Goal: Task Accomplishment & Management: Use online tool/utility

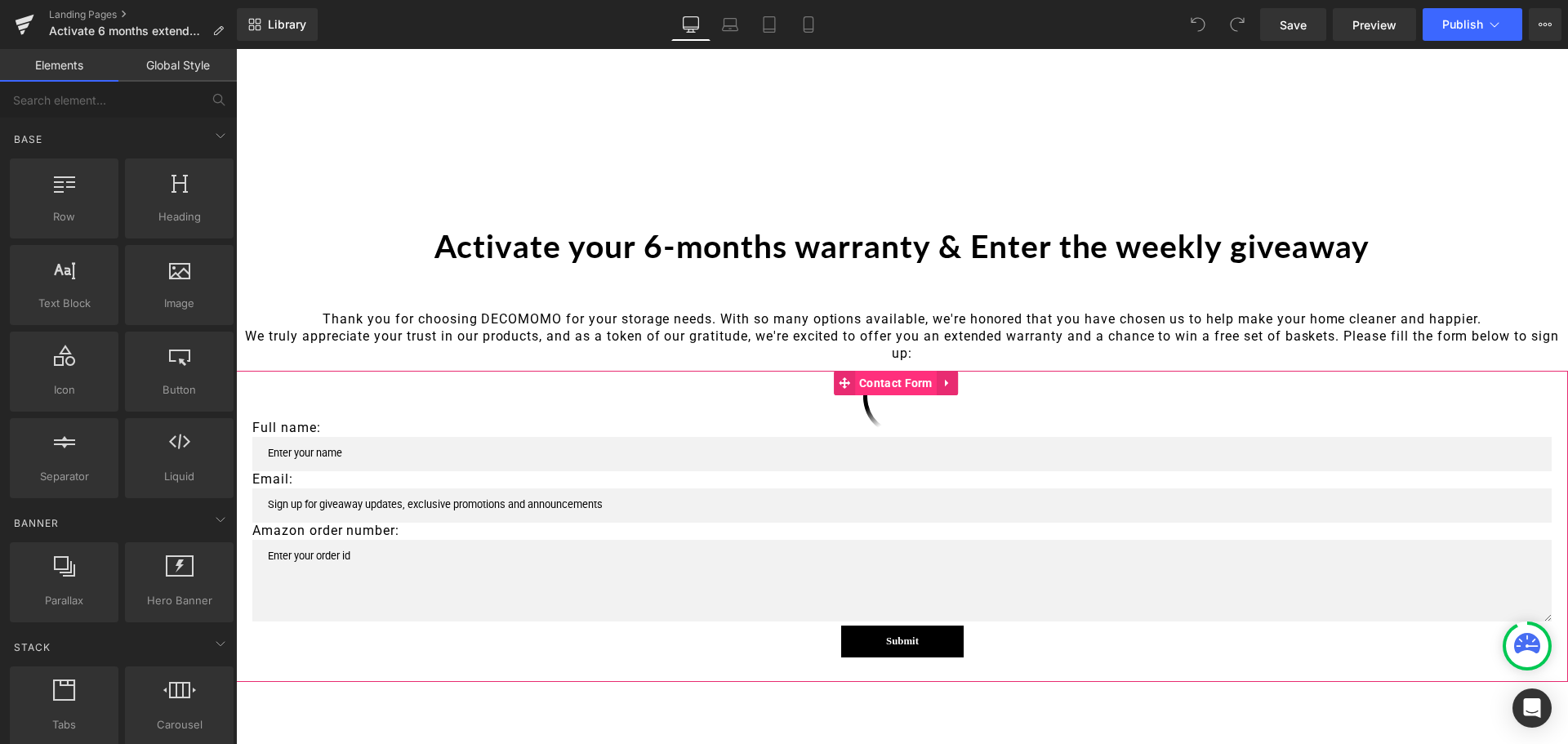
click at [893, 384] on span "Contact Form" at bounding box center [896, 383] width 81 height 24
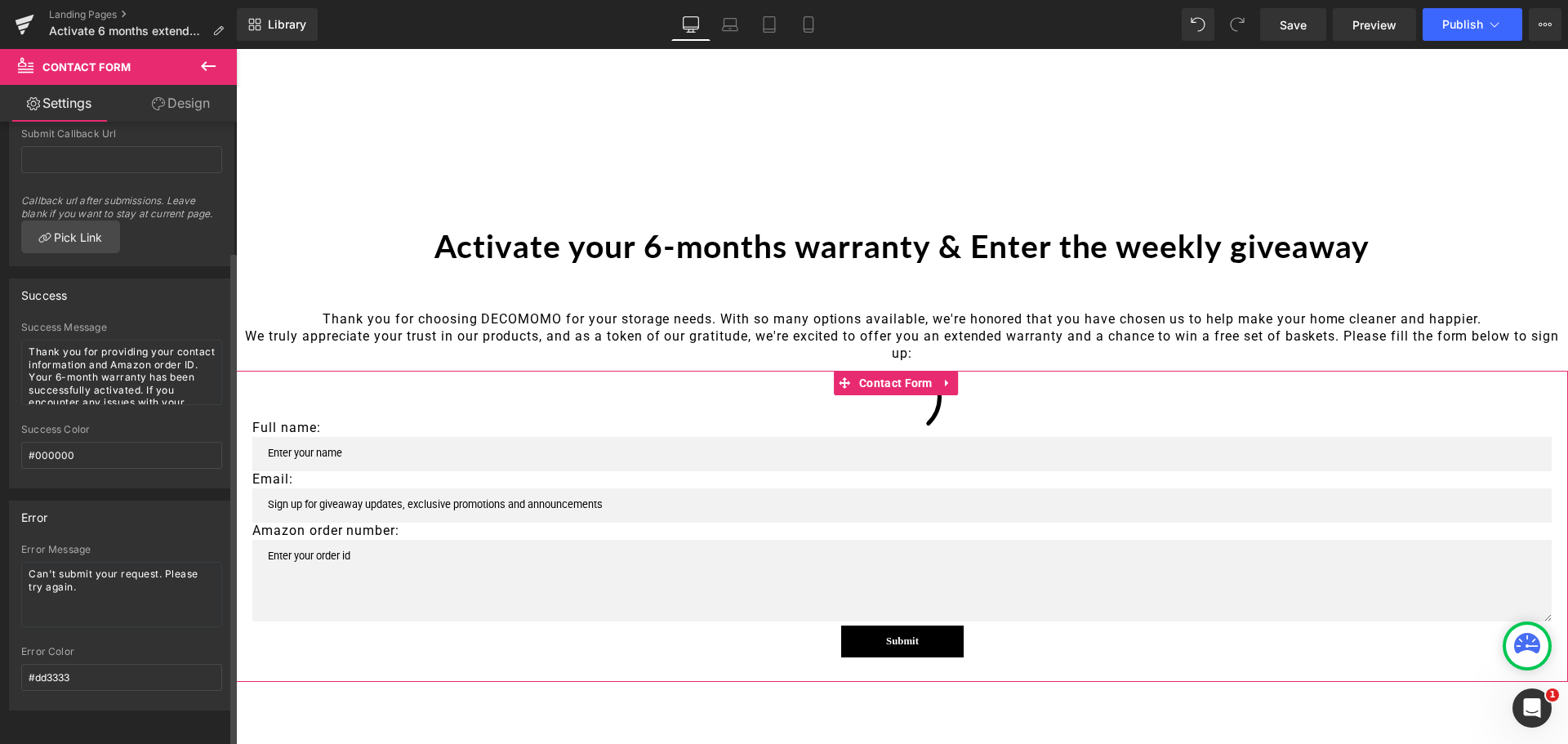
scroll to position [166, 0]
click at [942, 384] on icon at bounding box center [948, 383] width 12 height 13
click at [867, 385] on span "Contact Form" at bounding box center [896, 384] width 81 height 24
click at [841, 384] on icon at bounding box center [844, 383] width 12 height 12
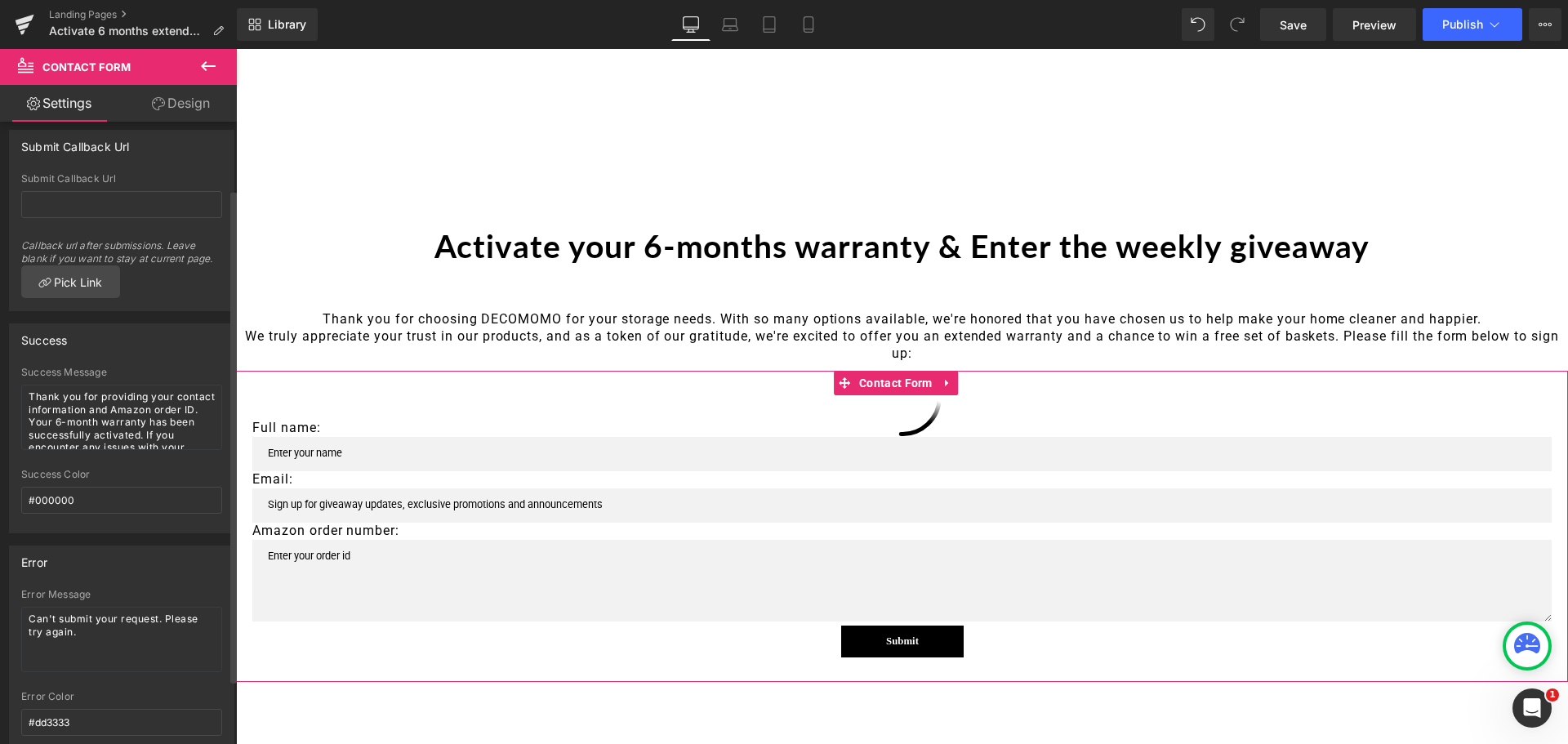
scroll to position [85, 0]
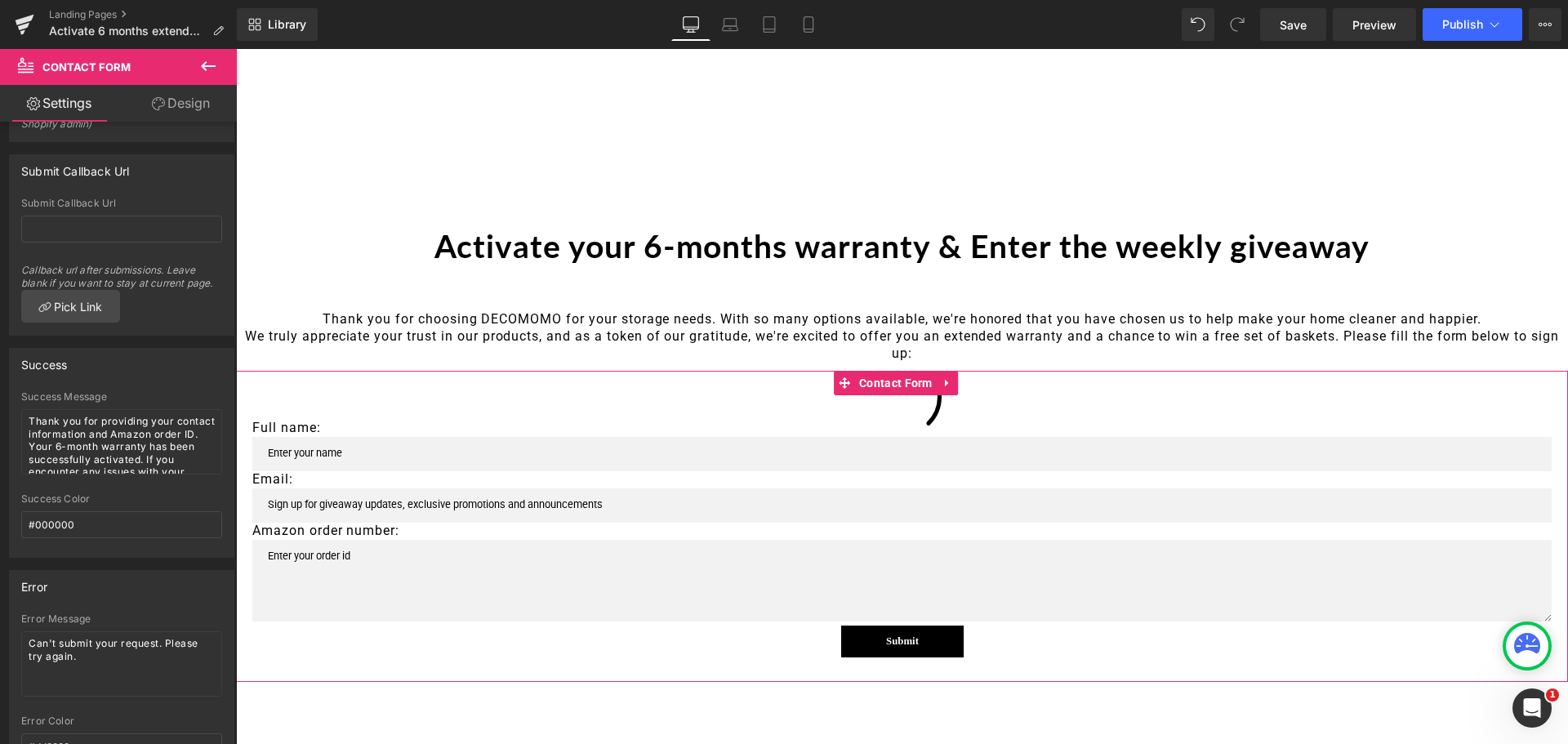
click at [178, 98] on link "Design" at bounding box center [181, 103] width 118 height 37
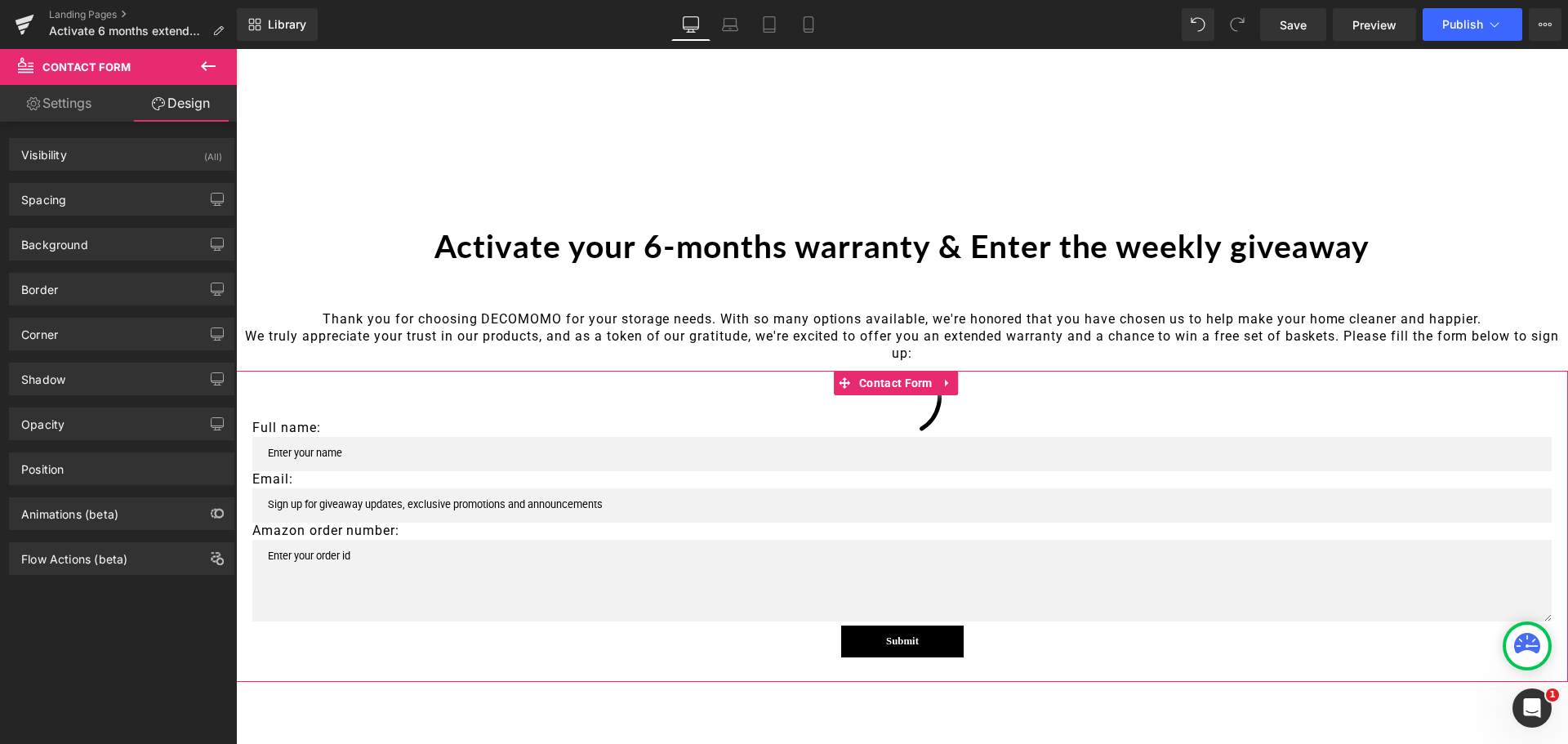
click at [74, 99] on link "Settings" at bounding box center [59, 103] width 118 height 37
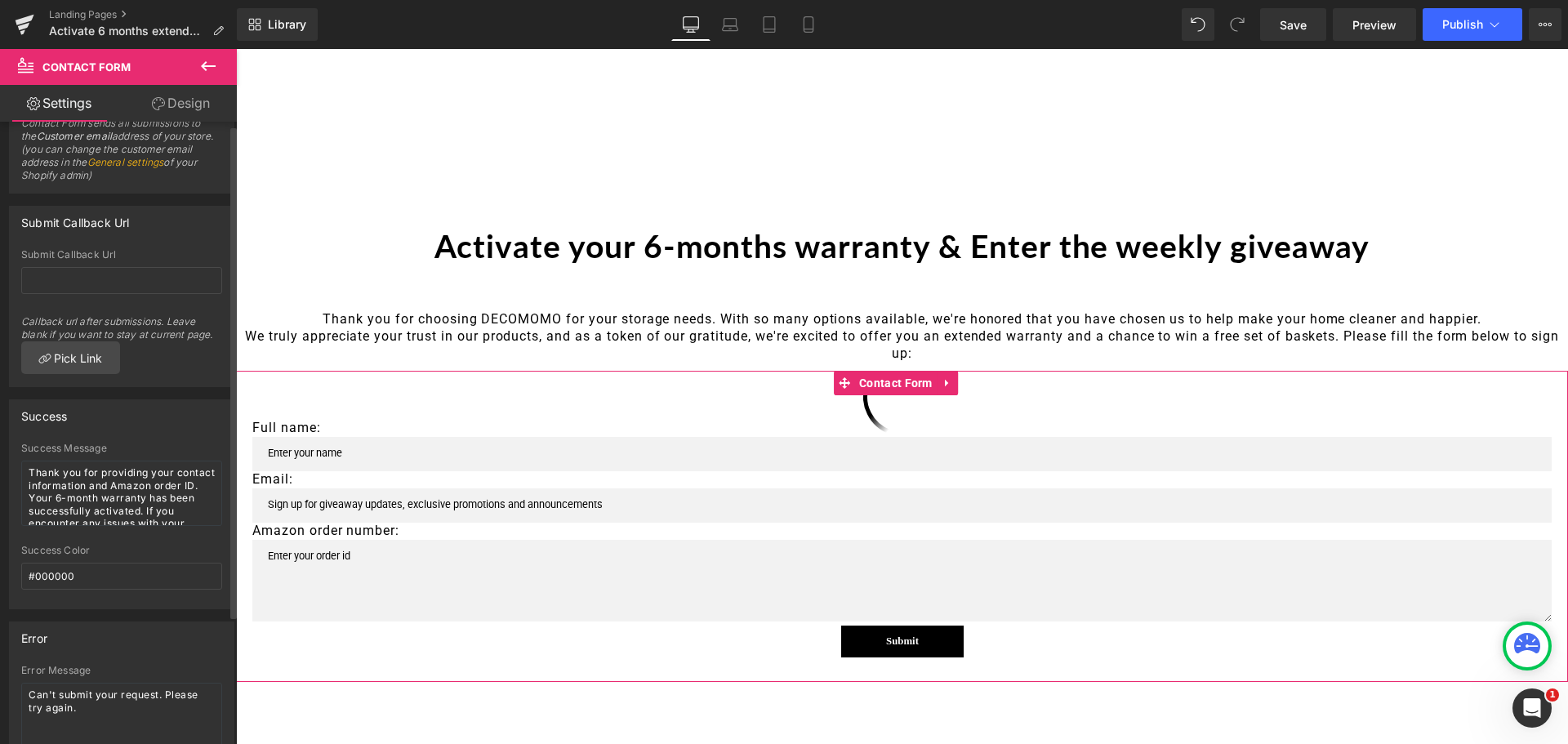
scroll to position [0, 0]
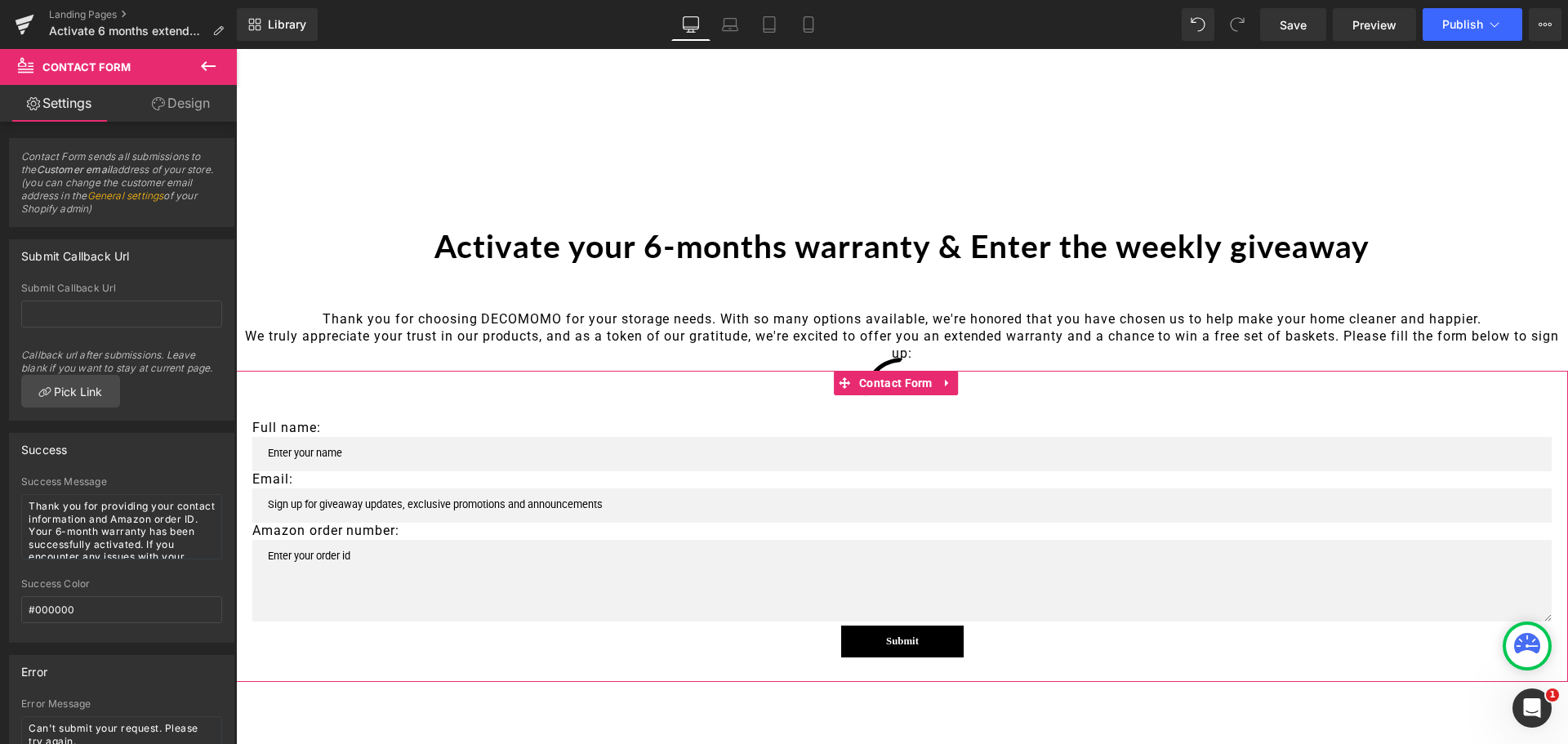
click at [69, 114] on link "Settings" at bounding box center [59, 103] width 118 height 37
click at [178, 55] on span "Contact Form" at bounding box center [97, 67] width 164 height 36
click at [208, 63] on icon at bounding box center [208, 66] width 20 height 20
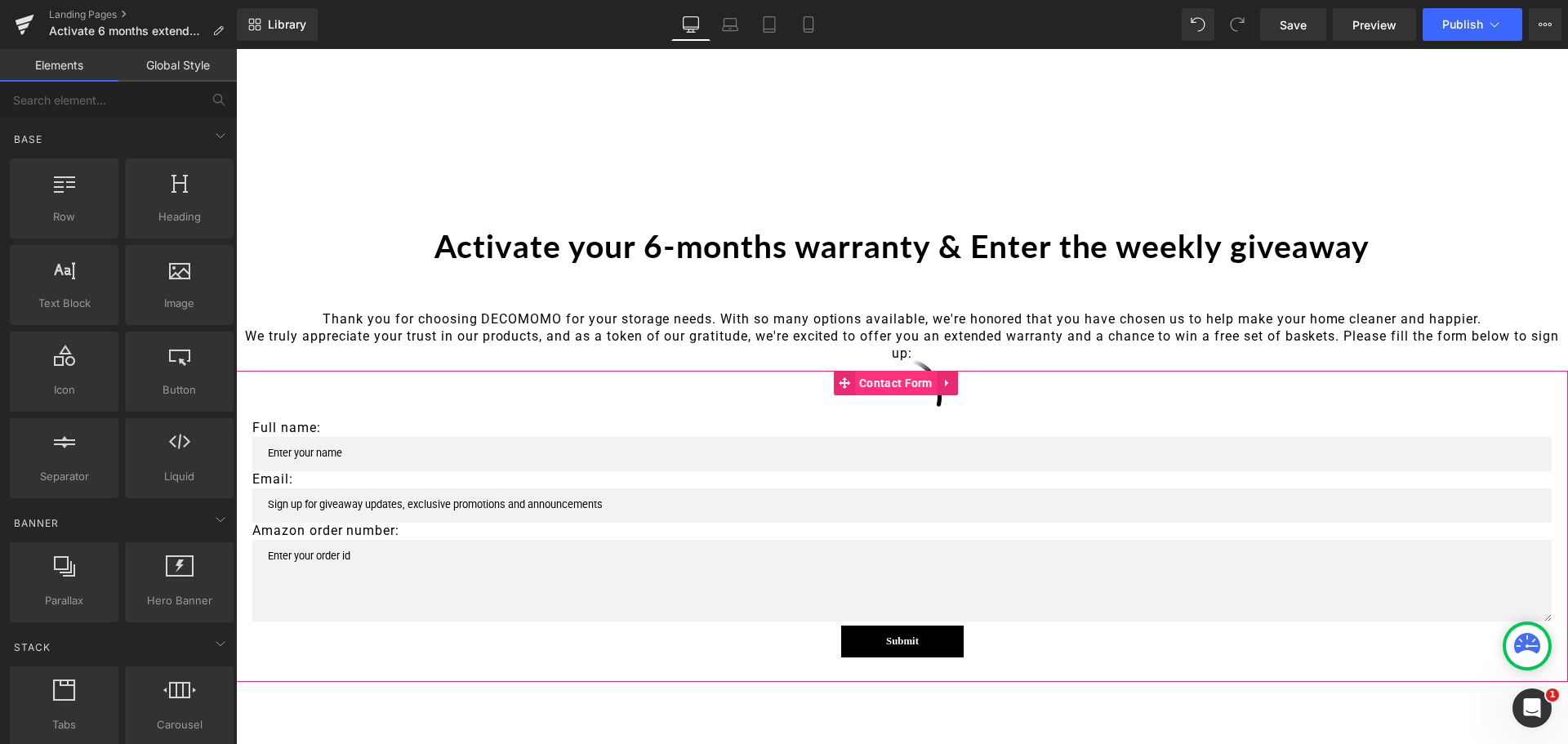
click at [901, 382] on span "Contact Form" at bounding box center [896, 383] width 81 height 24
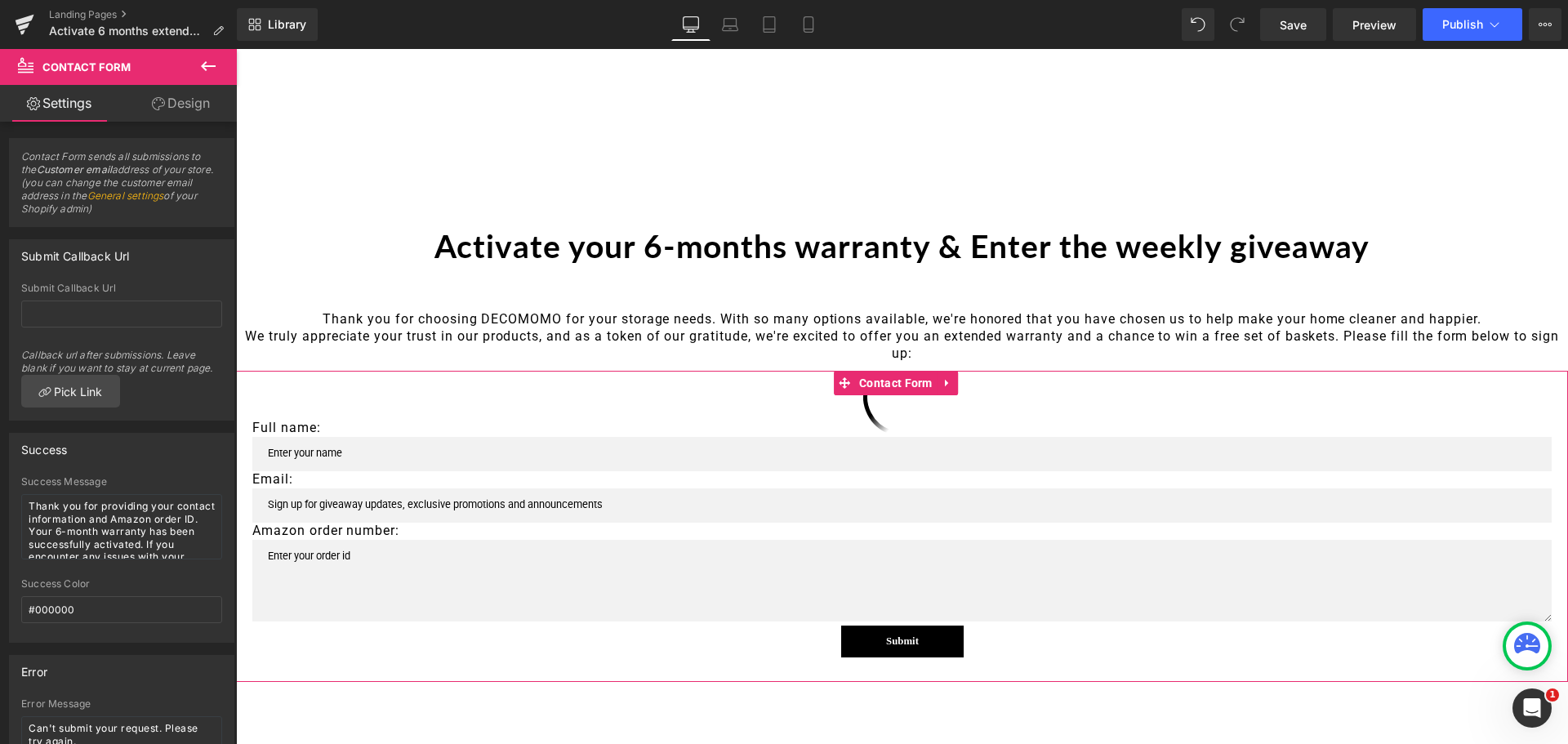
drag, startPoint x: 99, startPoint y: 152, endPoint x: 150, endPoint y: 206, distance: 74.3
click at [150, 206] on span "Contact Form sends all submissions to the Customer email address of your store.…" at bounding box center [122, 188] width 201 height 76
click at [156, 194] on link "General settings" at bounding box center [126, 196] width 77 height 13
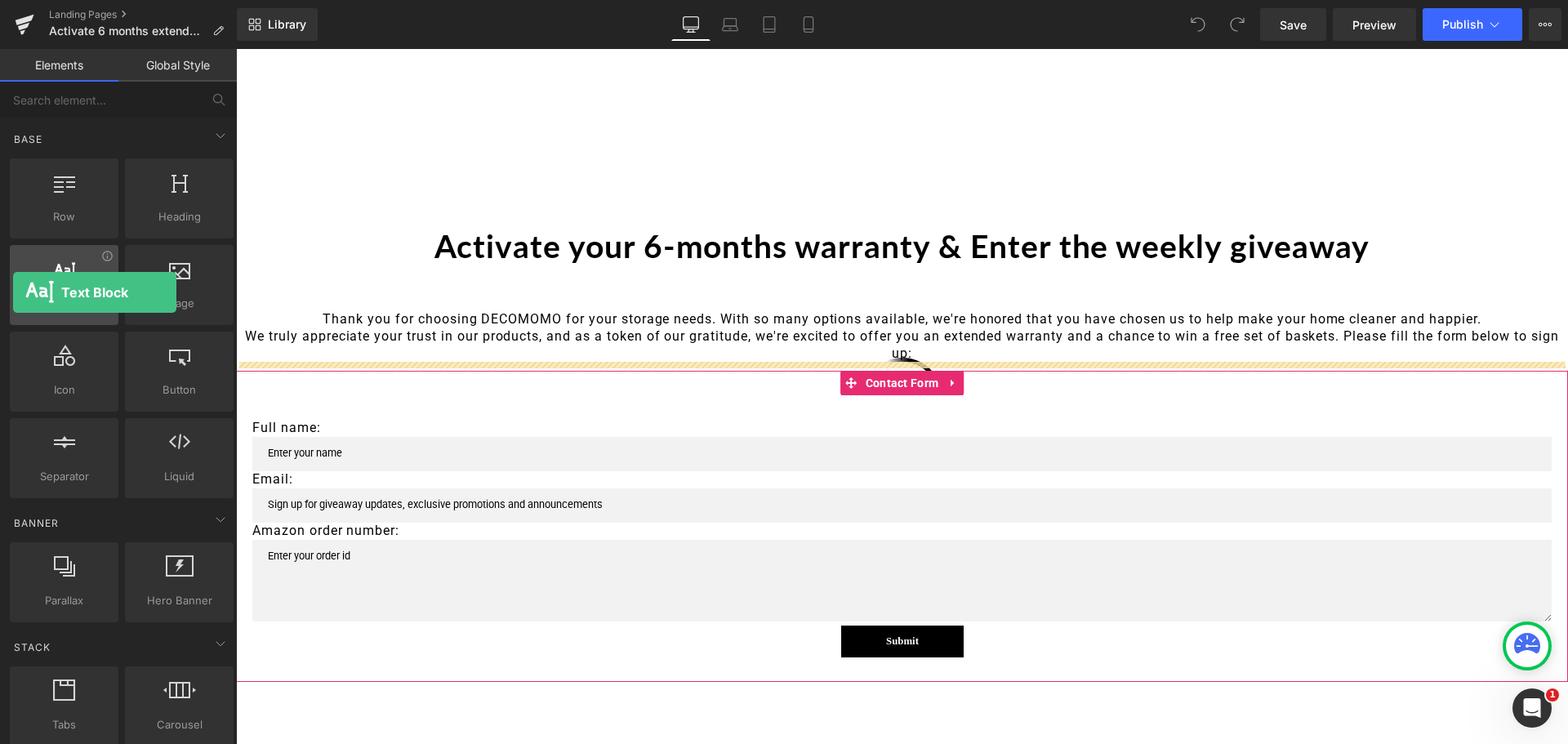
drag, startPoint x: 80, startPoint y: 300, endPoint x: 13, endPoint y: 292, distance: 67.5
click at [13, 292] on div "Text Block texts, paragraphs, contents, blocks" at bounding box center [64, 285] width 109 height 80
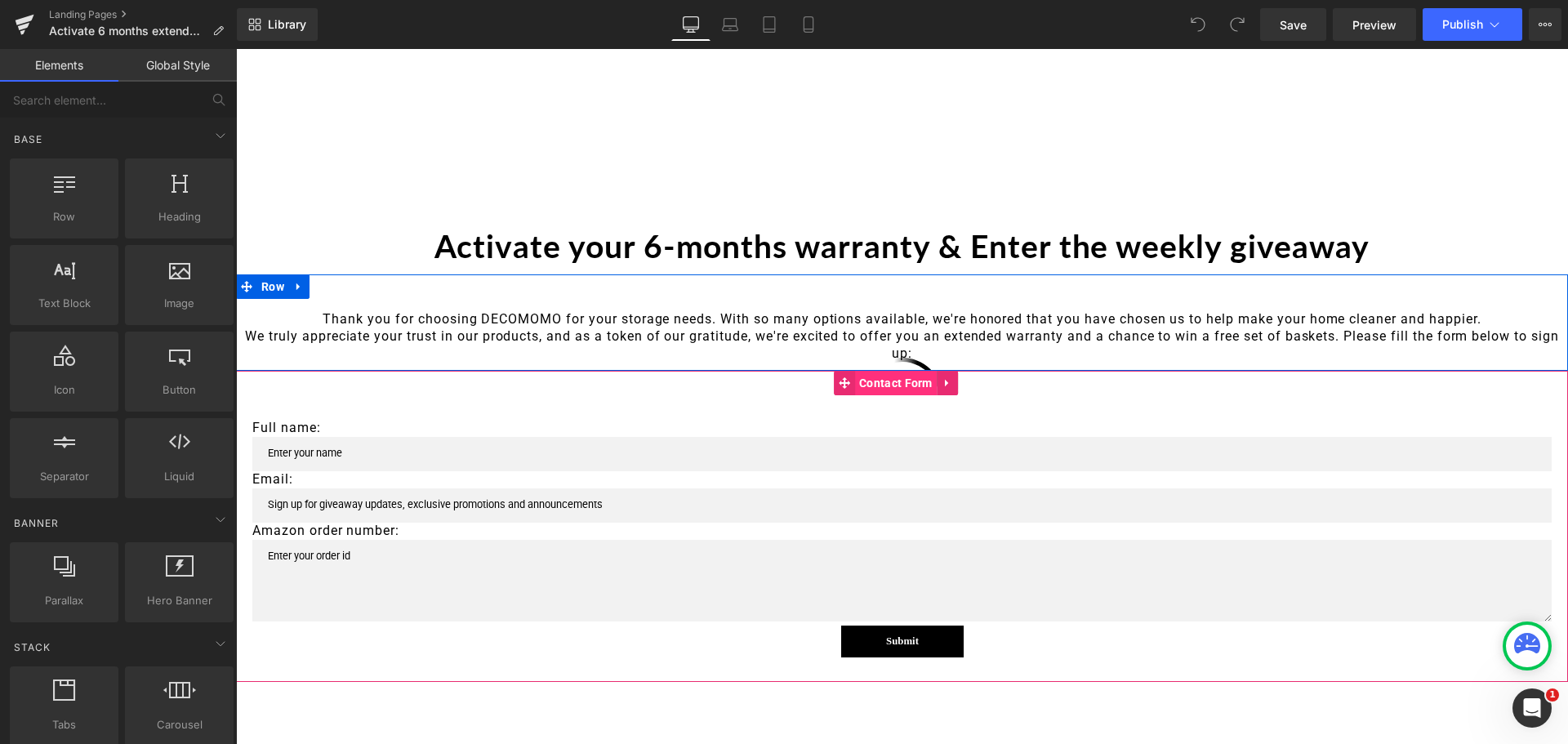
click at [879, 387] on span "Contact Form" at bounding box center [896, 383] width 81 height 24
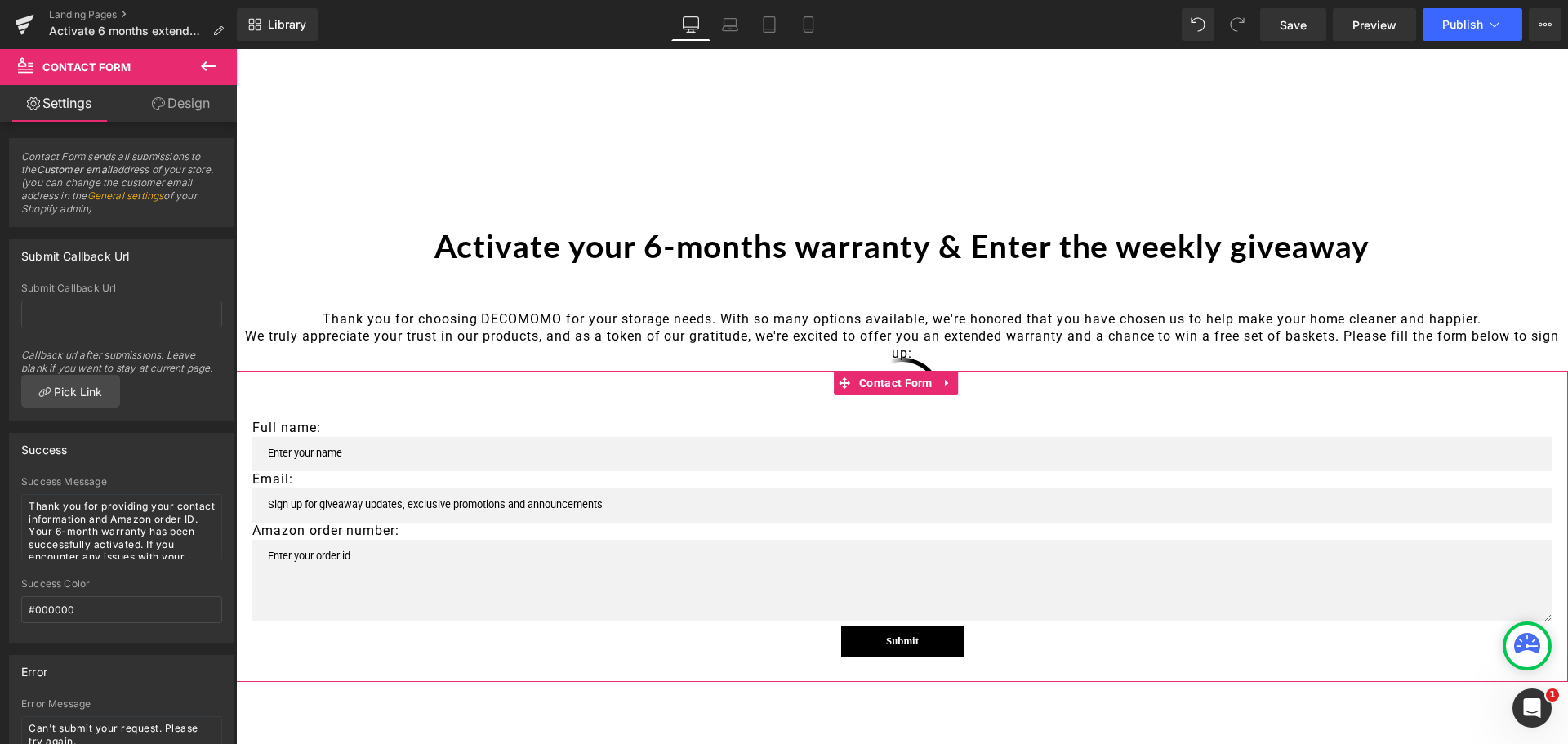
click at [176, 109] on link "Design" at bounding box center [181, 103] width 118 height 37
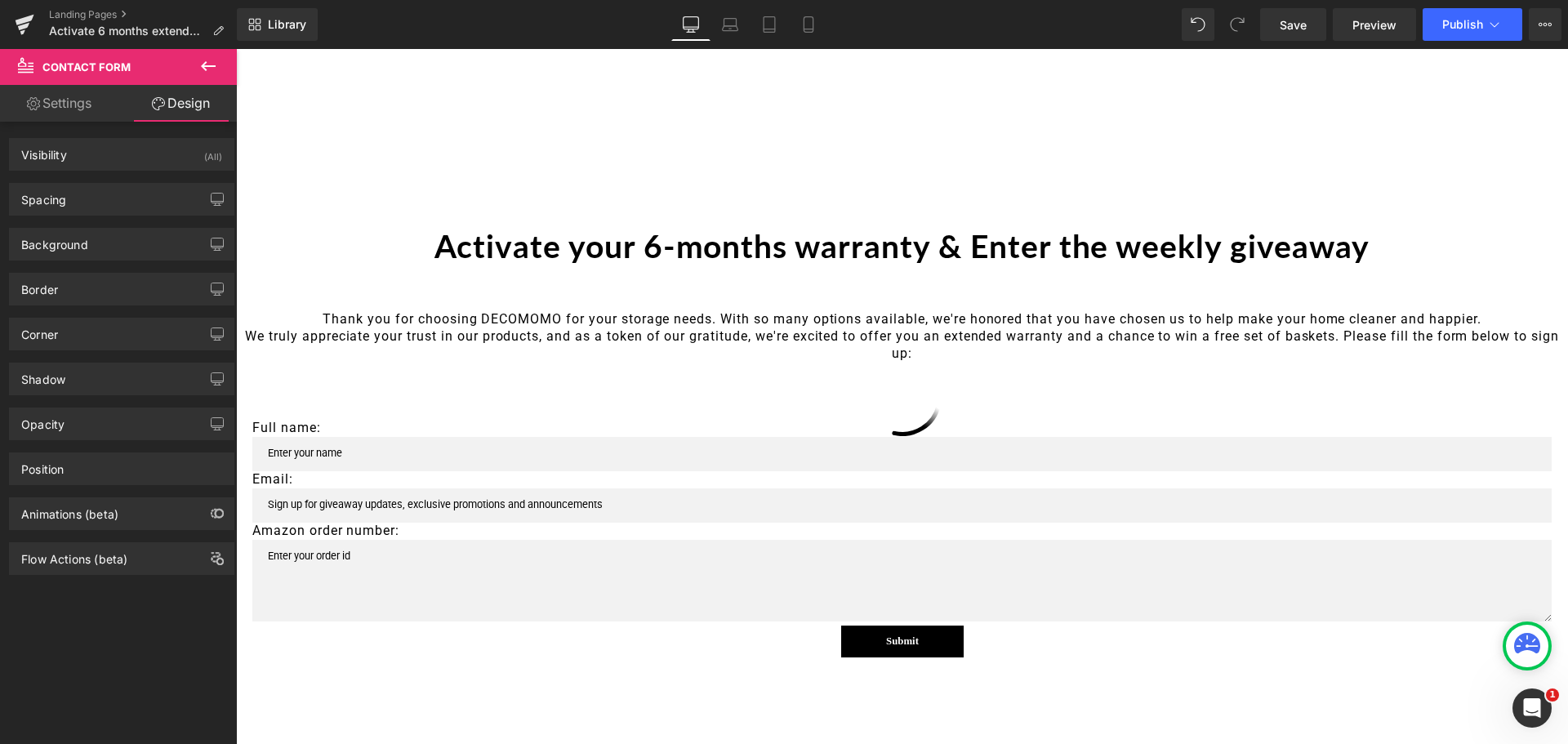
click at [200, 57] on button at bounding box center [208, 67] width 57 height 36
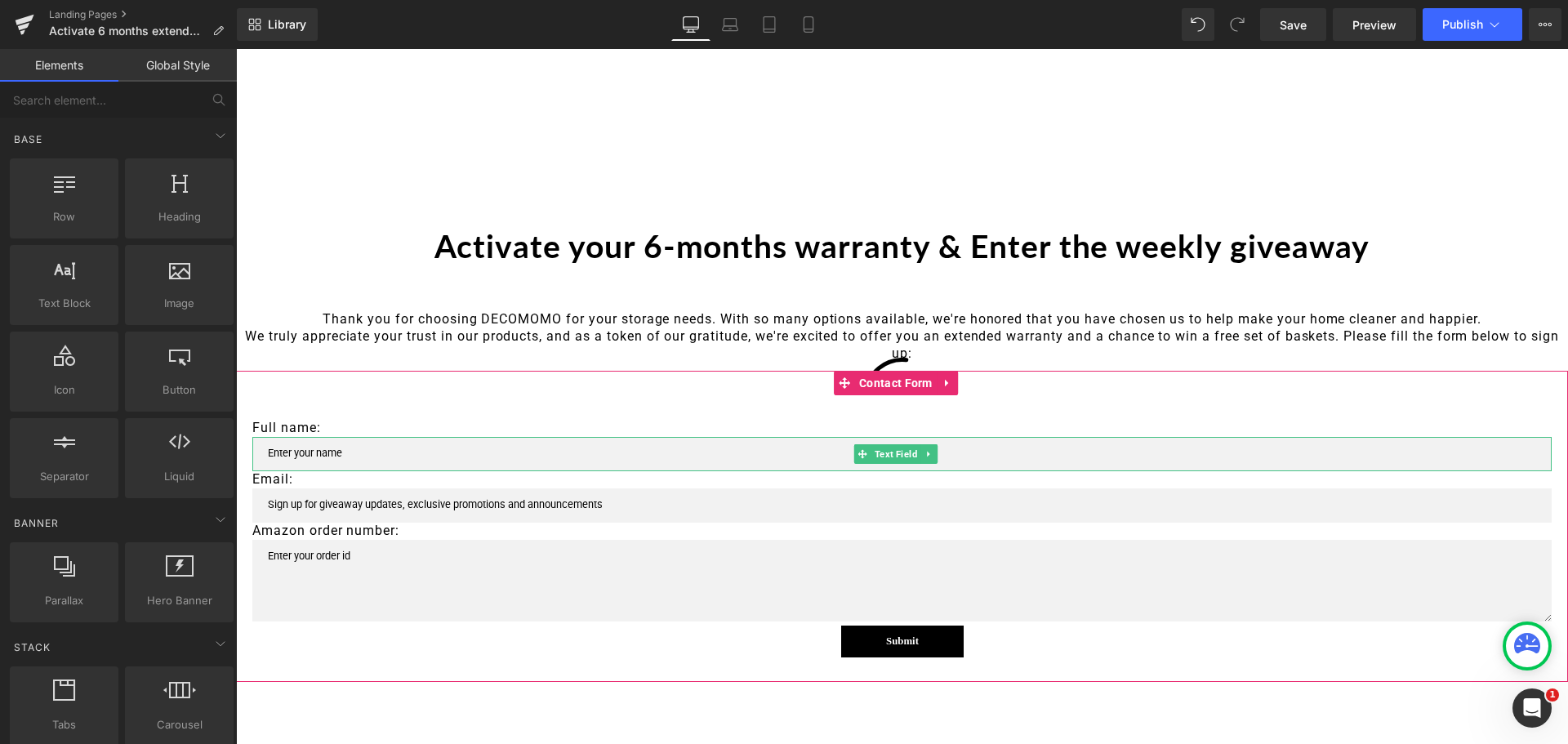
click at [927, 454] on icon at bounding box center [929, 454] width 9 height 10
click at [904, 456] on icon at bounding box center [904, 454] width 9 height 9
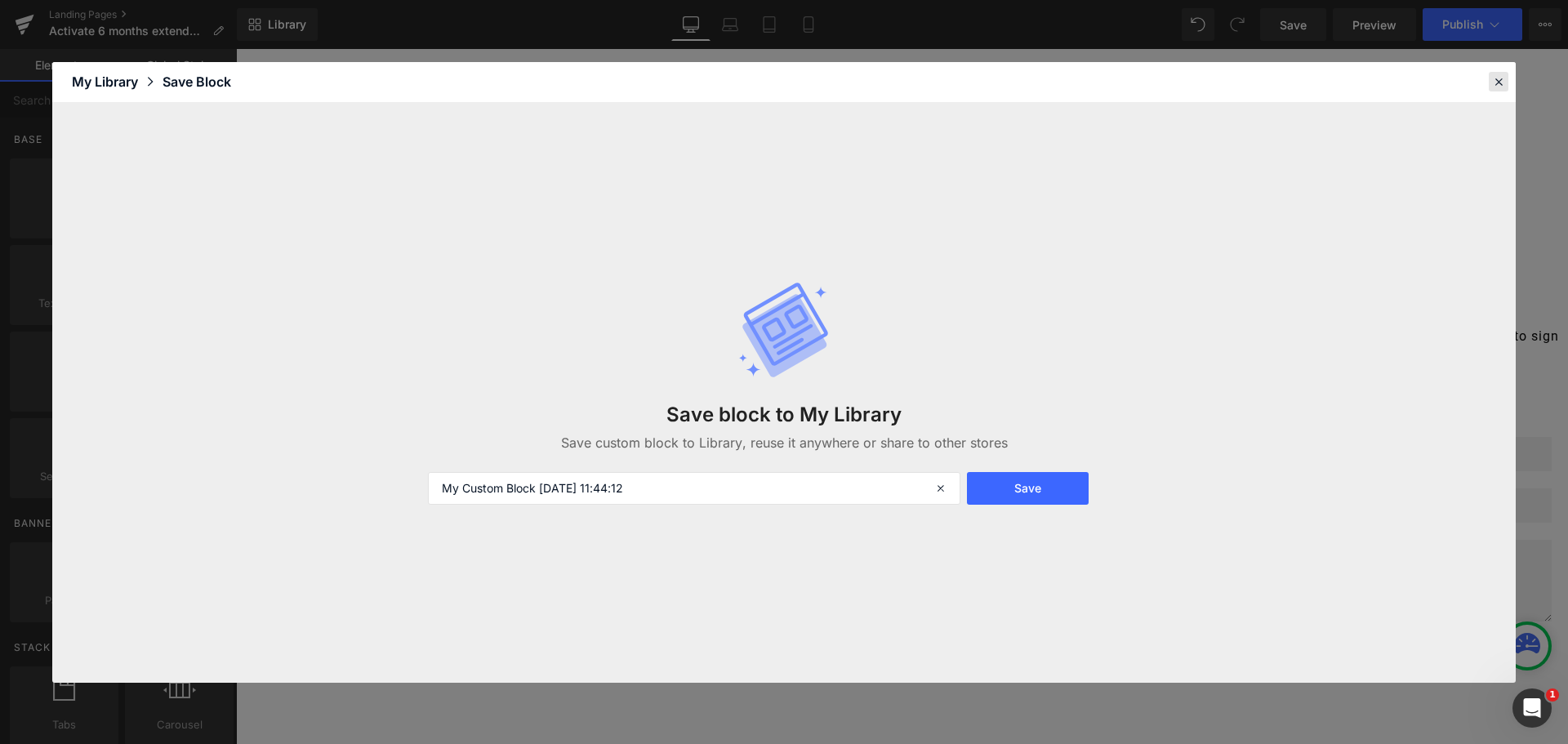
click at [1501, 80] on icon at bounding box center [1499, 81] width 14 height 14
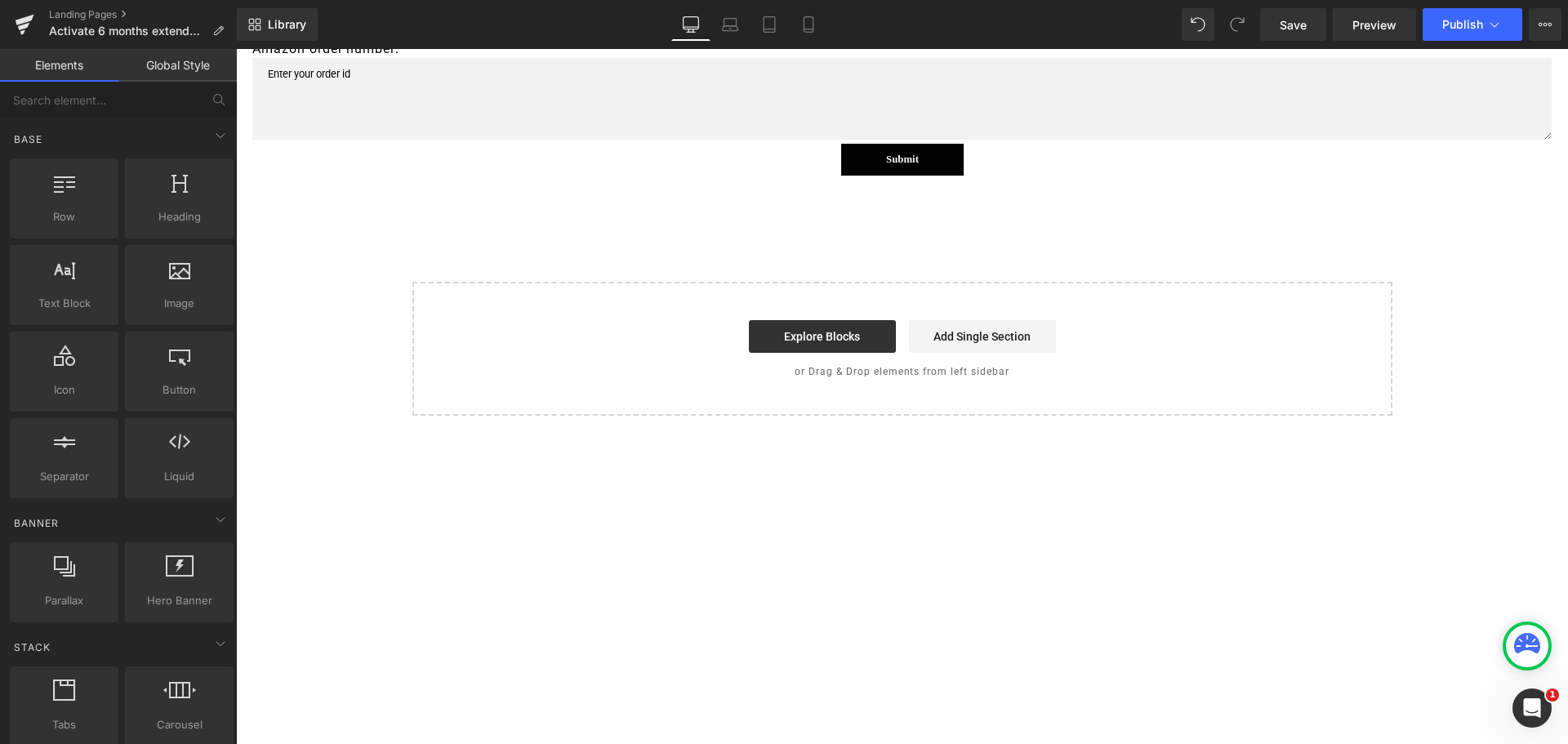
scroll to position [395, 0]
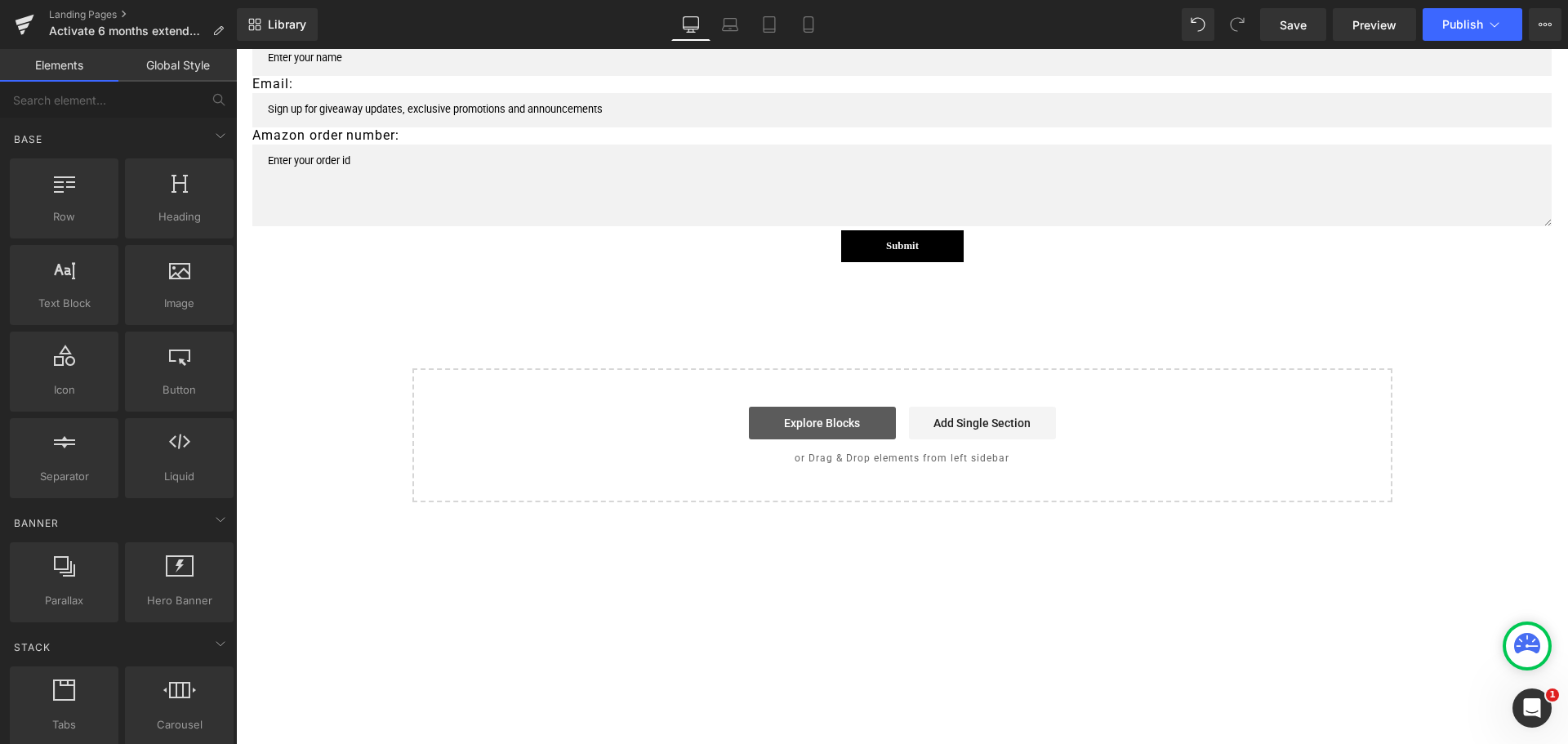
click at [829, 416] on link "Explore Blocks" at bounding box center [822, 423] width 147 height 33
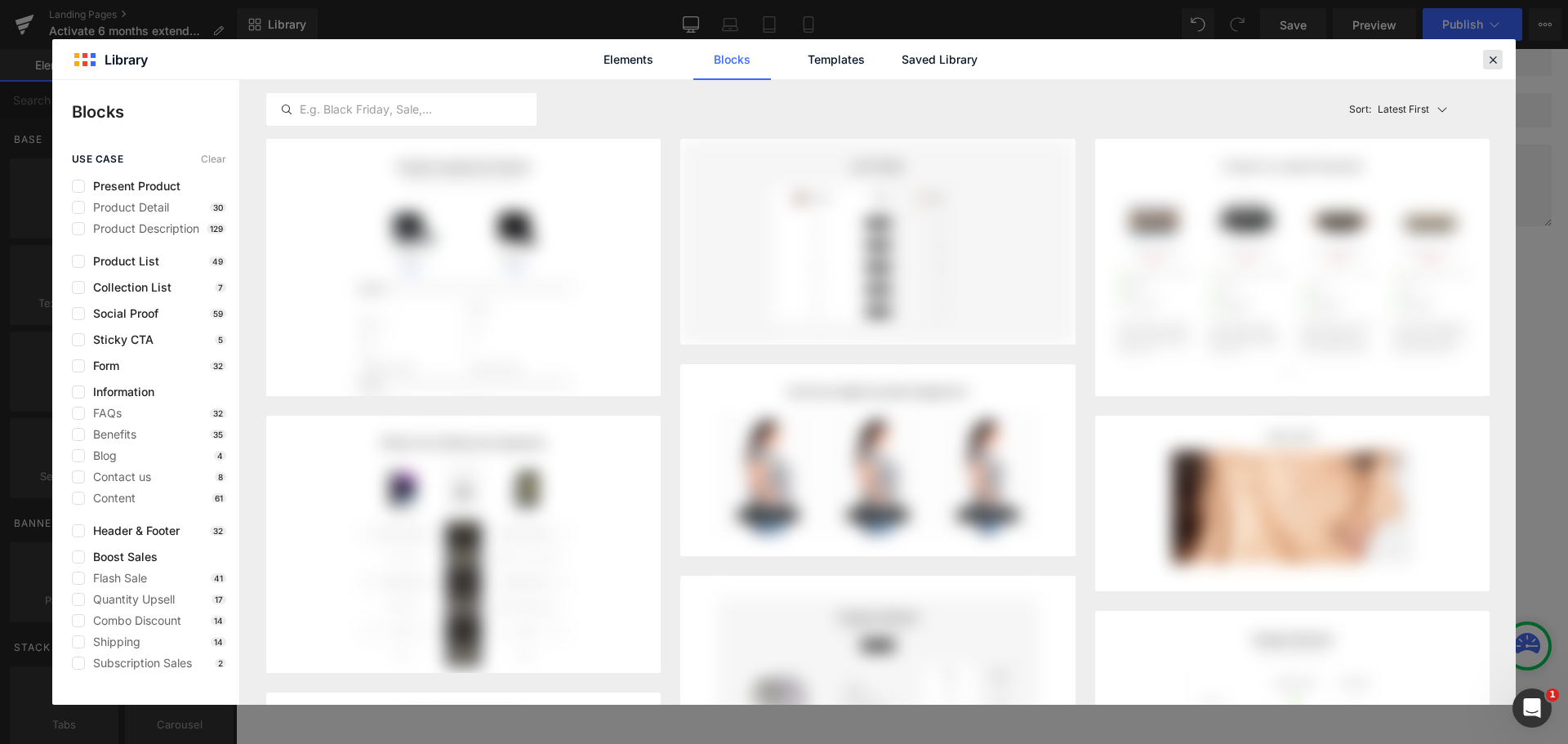
drag, startPoint x: 1258, startPoint y: 8, endPoint x: 1494, endPoint y: 57, distance: 241.0
click at [1494, 57] on icon at bounding box center [1493, 59] width 14 height 14
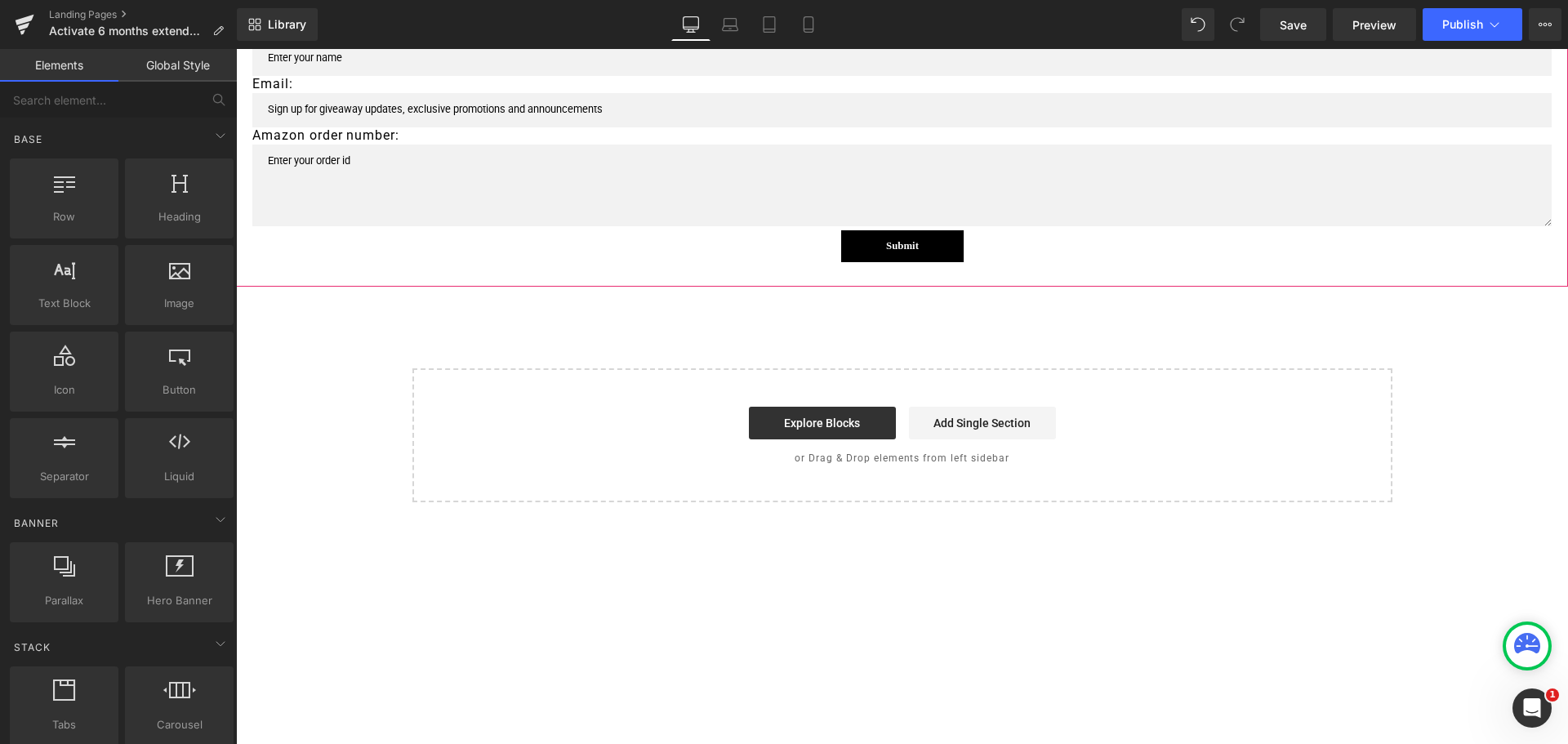
scroll to position [232, 0]
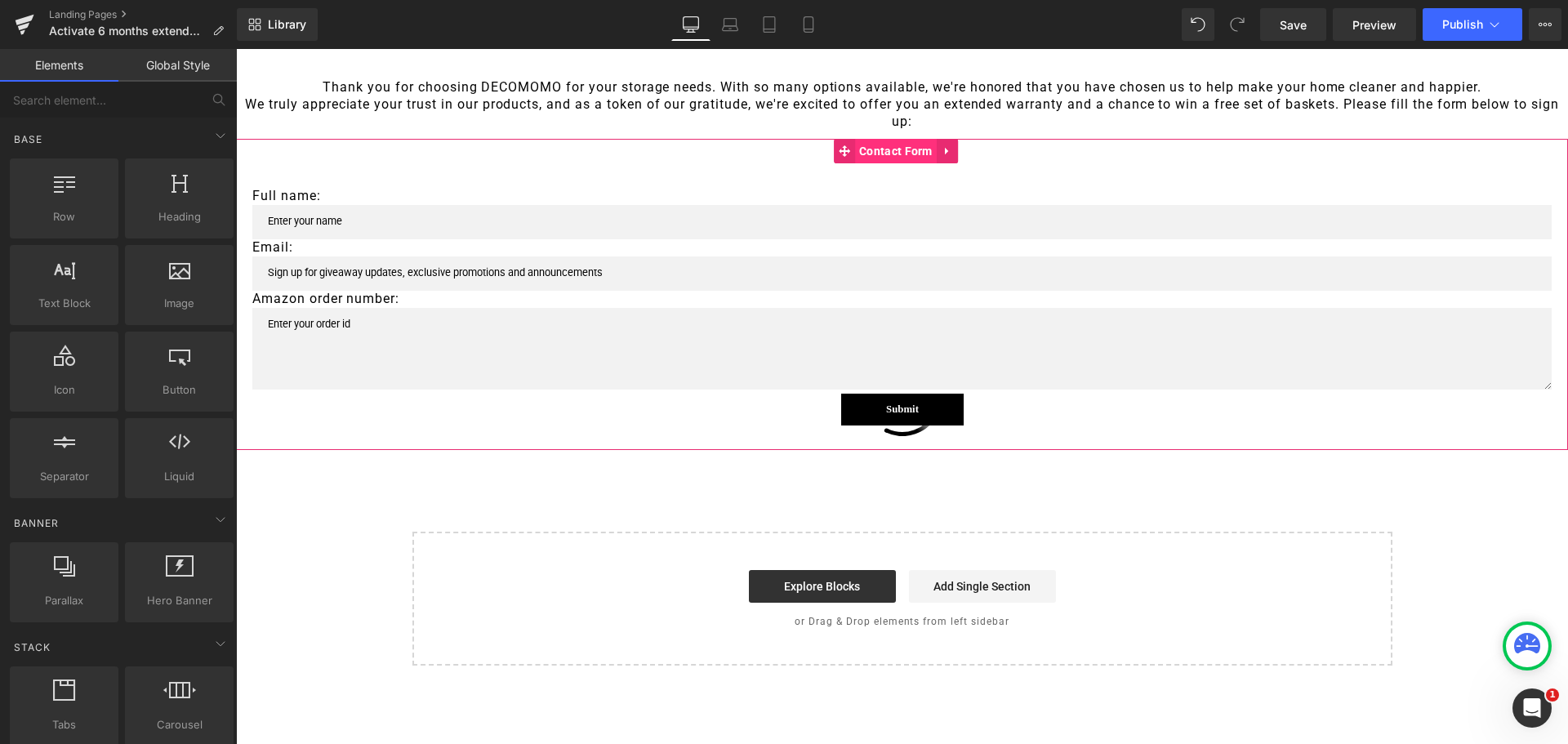
click at [925, 146] on span "Contact Form" at bounding box center [896, 150] width 81 height 24
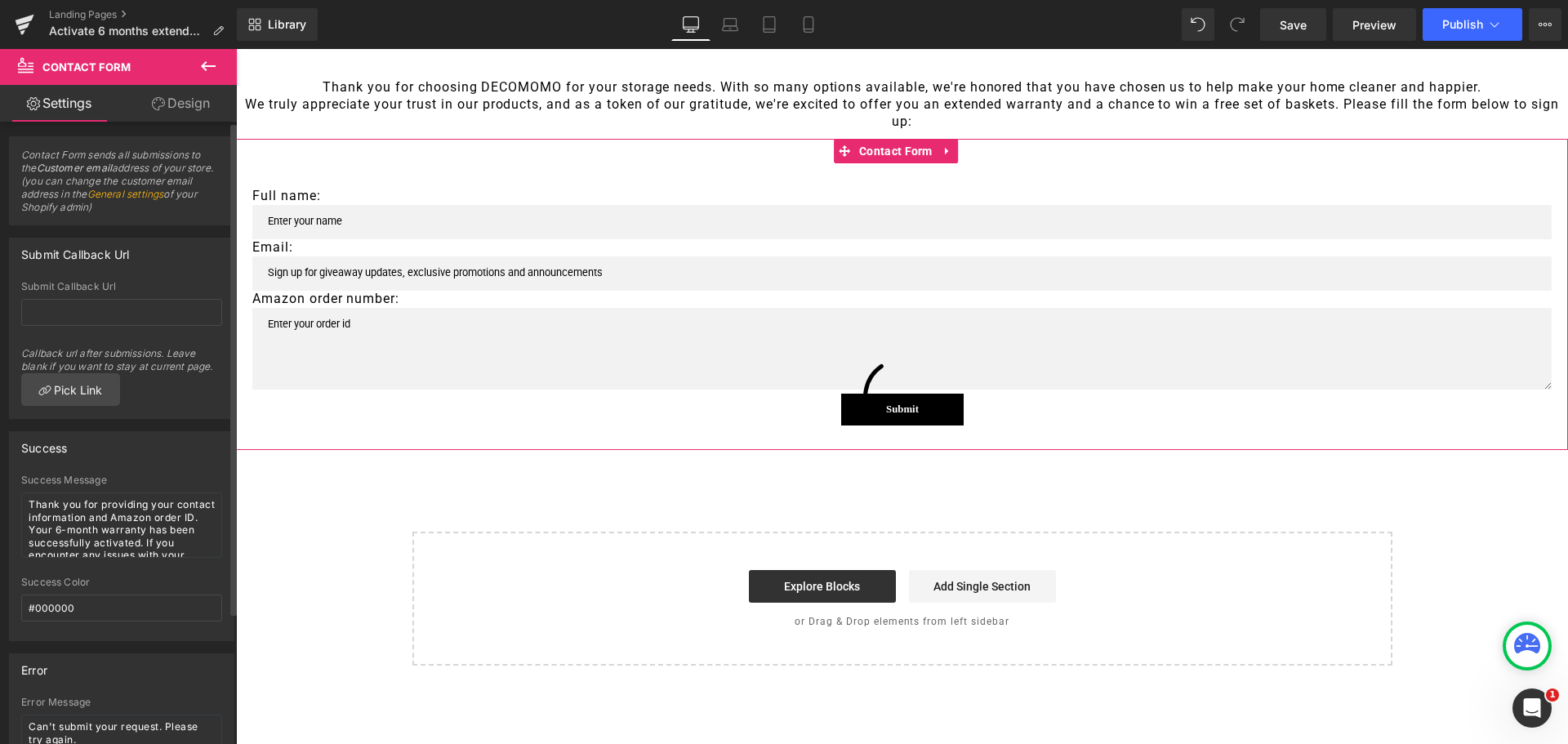
scroll to position [0, 0]
click at [942, 151] on icon at bounding box center [948, 151] width 12 height 13
click at [932, 148] on icon at bounding box center [937, 151] width 12 height 12
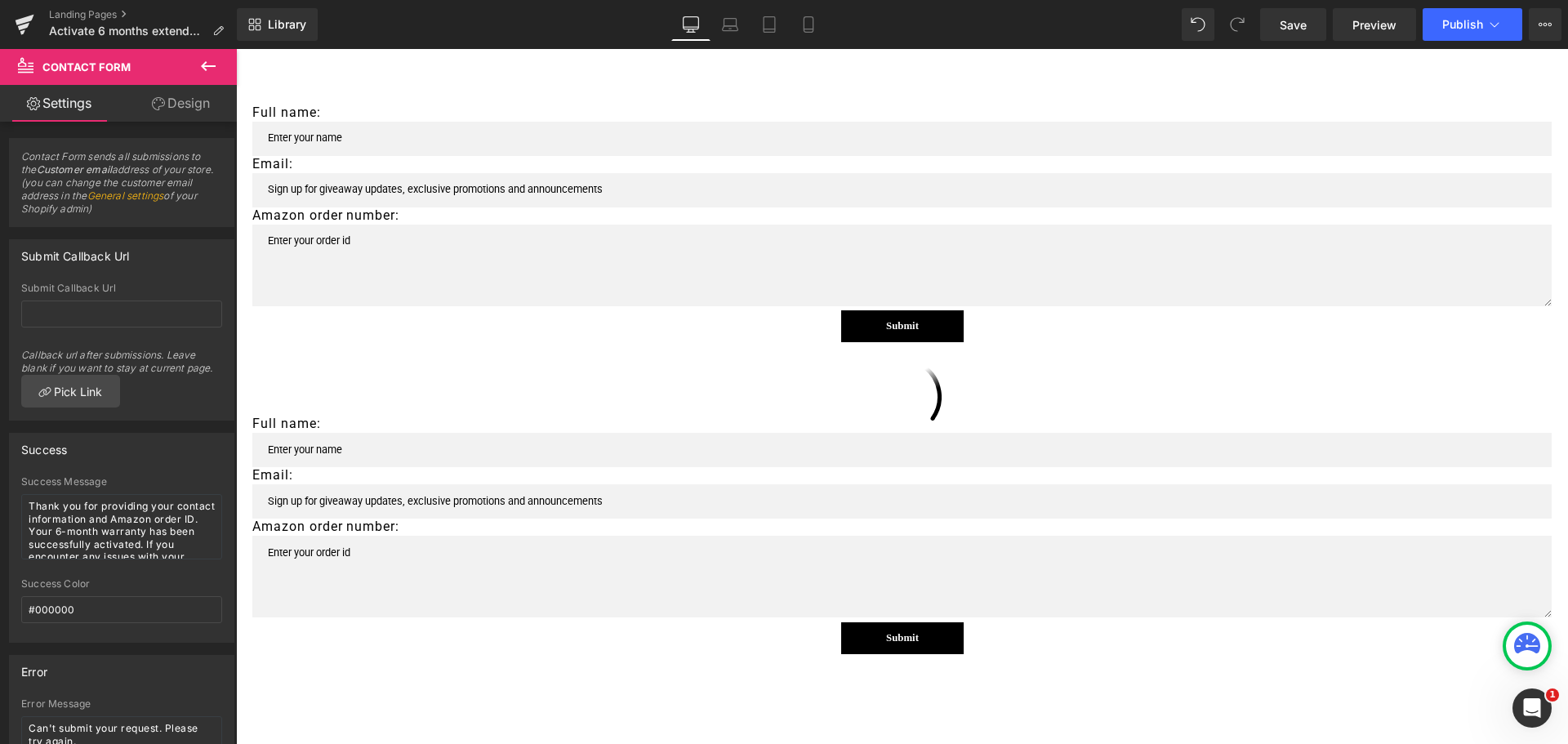
scroll to position [314, 0]
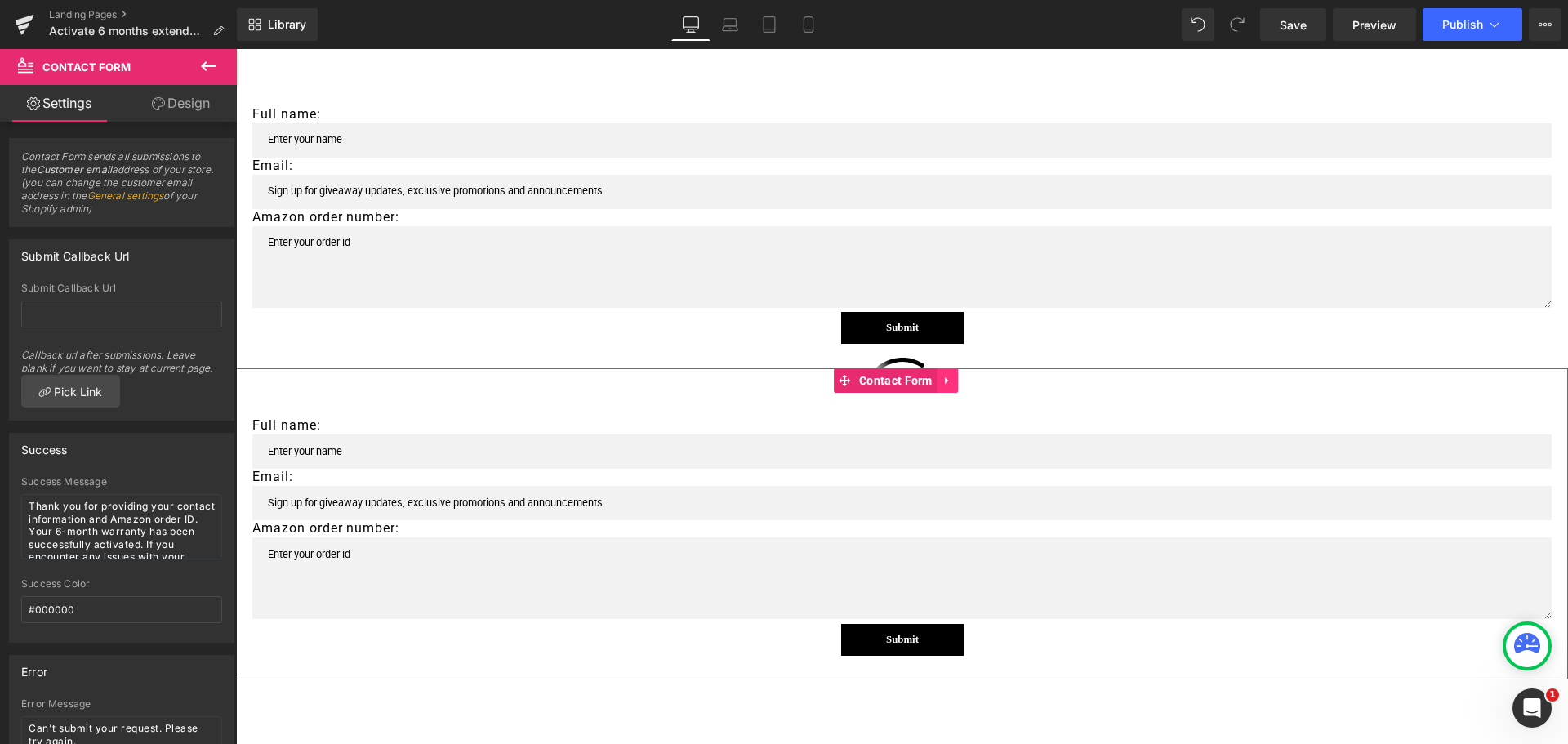
click at [949, 370] on link at bounding box center [948, 380] width 21 height 24
click at [960, 376] on icon at bounding box center [957, 380] width 12 height 12
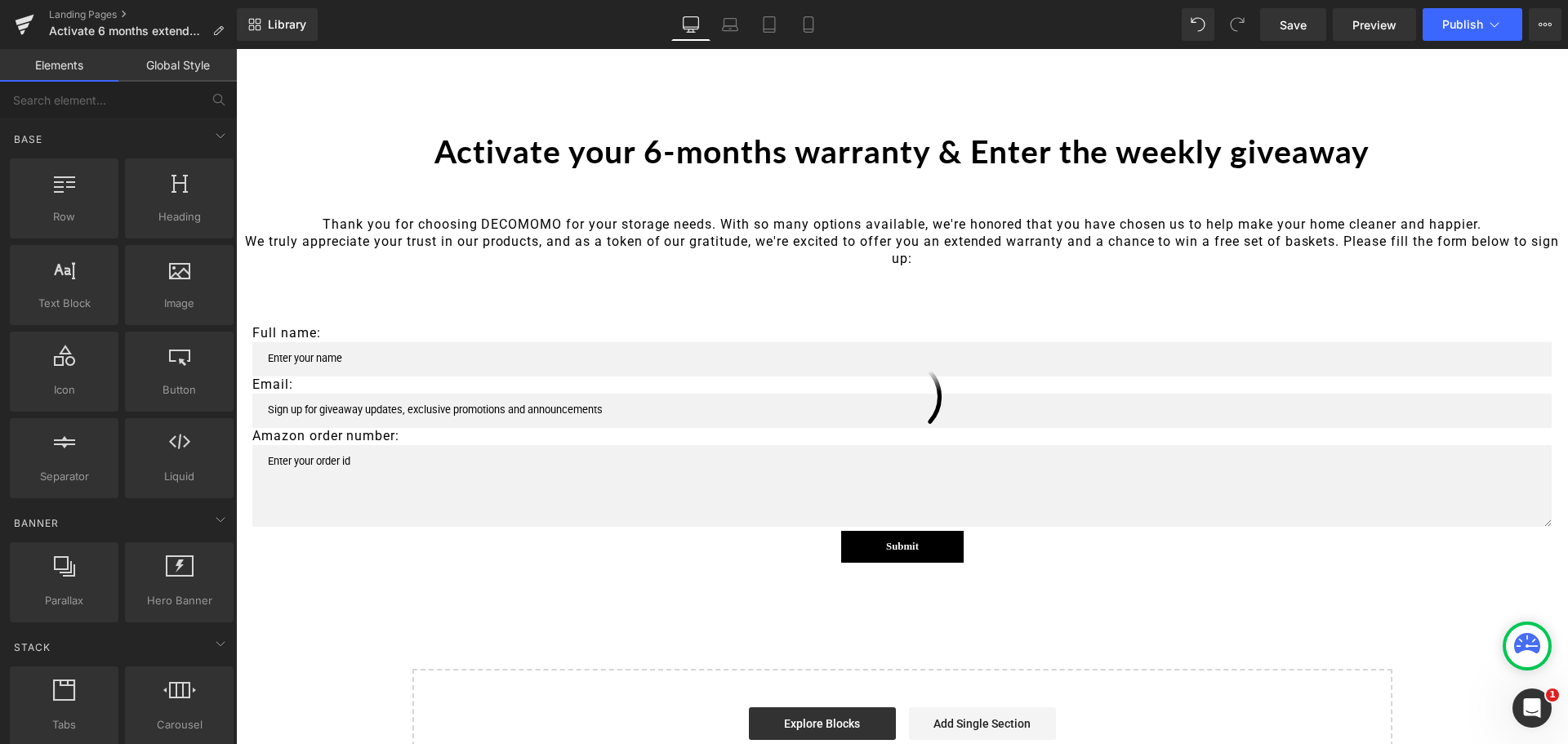
scroll to position [0, 0]
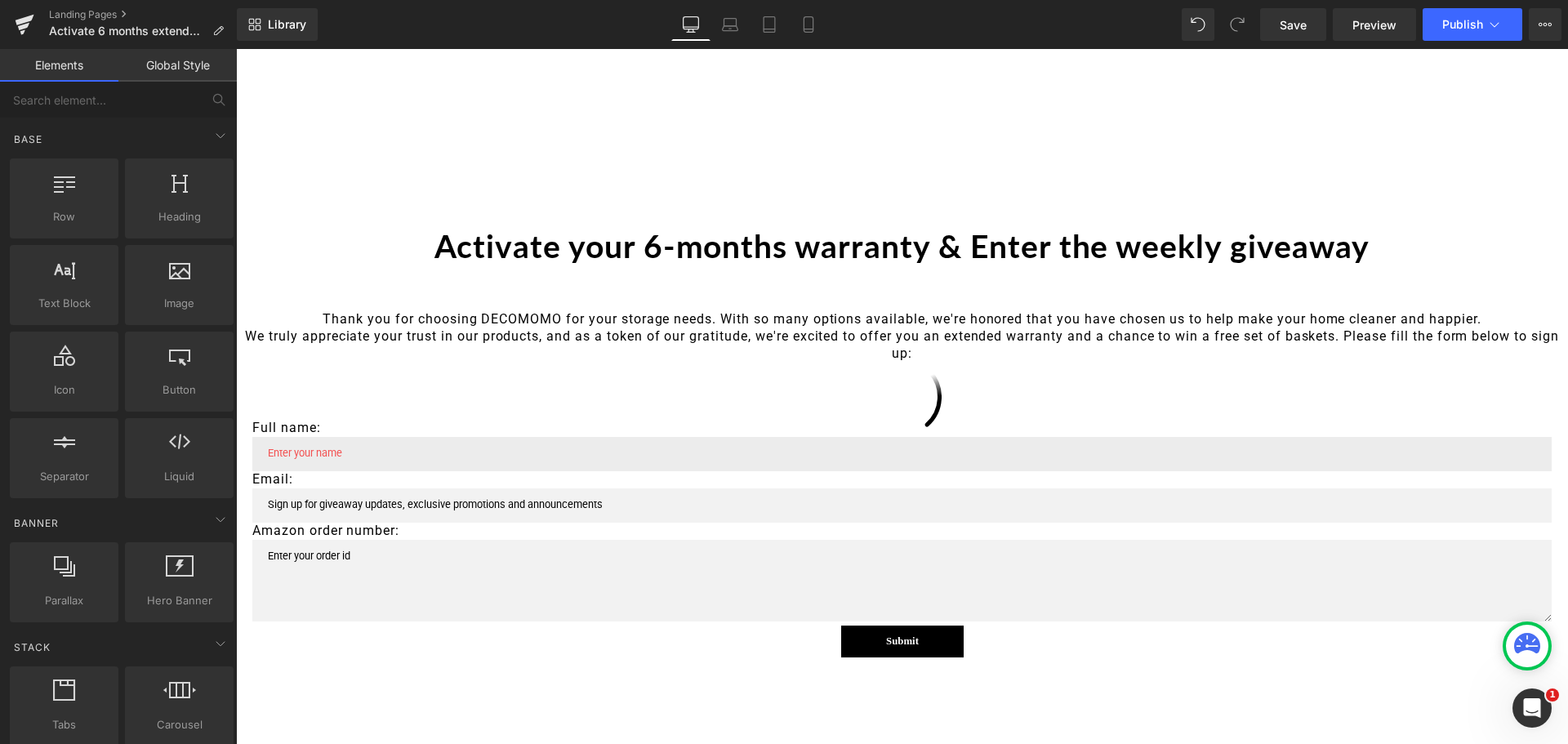
click at [914, 441] on input "text" at bounding box center [902, 454] width 1300 height 34
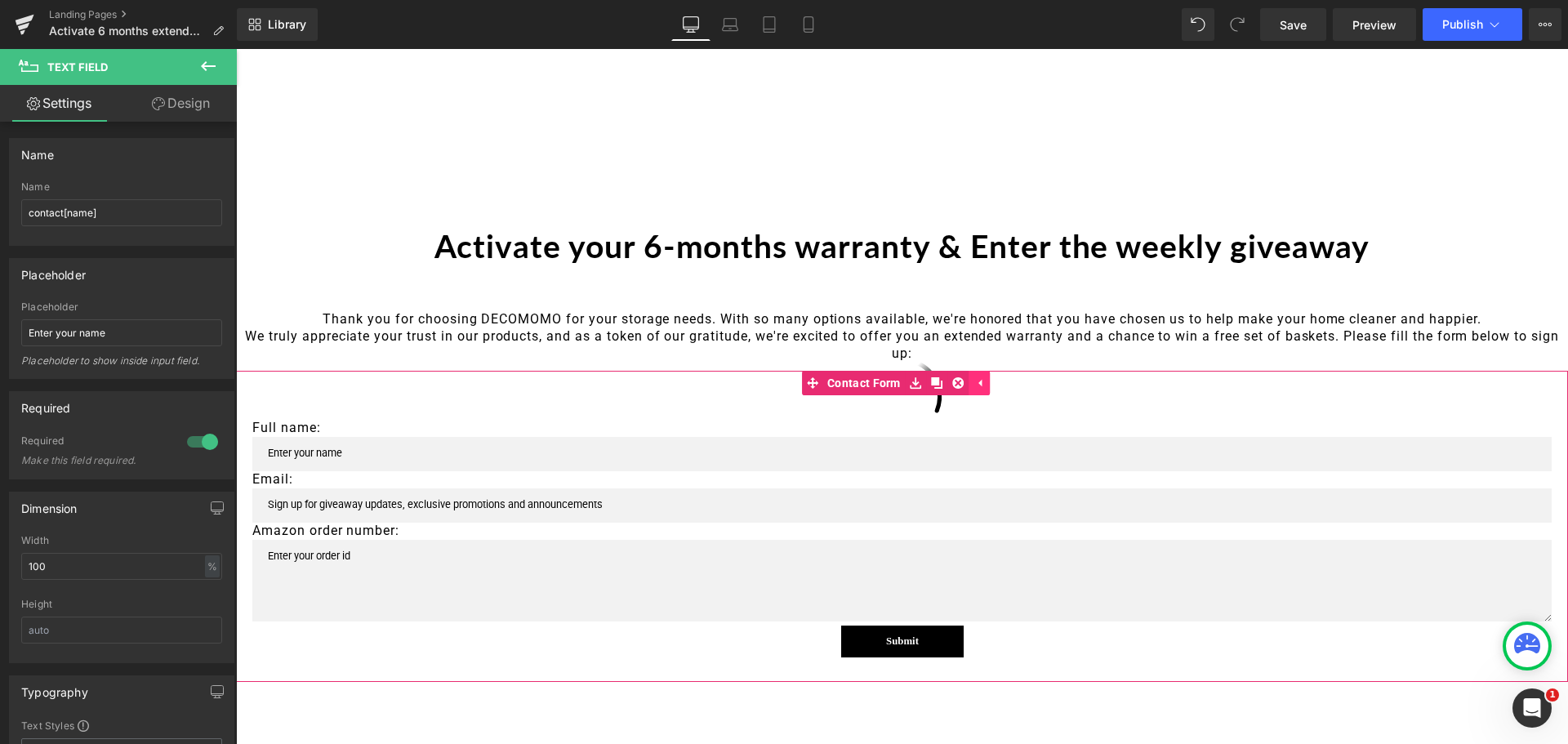
click at [981, 380] on icon at bounding box center [979, 383] width 12 height 13
click at [943, 384] on icon at bounding box center [948, 383] width 12 height 13
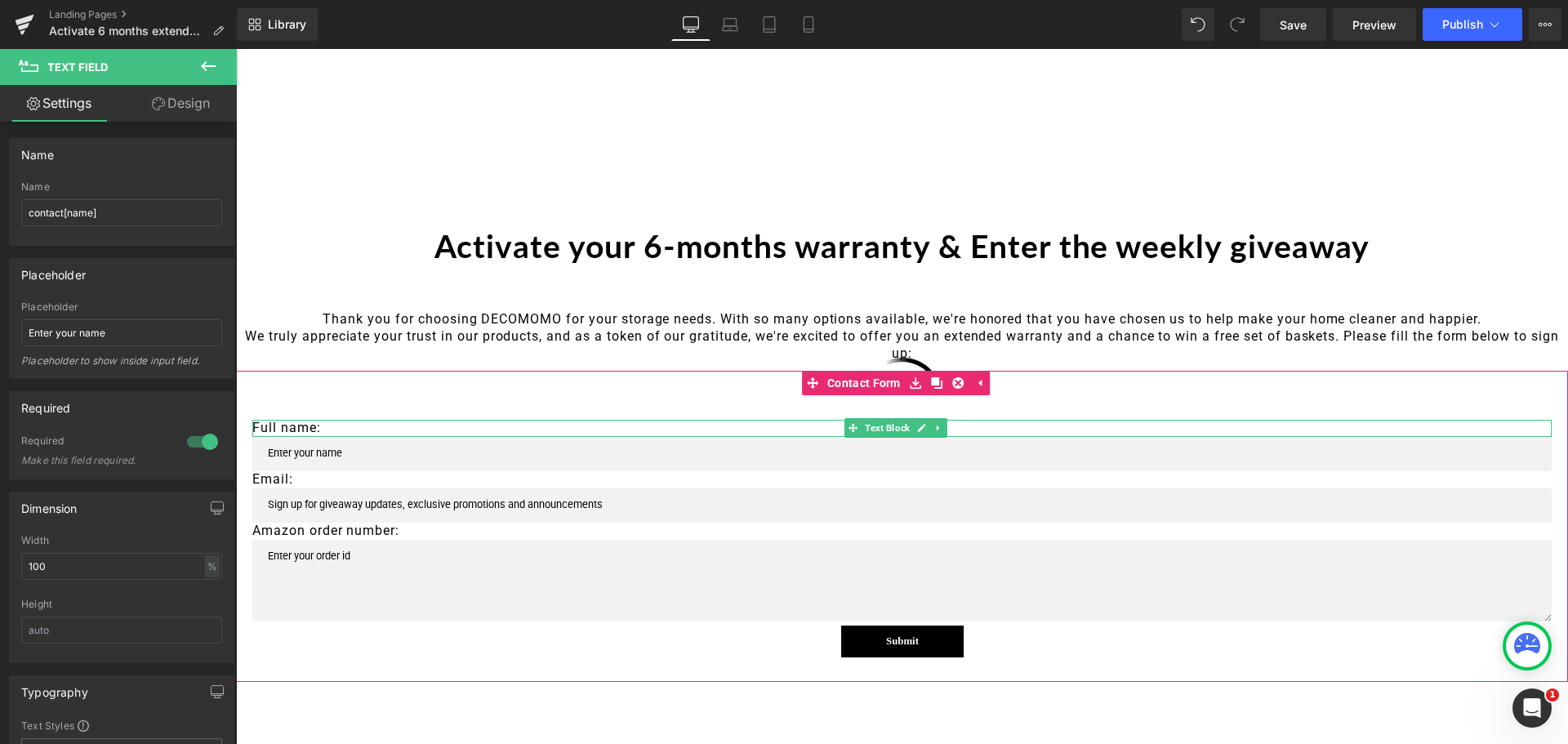
click at [912, 435] on span "Text Block" at bounding box center [888, 428] width 52 height 20
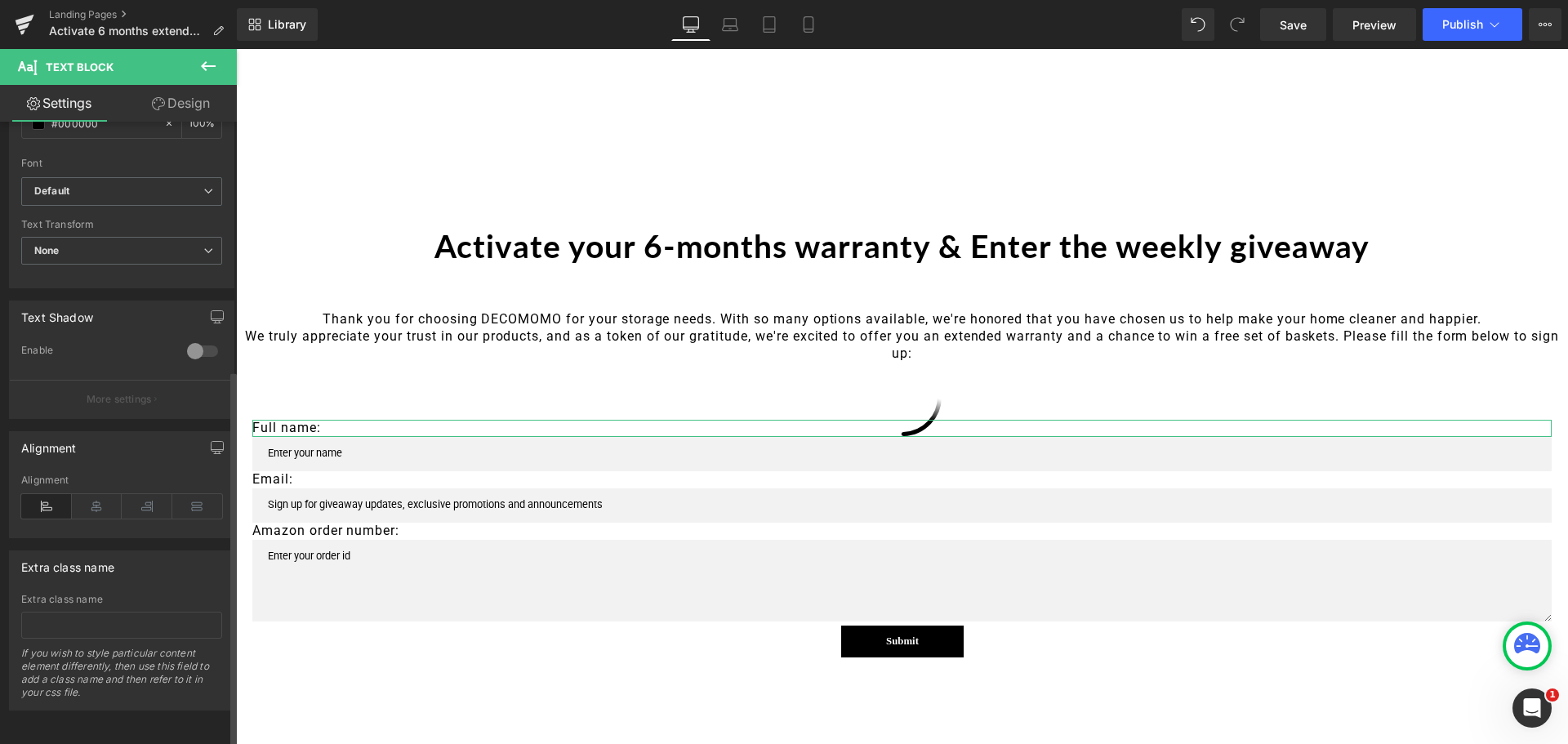
scroll to position [411, 0]
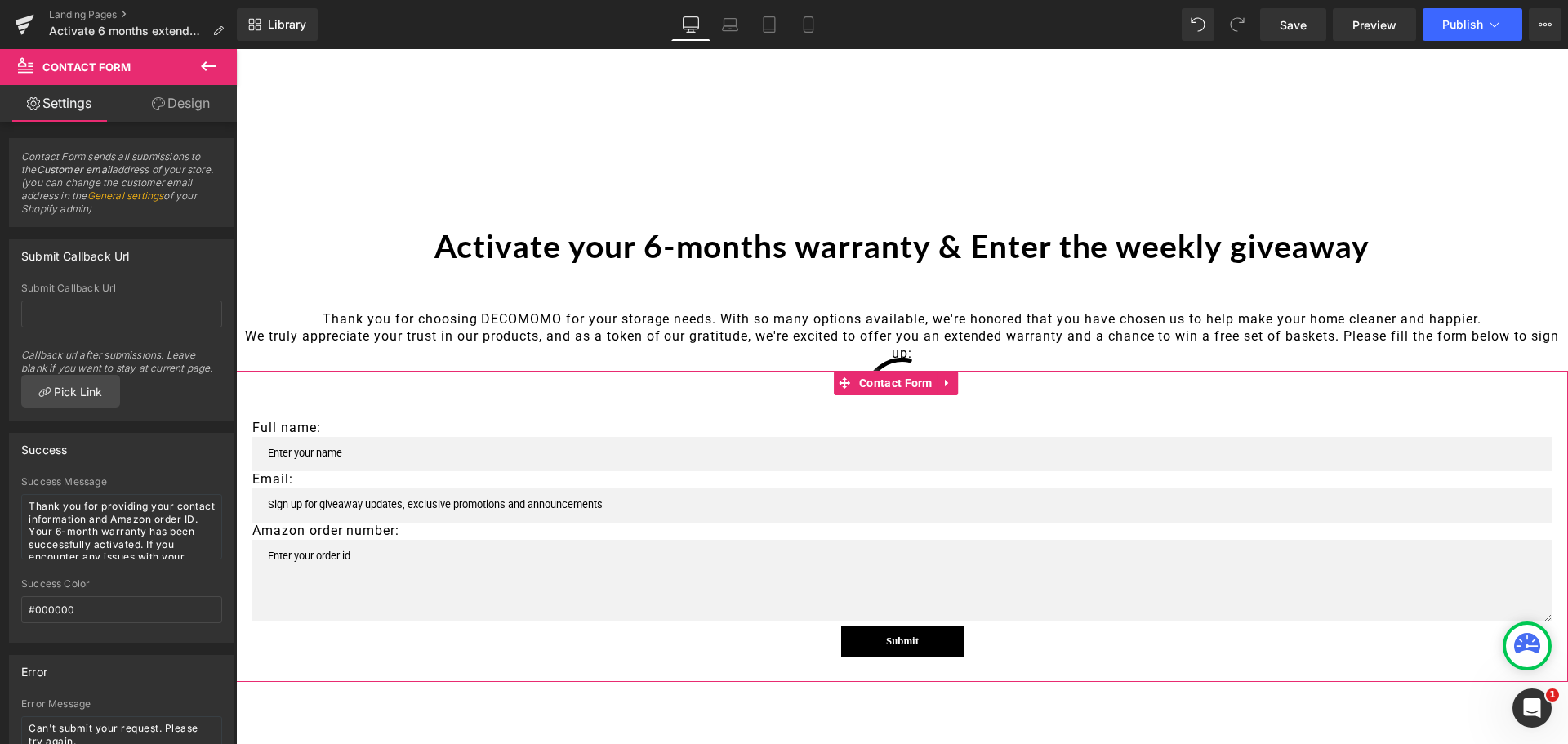
click at [875, 382] on span "Contact Form" at bounding box center [896, 383] width 81 height 24
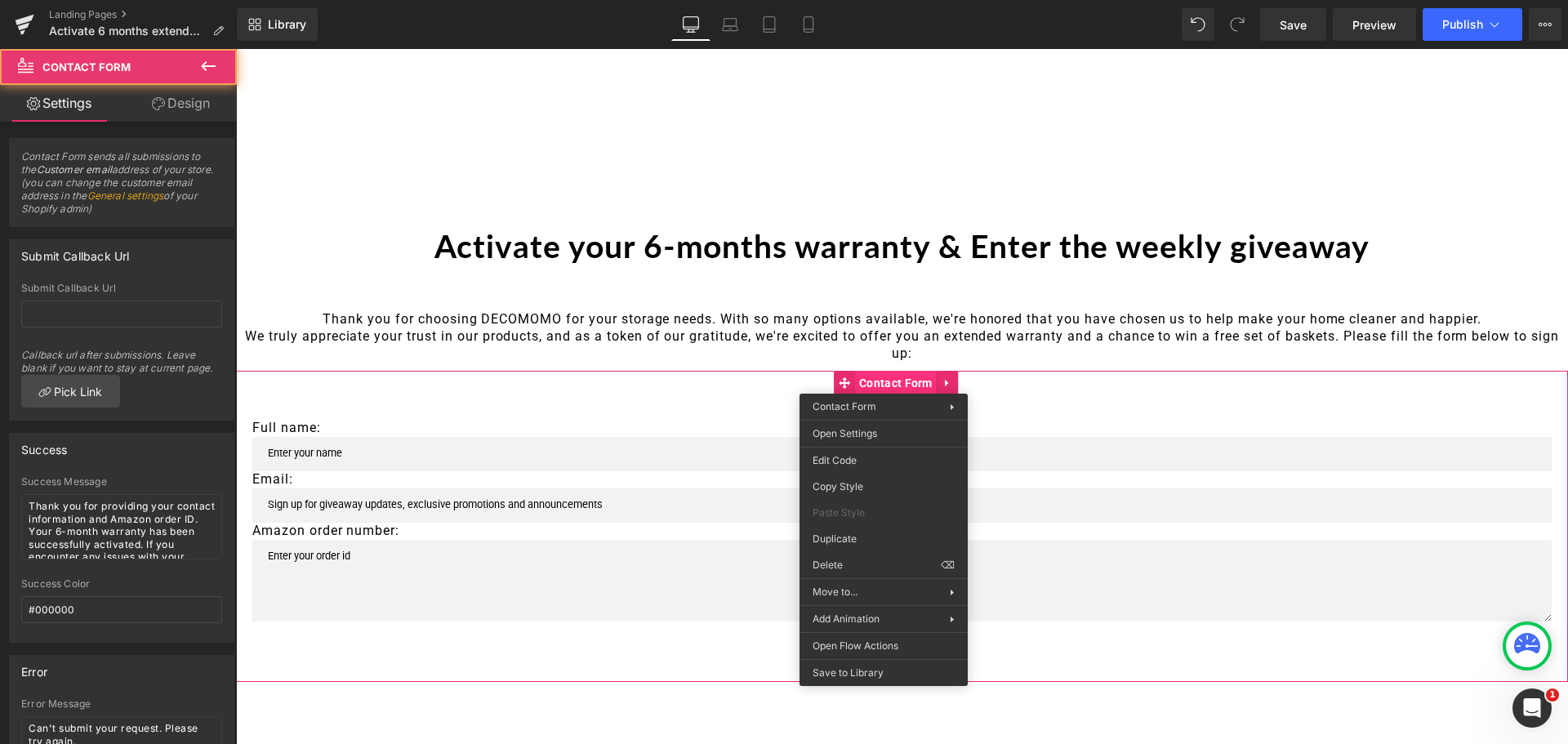
click at [884, 382] on div "Full name: Text Block Text Field Email: Text Block Email Field Amazon order num…" at bounding box center [902, 527] width 1332 height 311
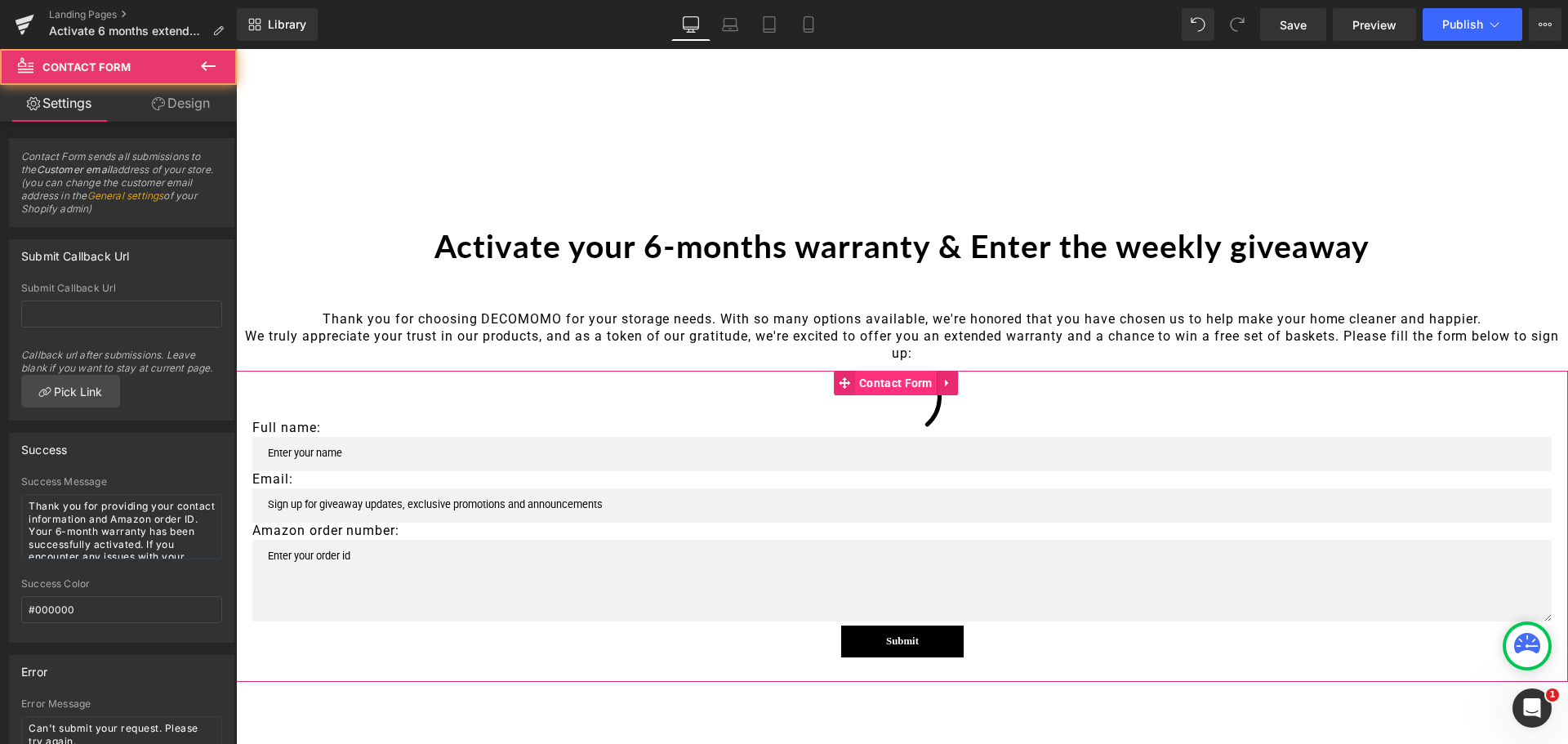
click at [884, 382] on span "Contact Form" at bounding box center [896, 383] width 81 height 24
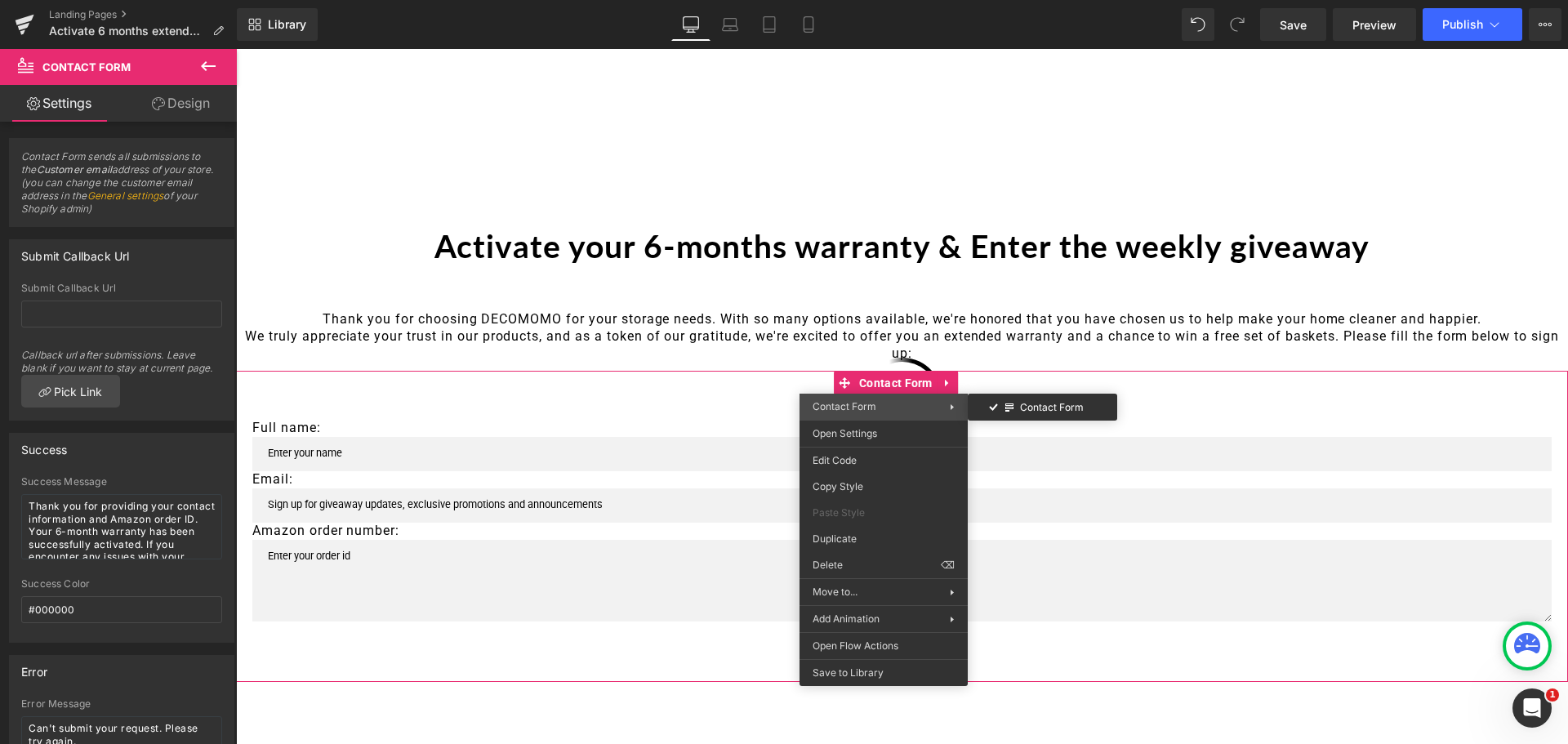
click at [865, 400] on span "Contact Form" at bounding box center [881, 407] width 138 height 14
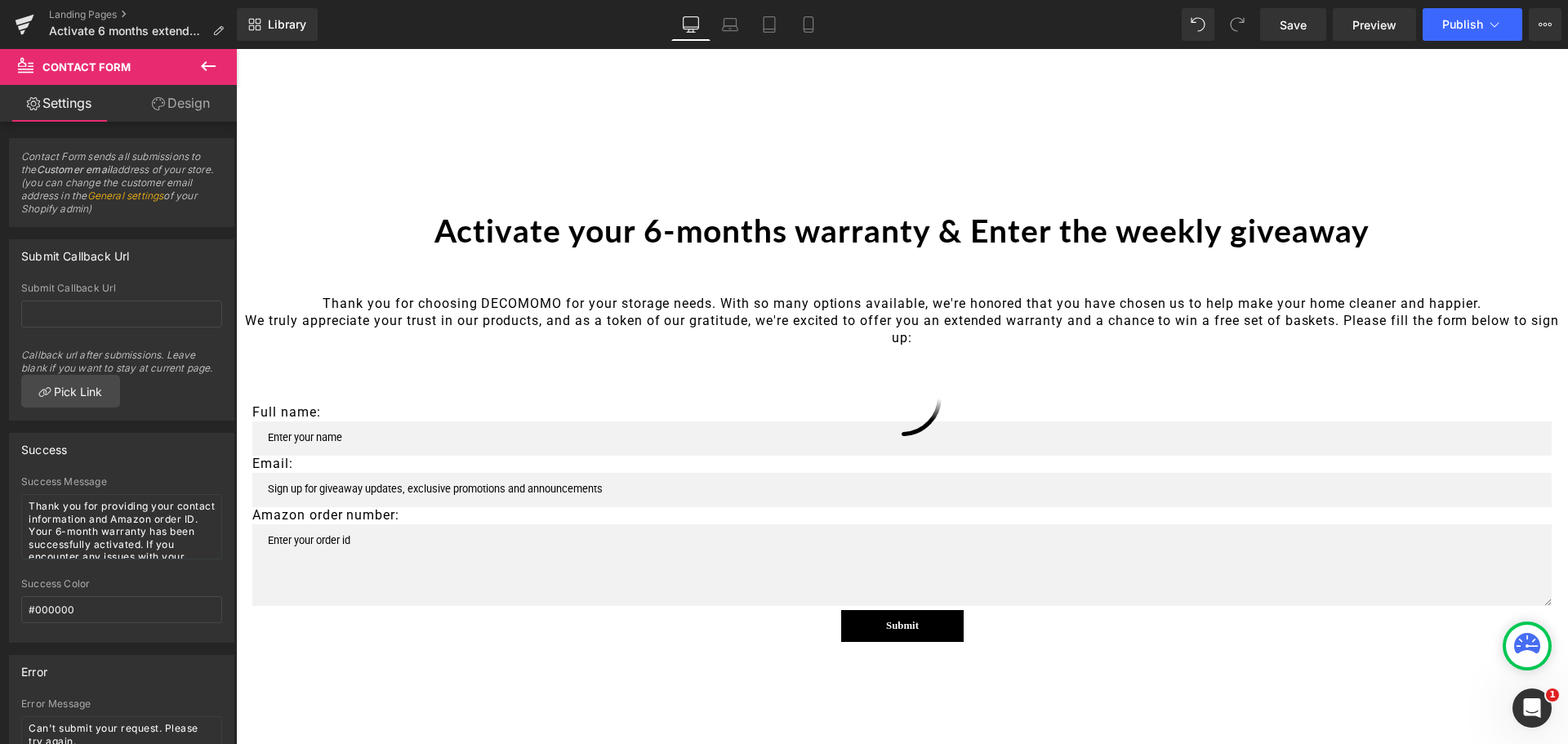
scroll to position [12, 0]
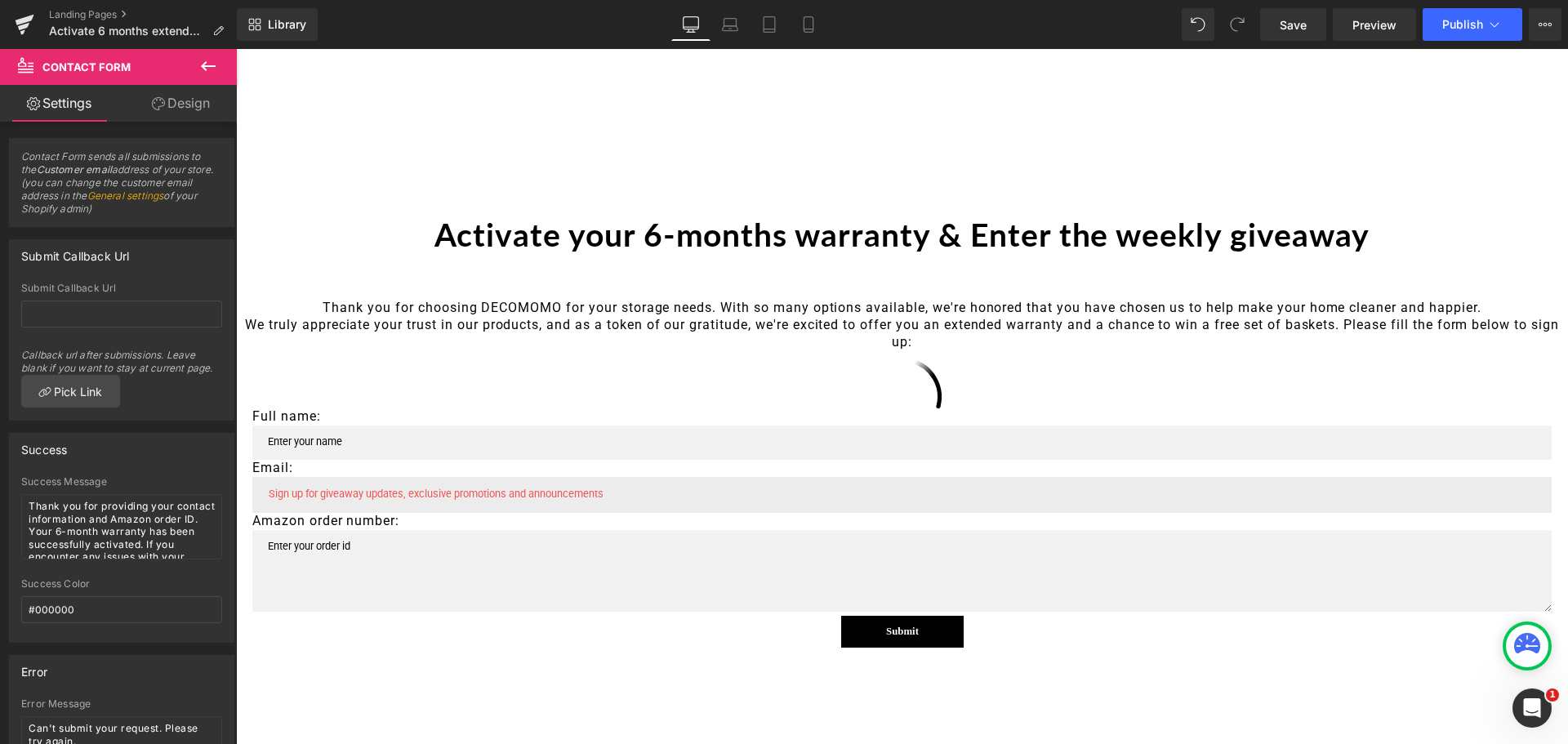
click at [902, 493] on div "Email Field" at bounding box center [902, 495] width 1300 height 36
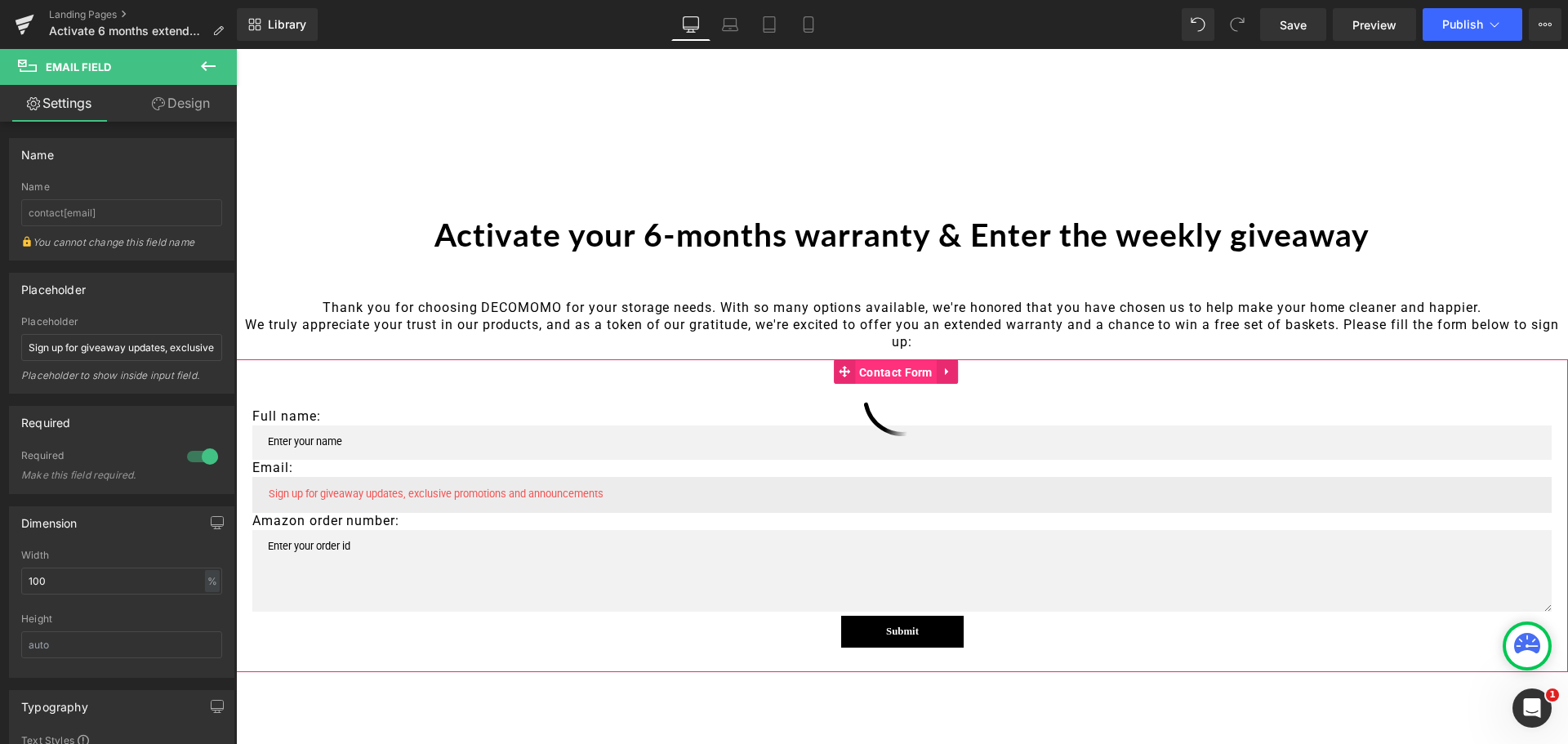
click at [886, 379] on span "Contact Form" at bounding box center [896, 372] width 81 height 24
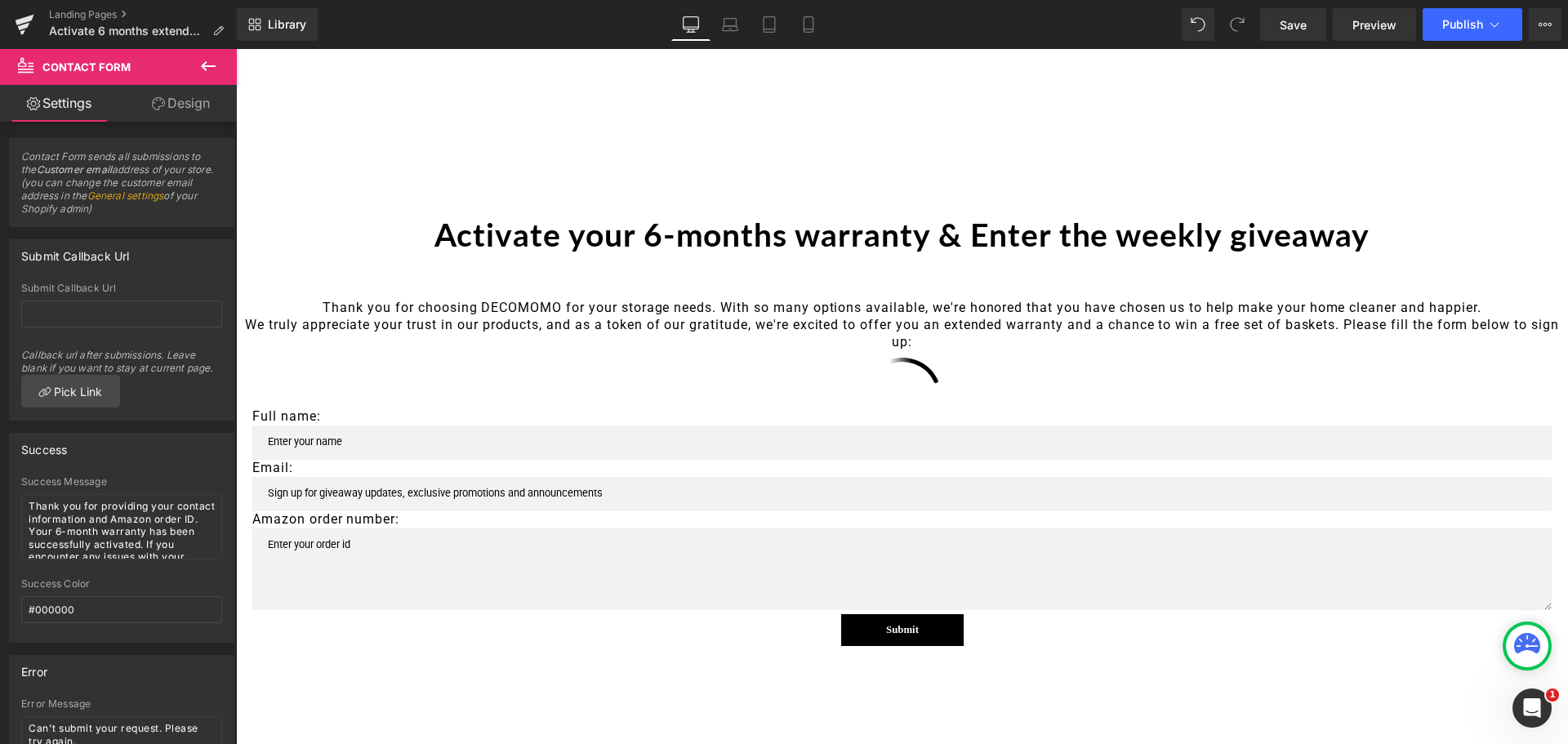
click at [116, 67] on span "Contact Form" at bounding box center [87, 67] width 89 height 13
click at [117, 67] on span "Contact Form" at bounding box center [87, 67] width 89 height 13
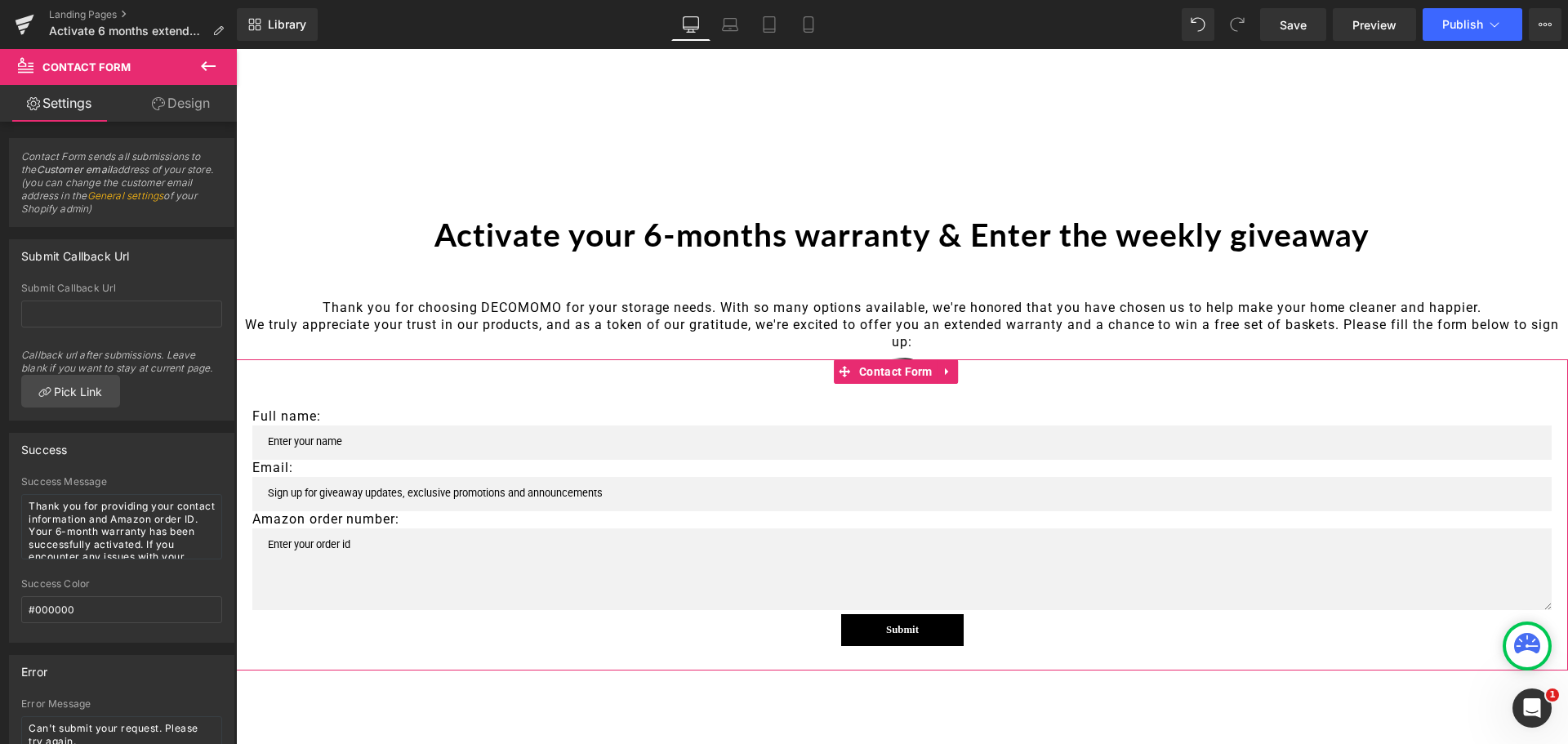
click at [213, 89] on link "Design" at bounding box center [181, 103] width 118 height 37
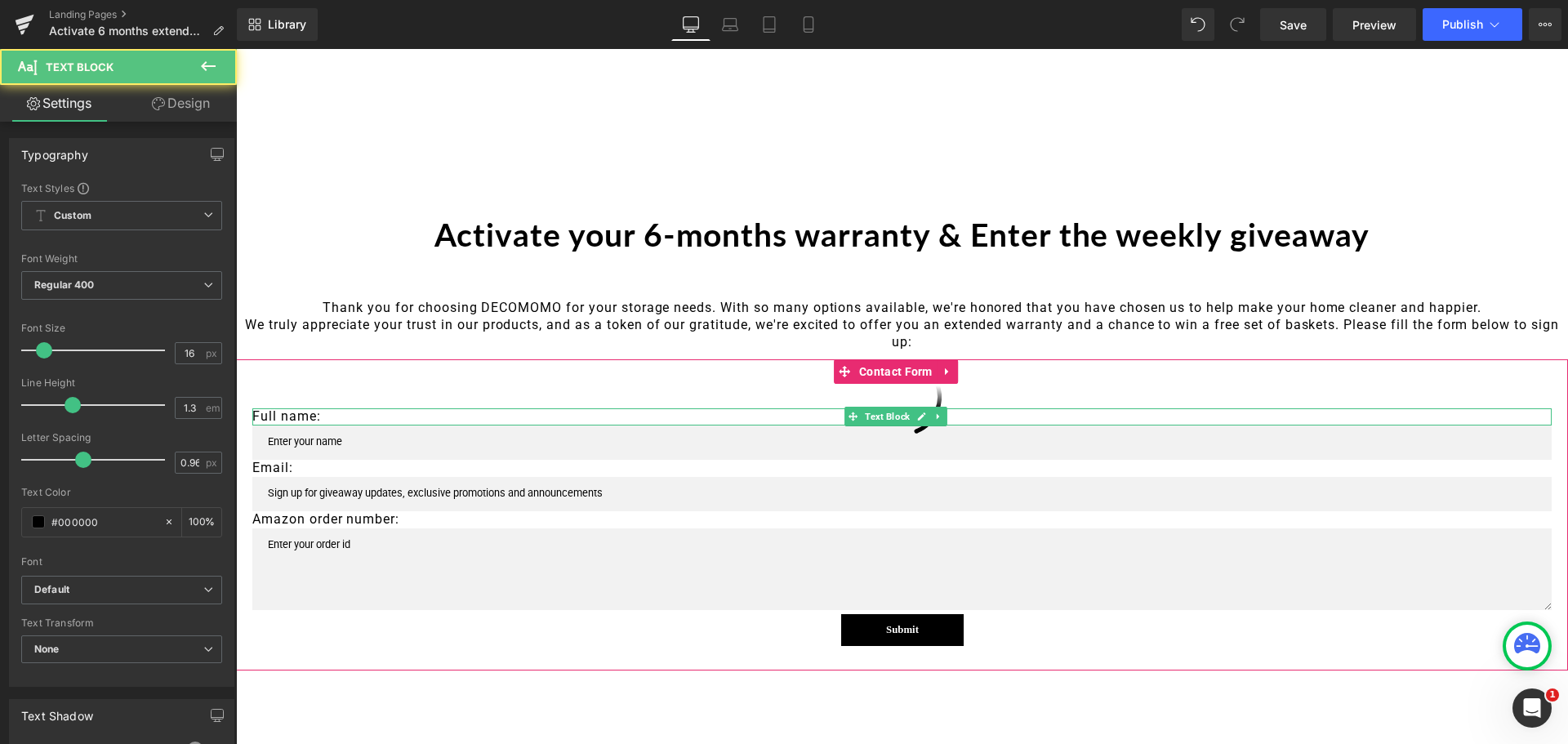
click at [451, 412] on p "Full name:" at bounding box center [902, 417] width 1300 height 17
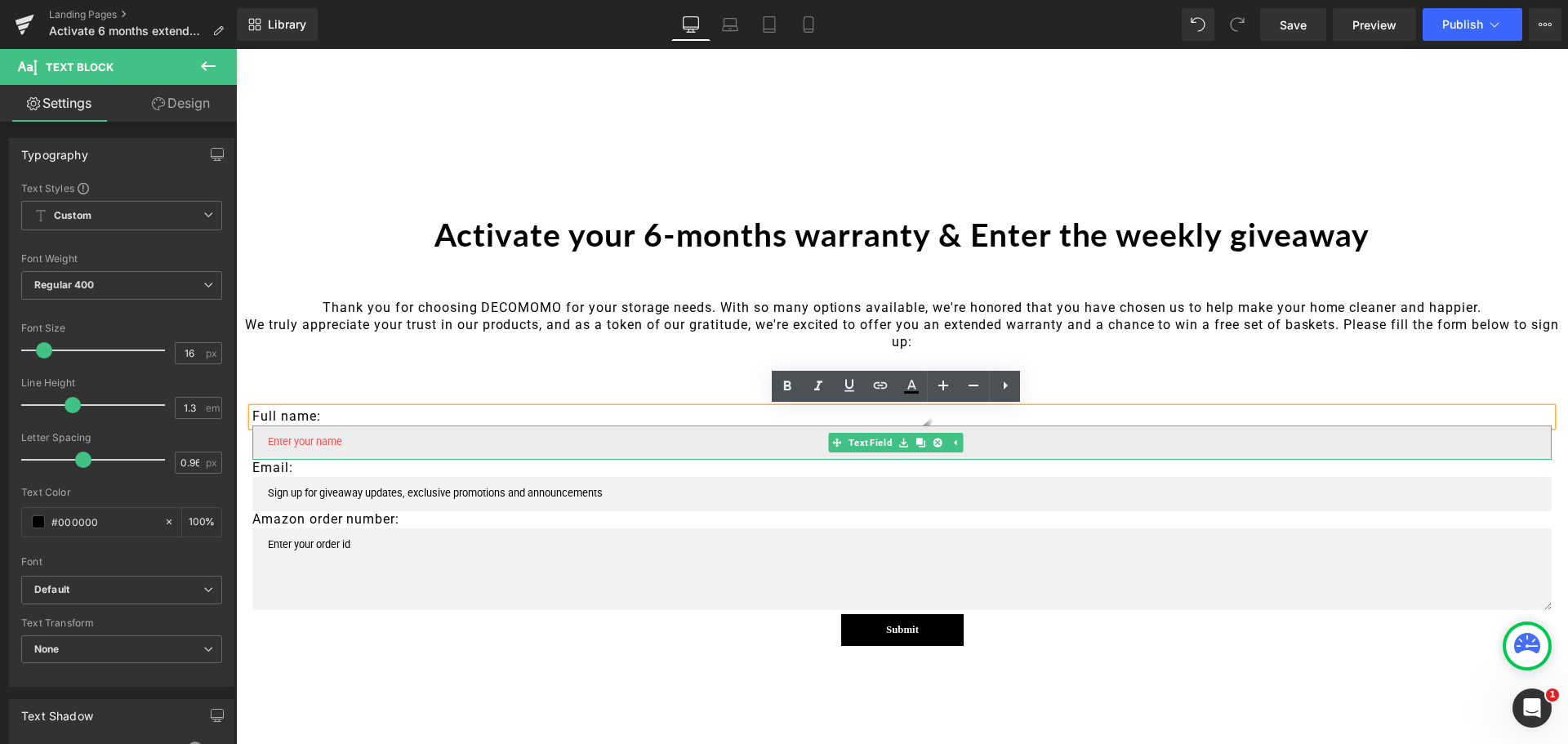
click at [451, 441] on input "text" at bounding box center [902, 443] width 1300 height 34
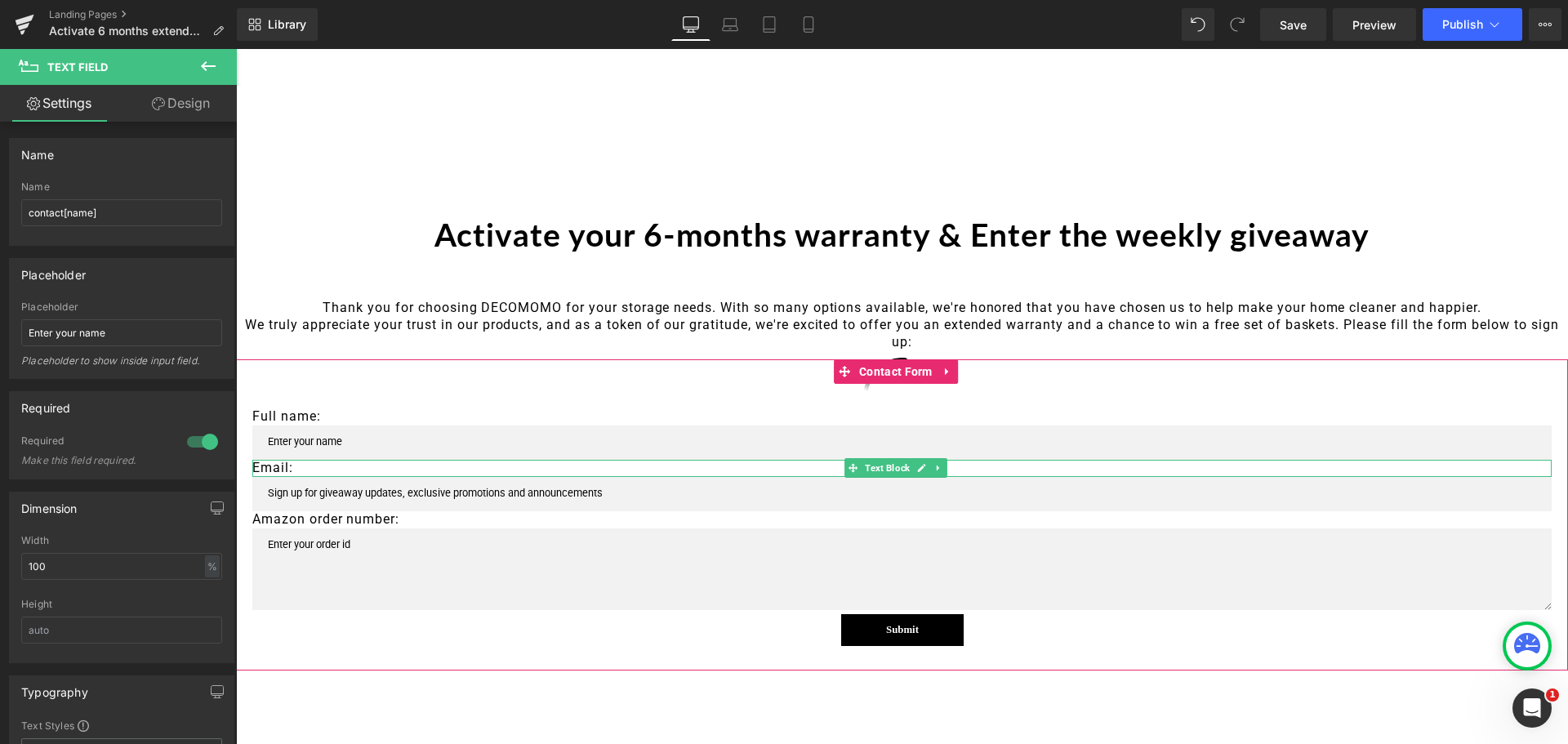
click at [266, 469] on p "Email:" at bounding box center [902, 468] width 1300 height 17
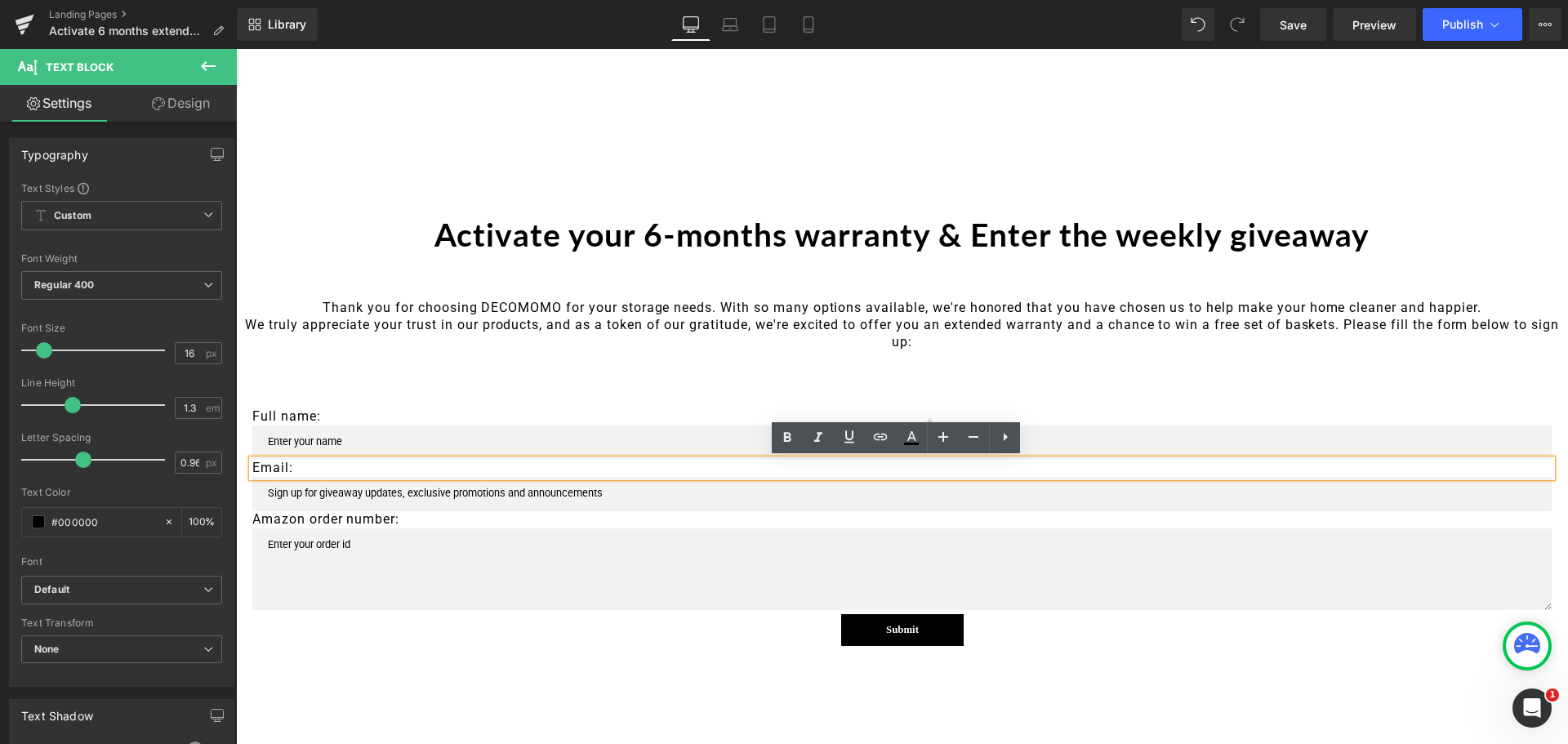
click at [236, 49] on div at bounding box center [236, 49] width 0 height 0
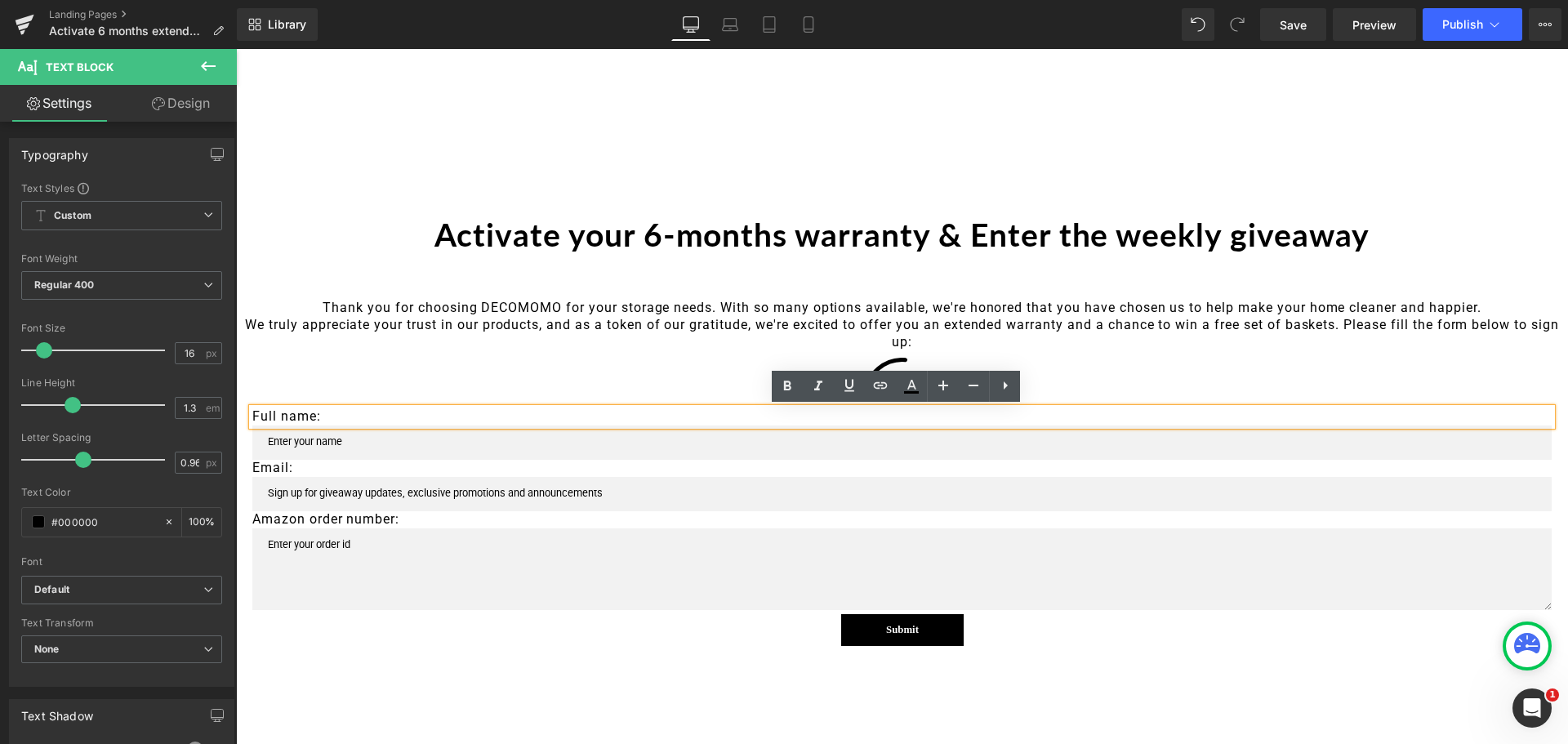
click at [631, 383] on div "Full name: Text Block Text Field Email: Text Block Email Field Amazon order num…" at bounding box center [902, 515] width 1332 height 311
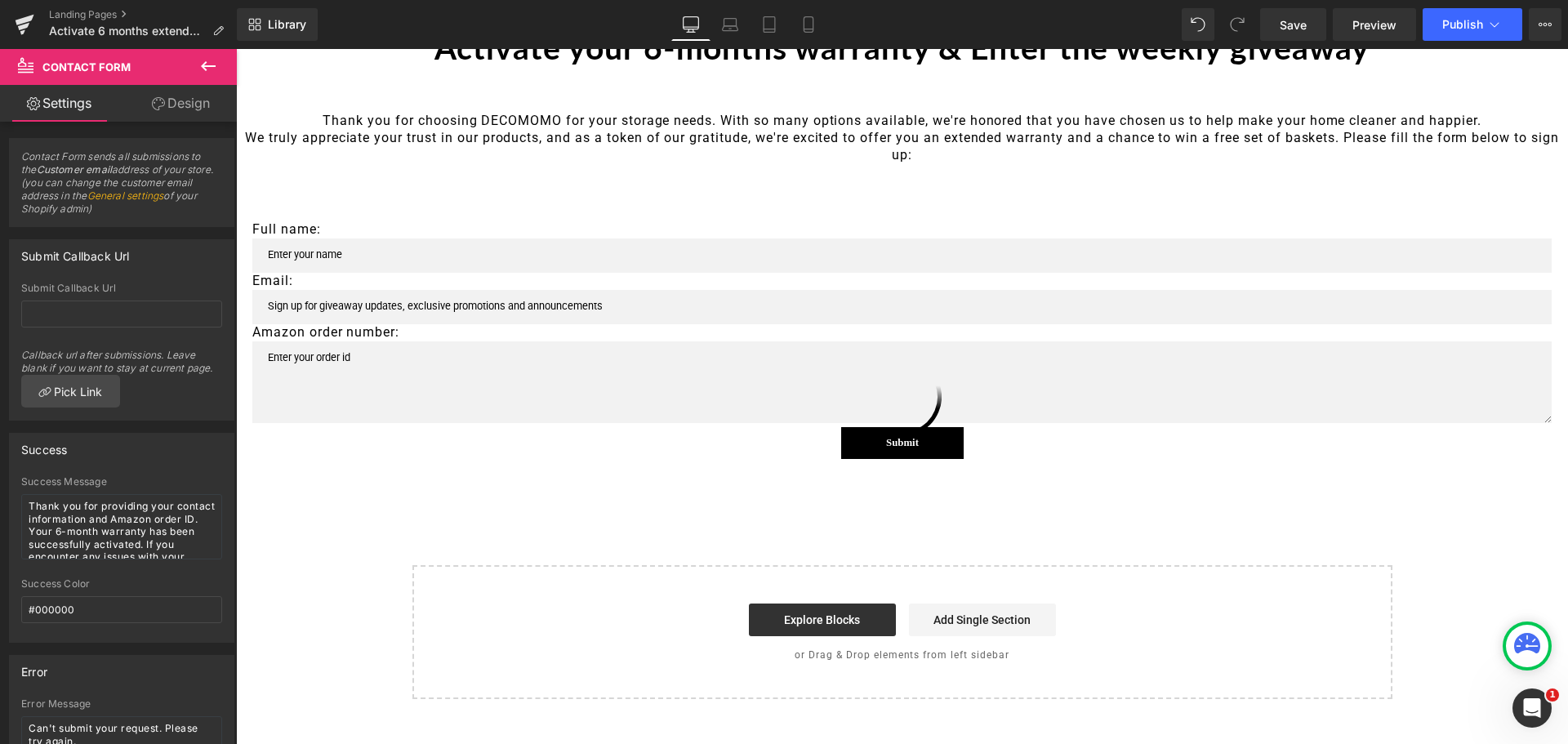
scroll to position [175, 0]
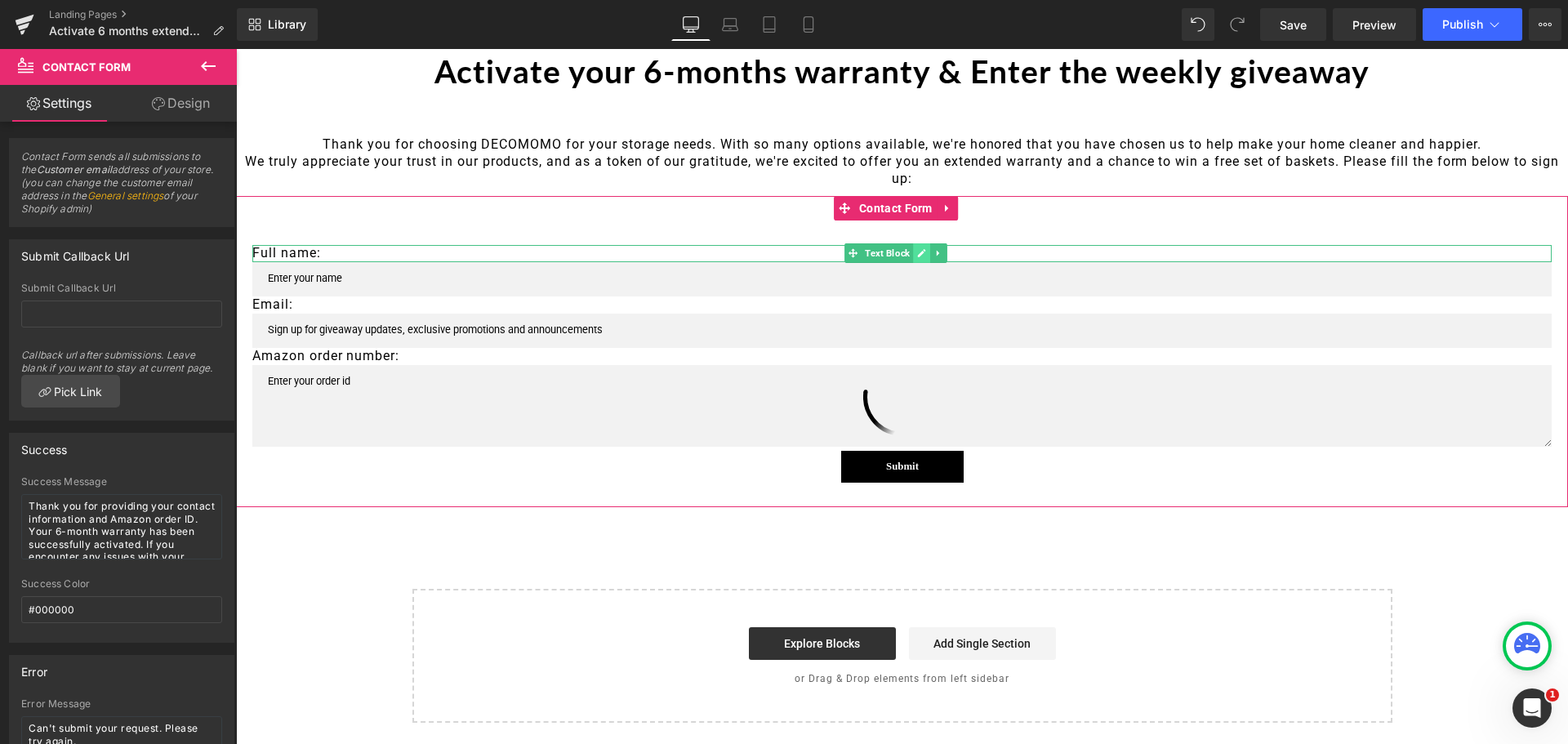
click at [914, 252] on link at bounding box center [922, 253] width 17 height 20
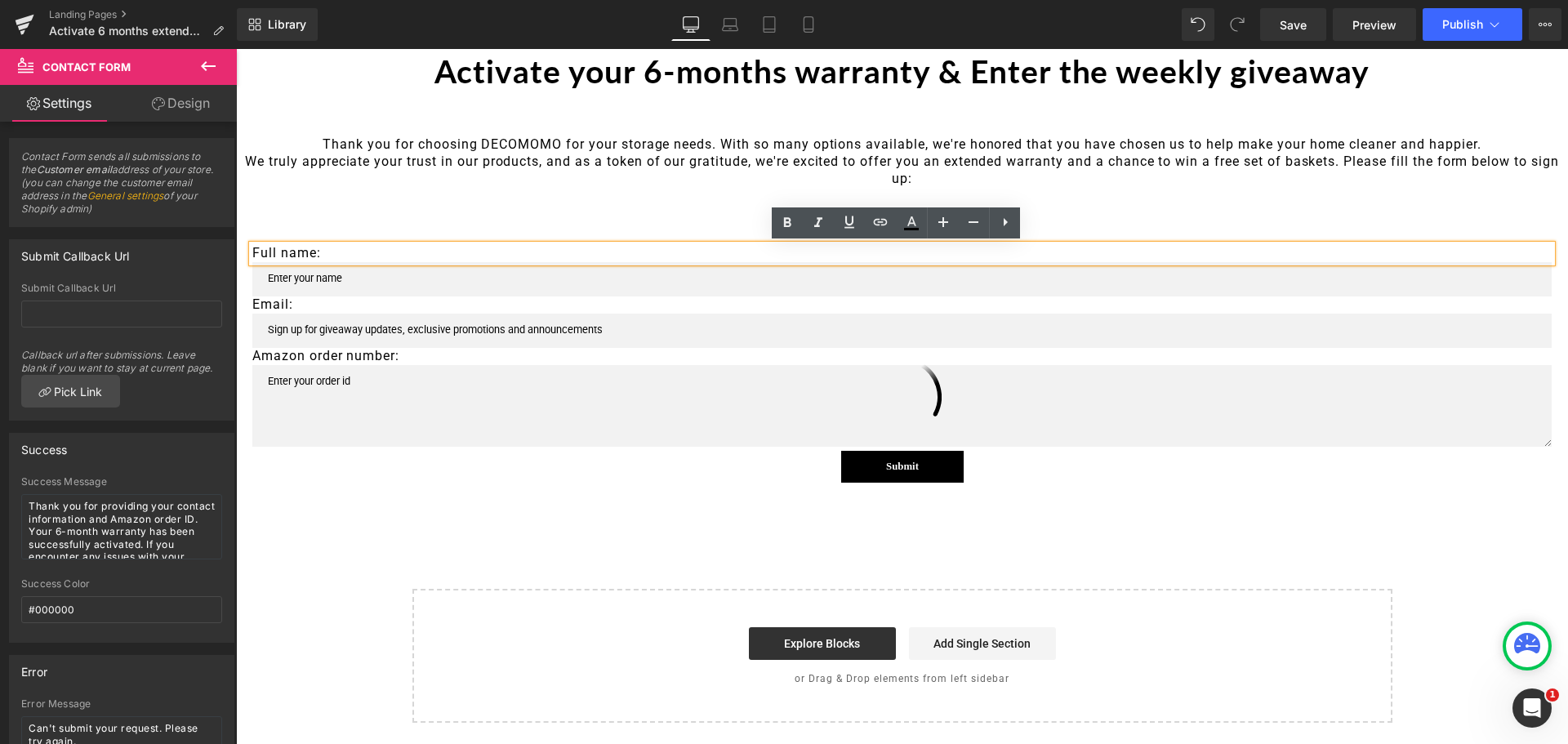
click at [456, 250] on p "Full name:" at bounding box center [902, 253] width 1300 height 17
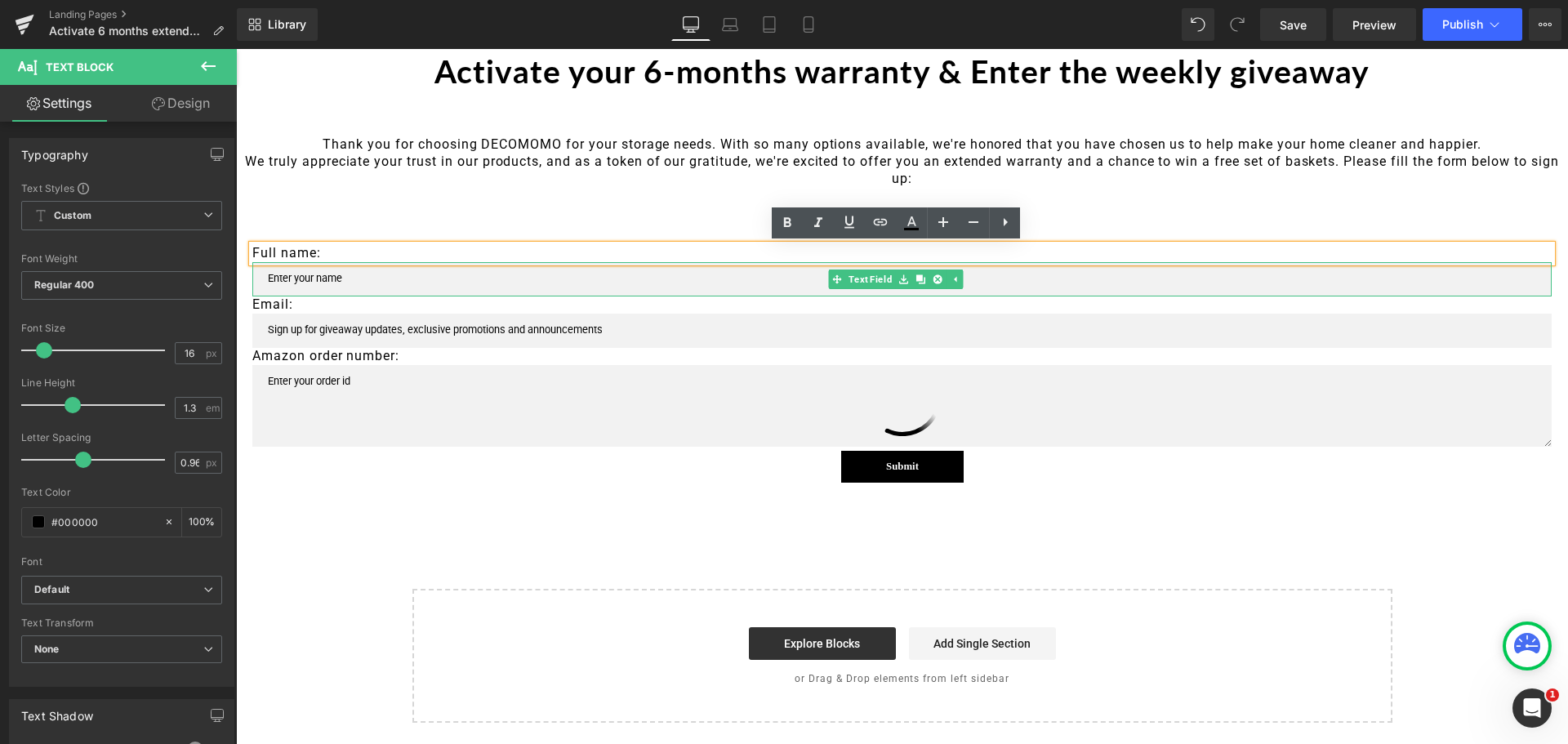
click at [341, 293] on div at bounding box center [902, 294] width 1300 height 4
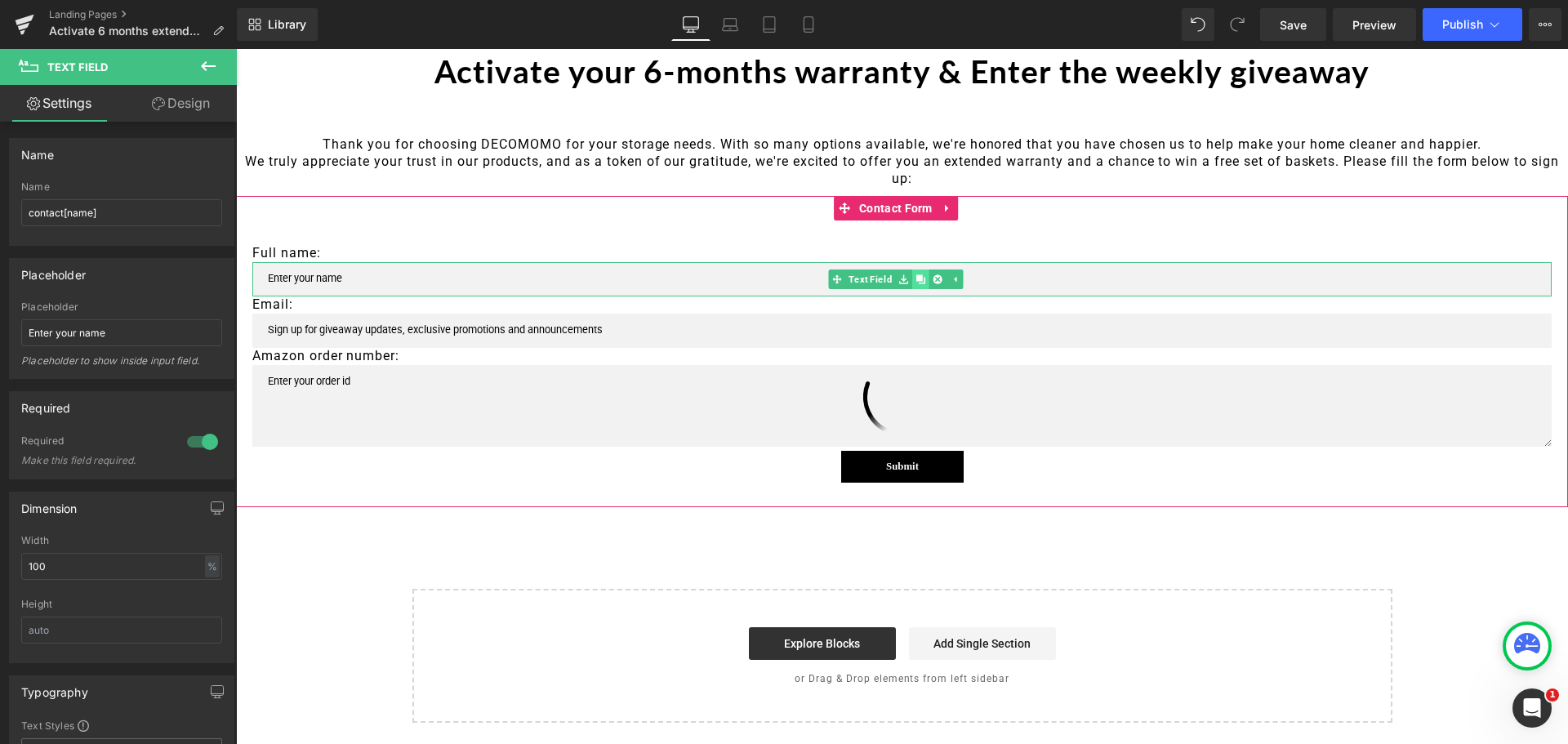
click at [921, 279] on icon at bounding box center [921, 279] width 9 height 9
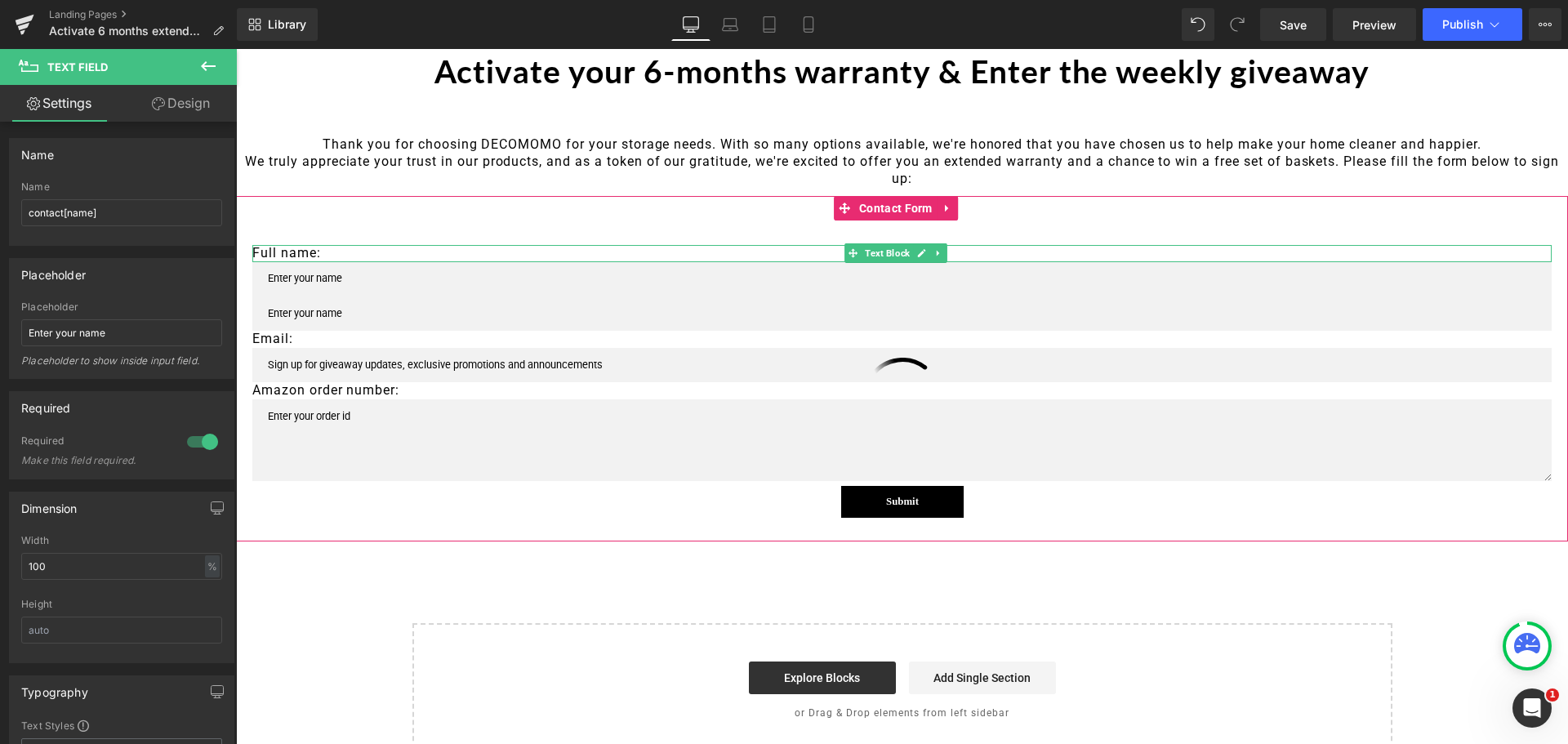
click at [610, 254] on p "Full name:" at bounding box center [902, 253] width 1300 height 17
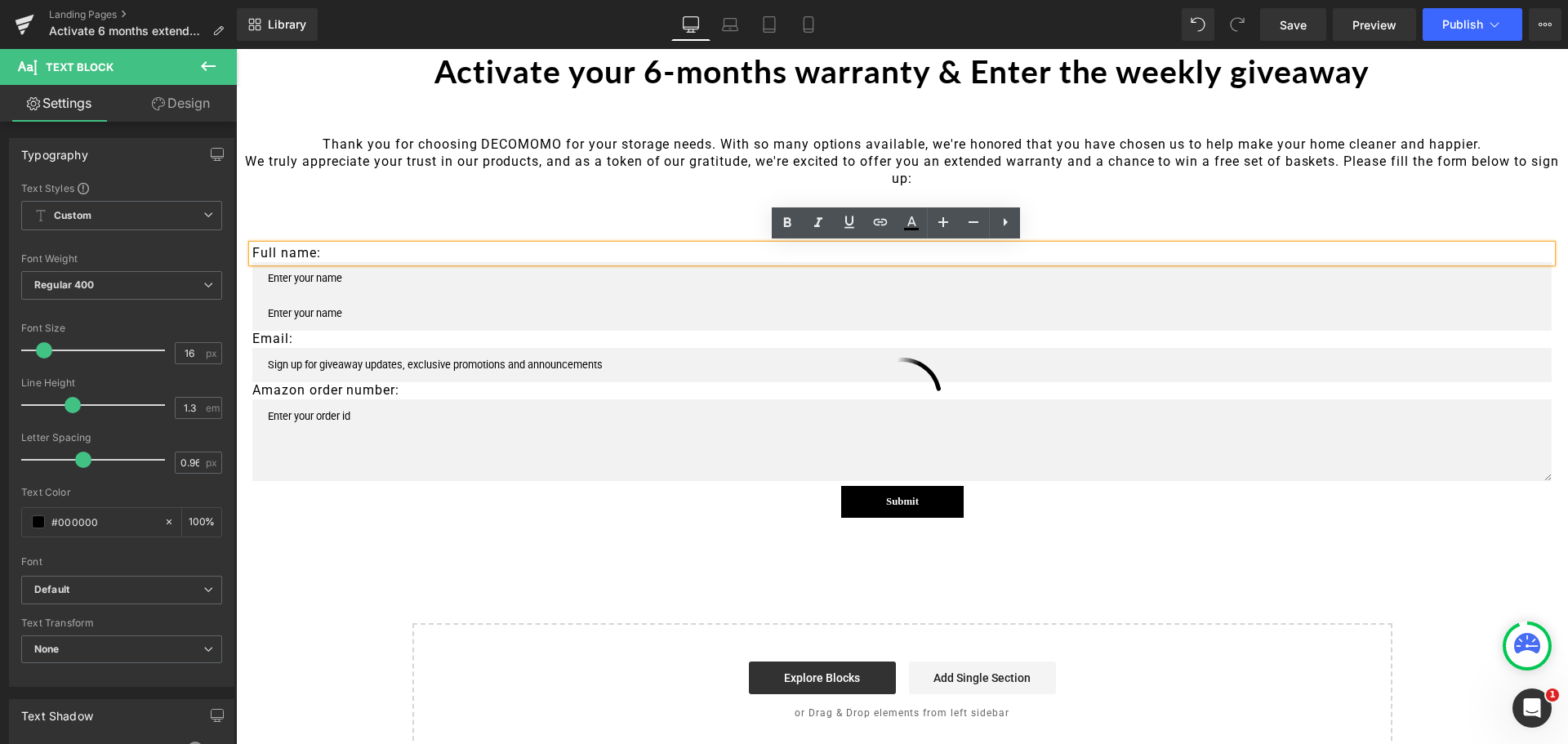
click at [427, 258] on p "Full name:" at bounding box center [902, 253] width 1300 height 17
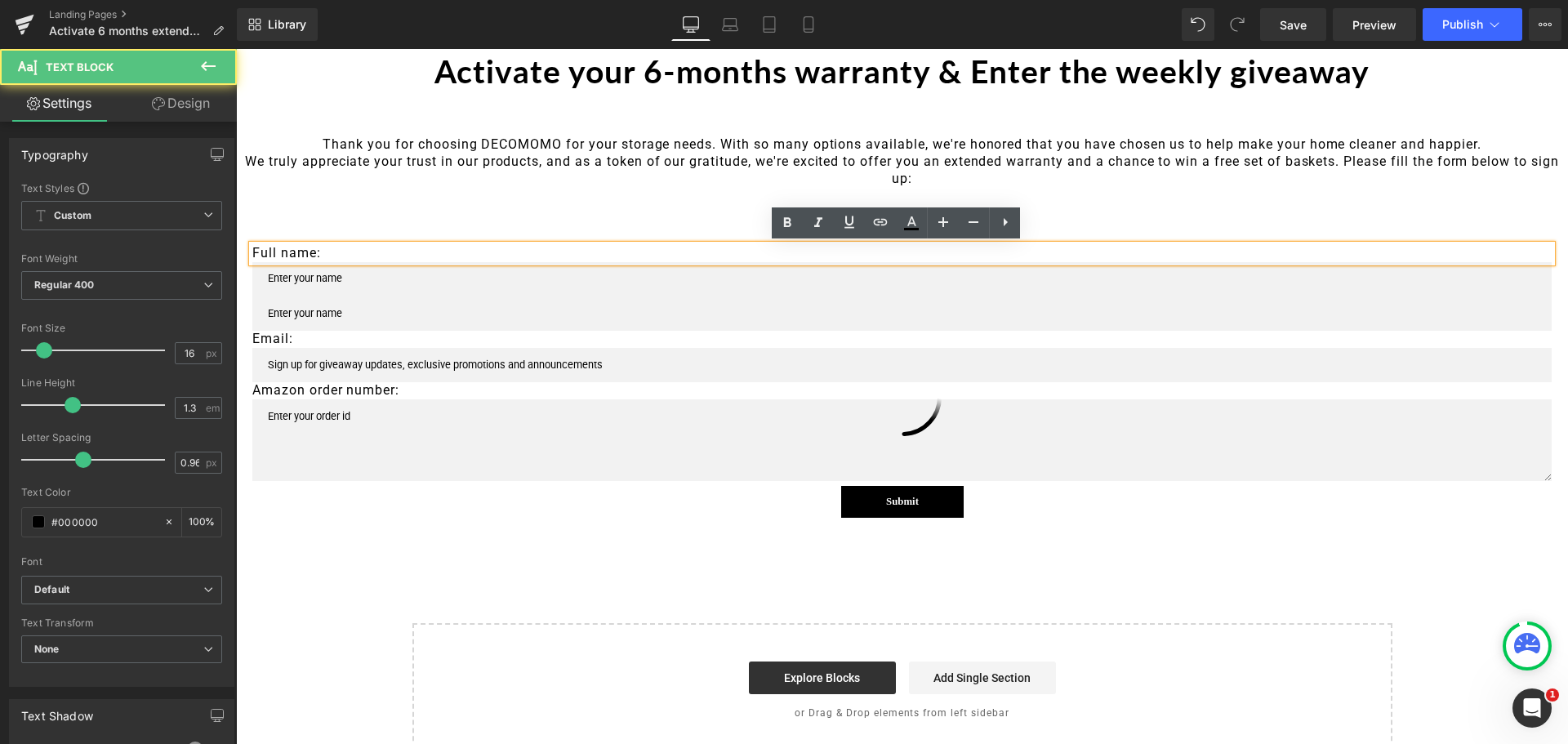
click at [408, 216] on div "Full name: Text Block Text Field Text Field Email: Text Block Email Field Amazo…" at bounding box center [902, 368] width 1332 height 346
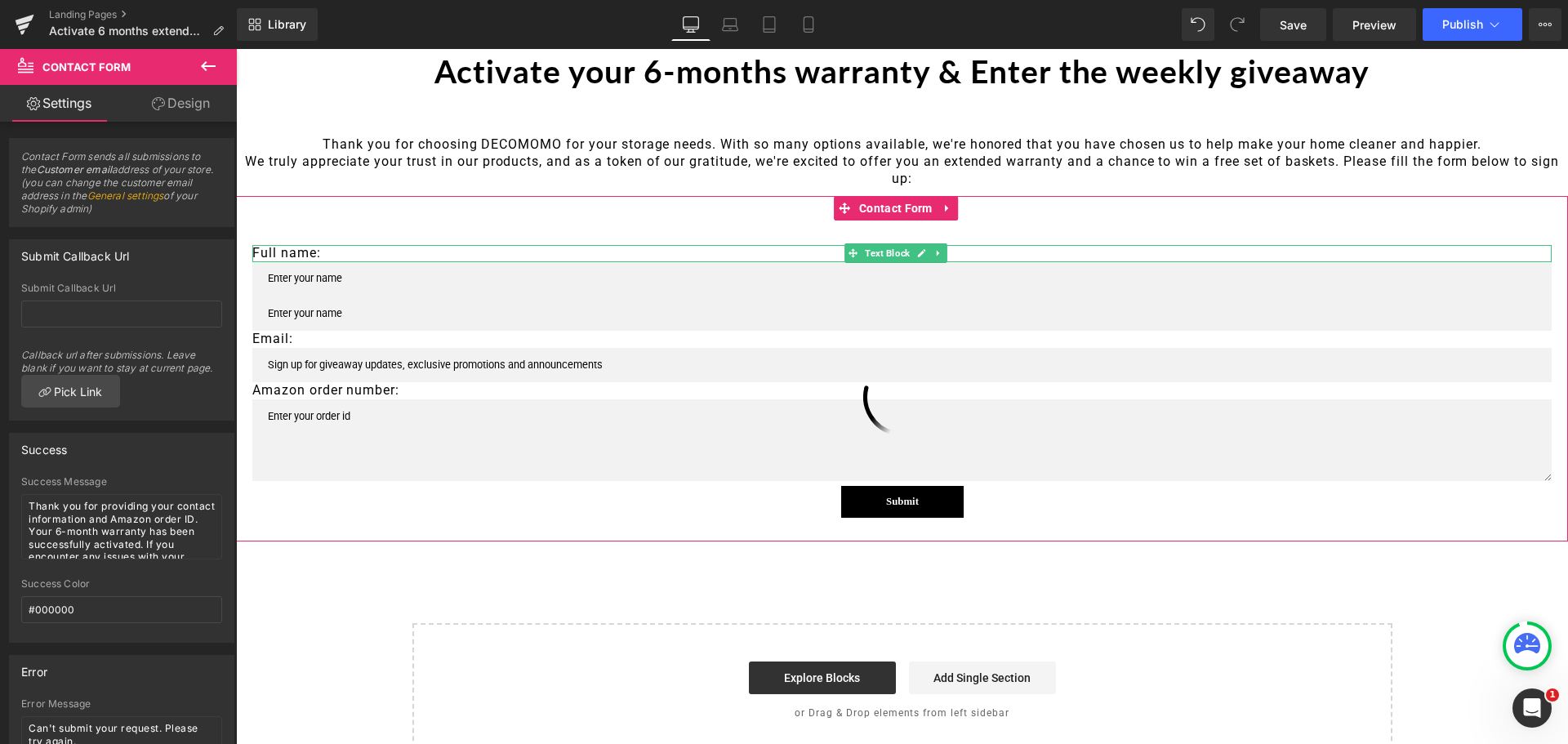
click at [293, 254] on p "Full name:" at bounding box center [902, 253] width 1300 height 17
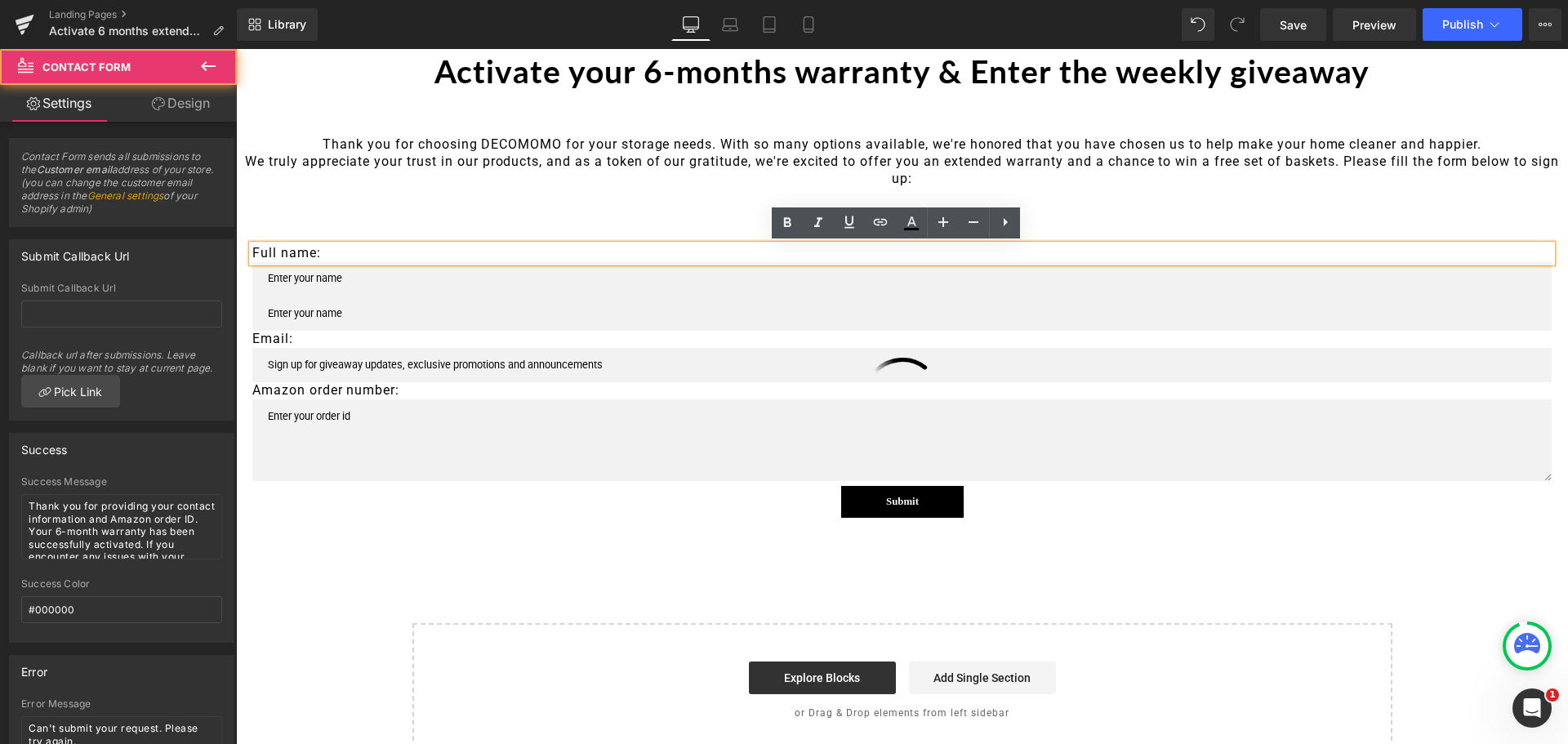
click at [429, 207] on div "Full name: Text Block Text Field Text Field Email: Text Block Email Field Amazo…" at bounding box center [902, 368] width 1332 height 346
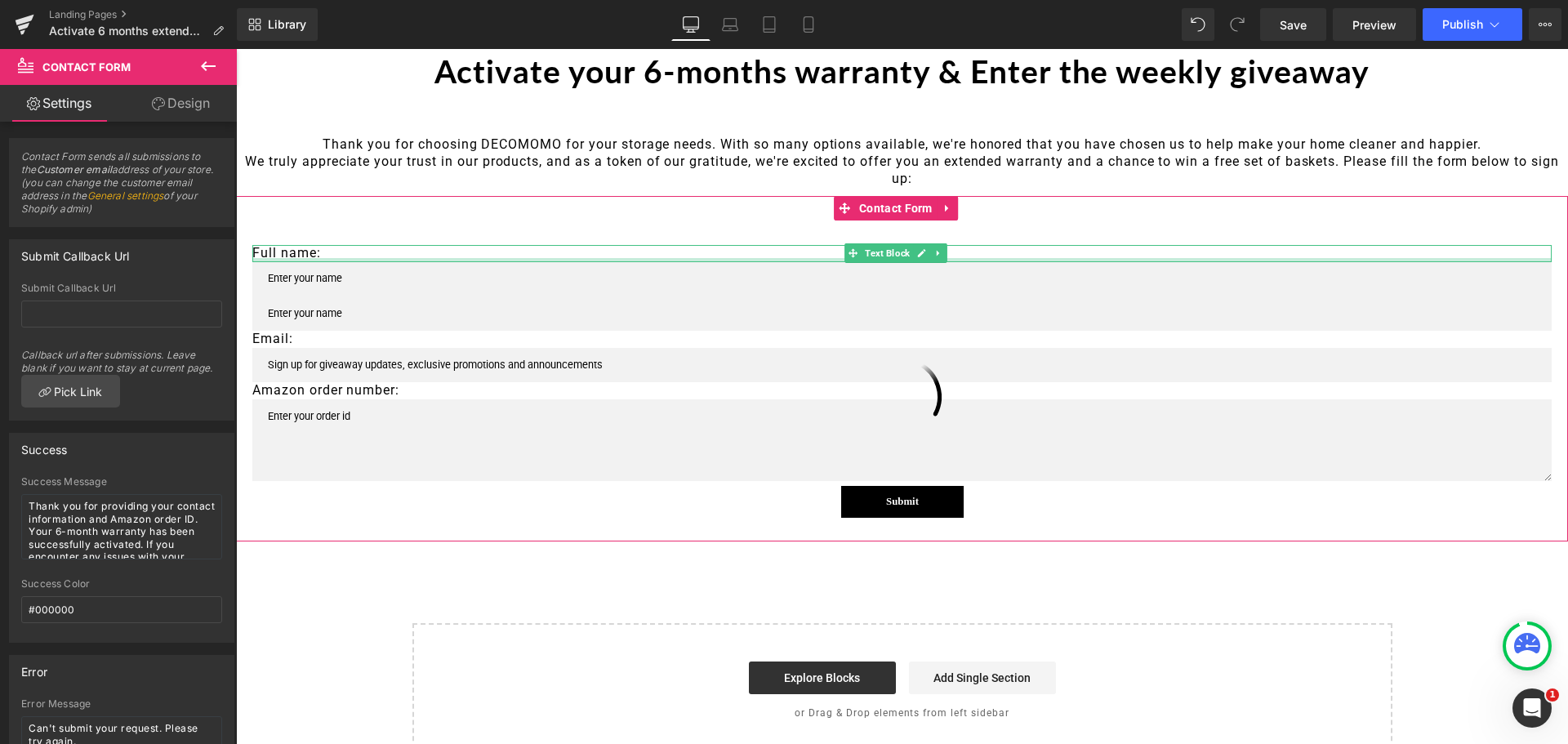
click at [648, 258] on div at bounding box center [902, 260] width 1300 height 4
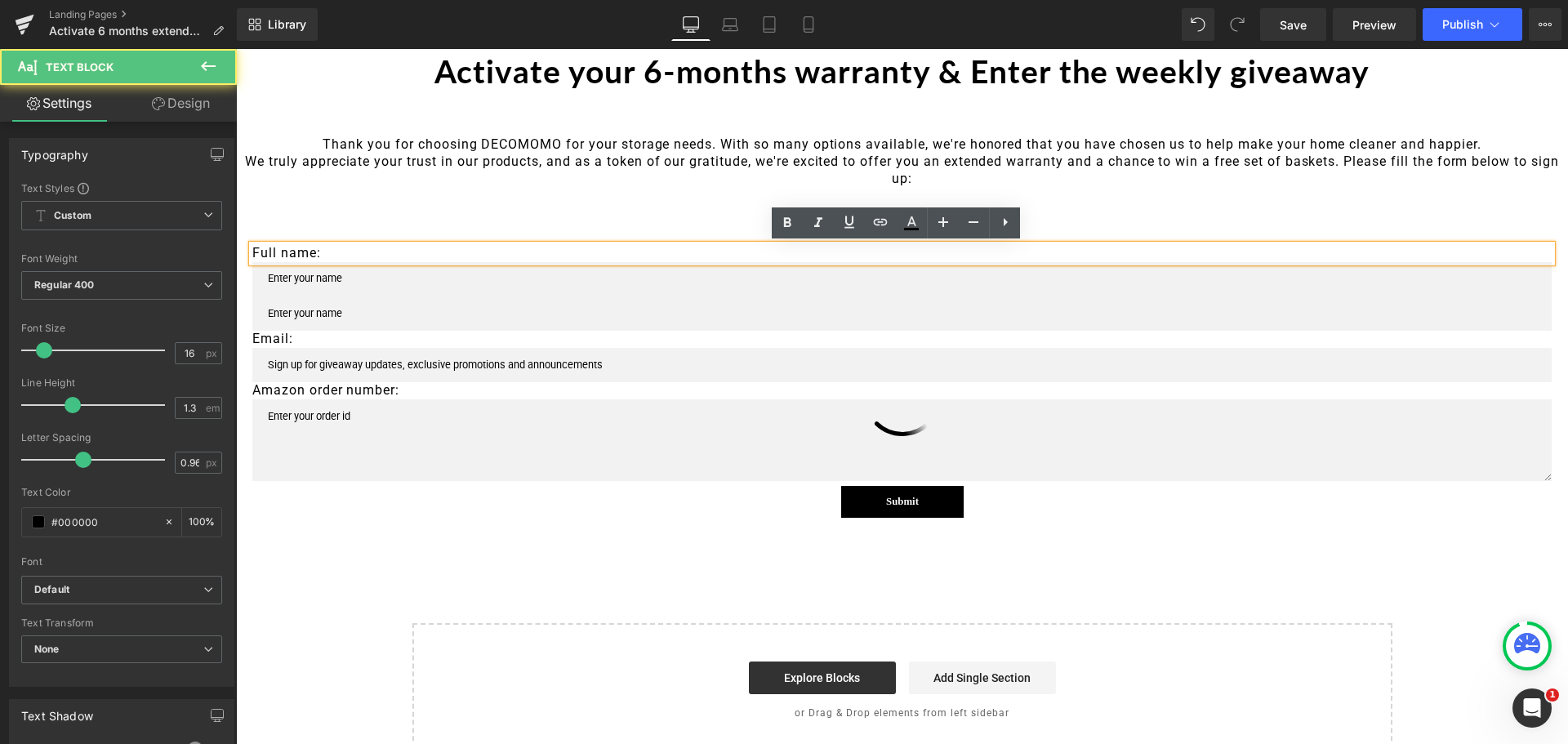
click at [567, 183] on div "Thank you for choosing DECOMOMO for your storage needs. With so many options av…" at bounding box center [902, 162] width 1332 height 51
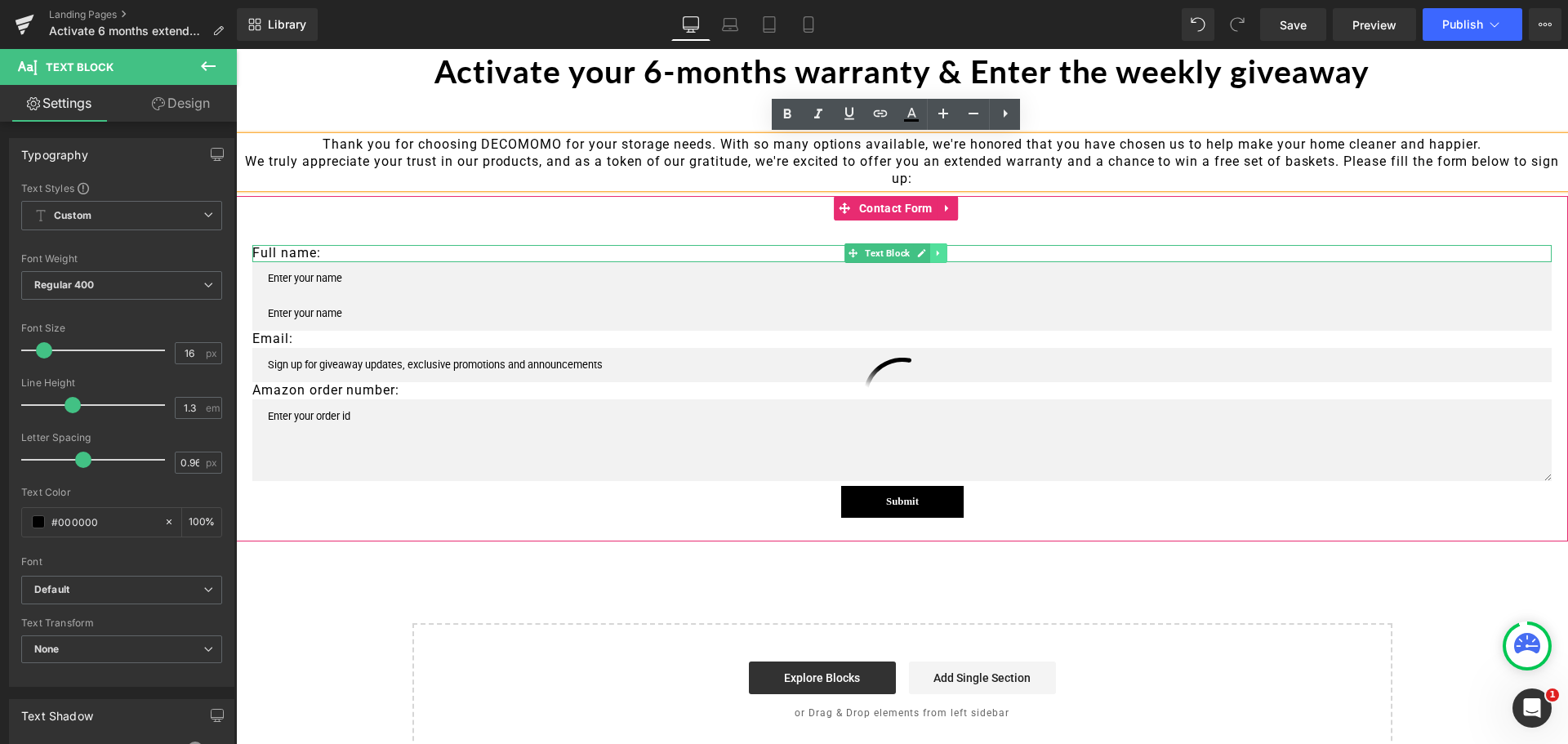
click at [933, 252] on link at bounding box center [939, 253] width 17 height 20
click at [927, 253] on icon at bounding box center [930, 254] width 9 height 9
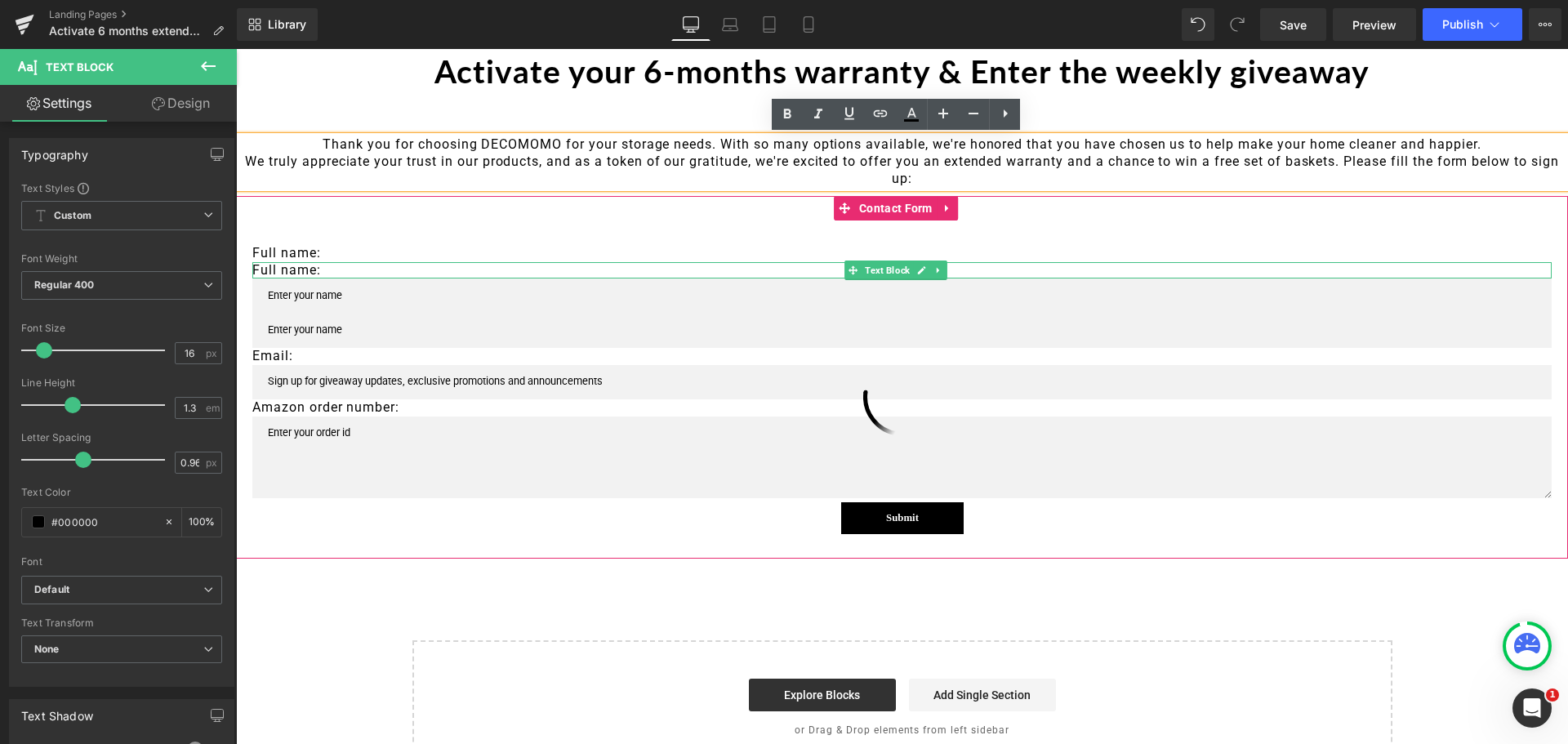
click at [319, 267] on p "Full name:" at bounding box center [902, 270] width 1300 height 17
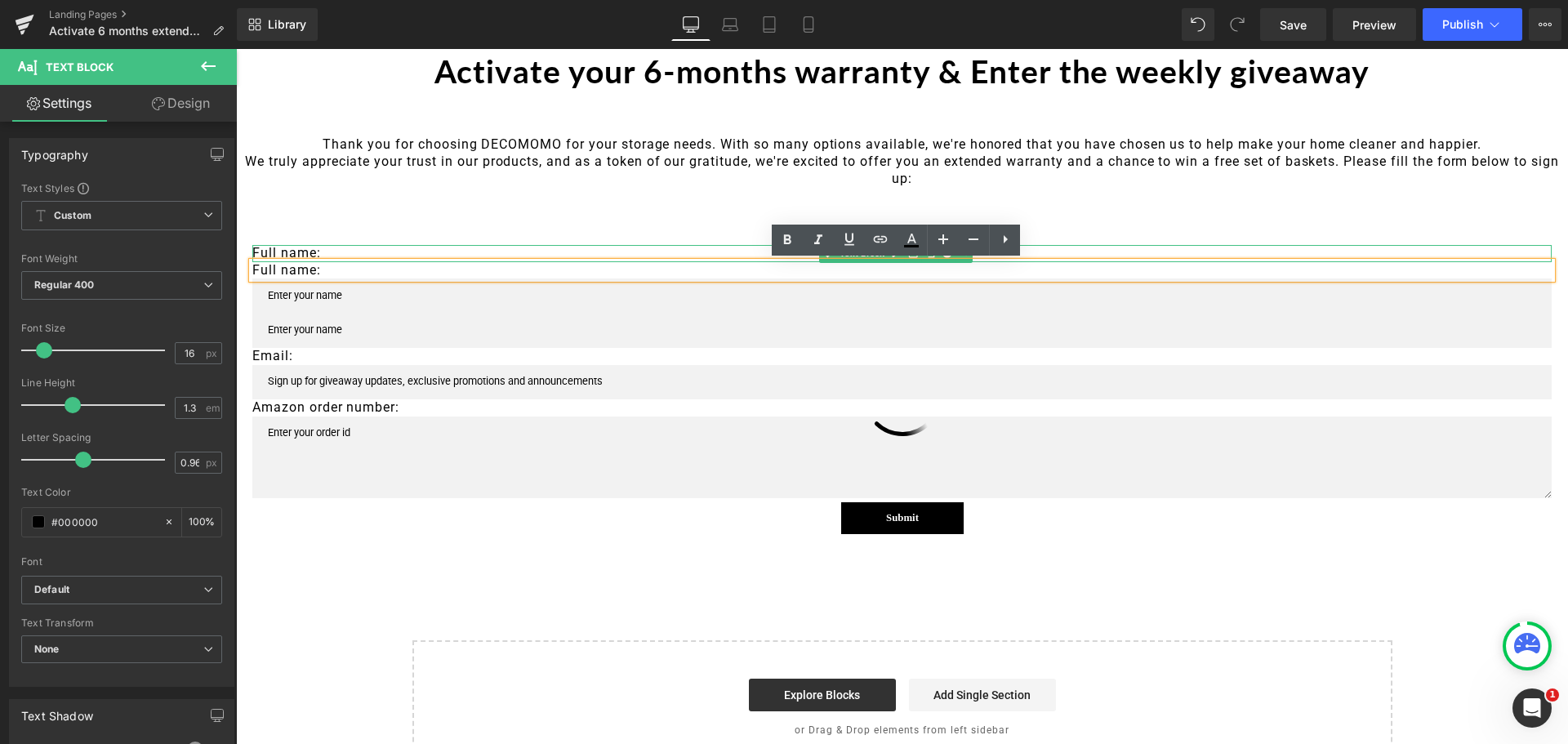
click at [262, 251] on p "Full name:" at bounding box center [902, 253] width 1300 height 17
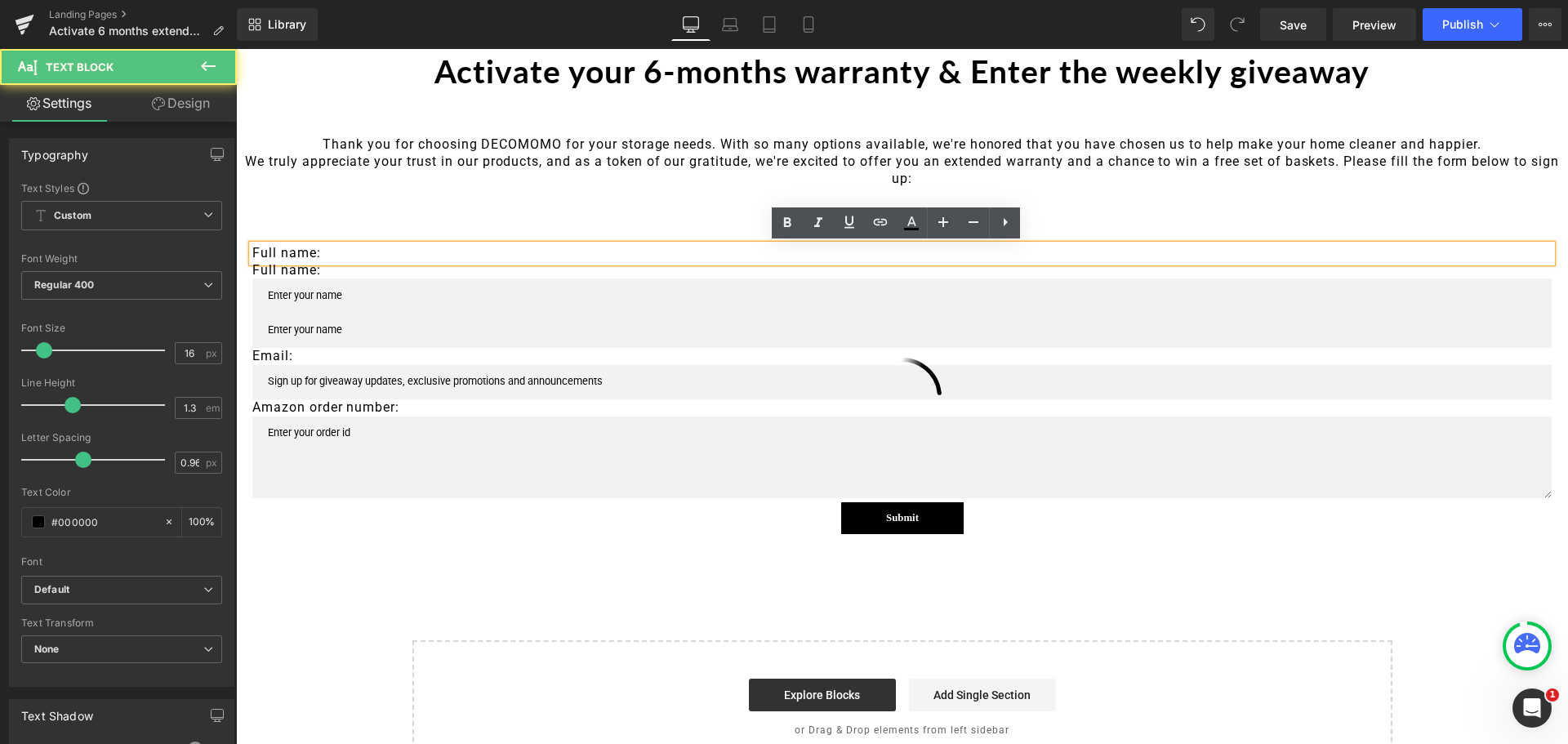
click at [267, 268] on p "Full name:" at bounding box center [902, 270] width 1300 height 17
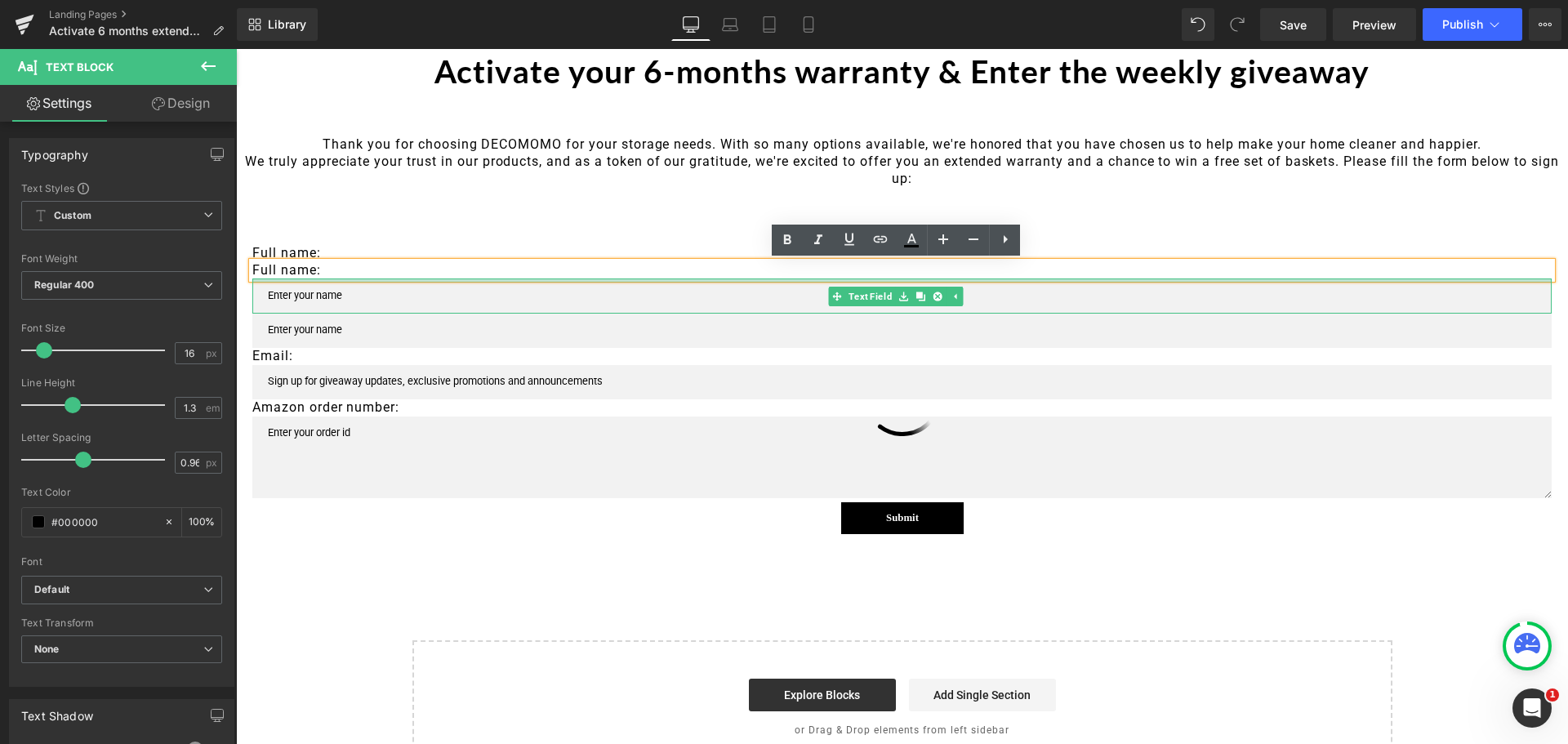
drag, startPoint x: 964, startPoint y: 266, endPoint x: 957, endPoint y: 278, distance: 13.9
click at [957, 278] on p "Full name:" at bounding box center [902, 270] width 1300 height 17
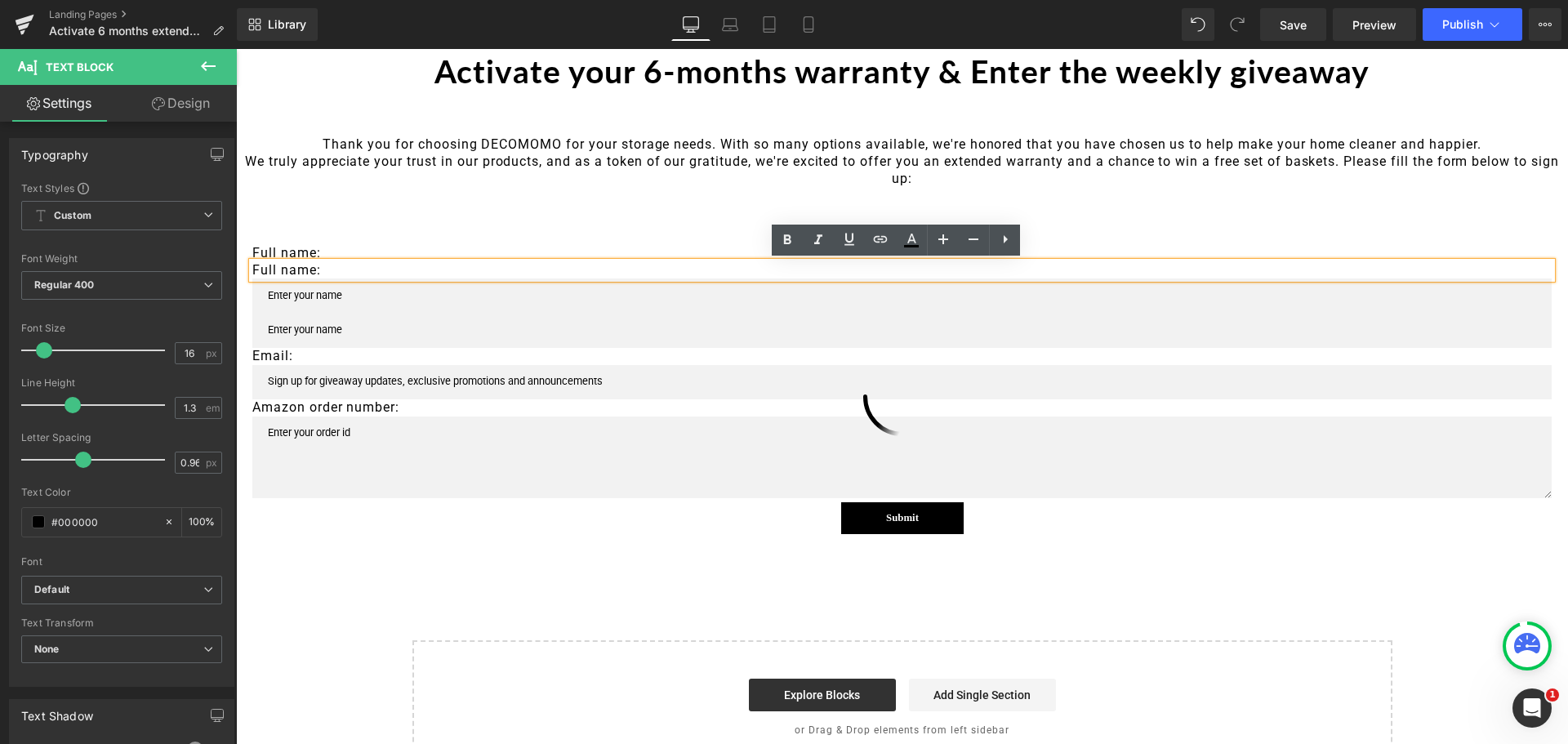
click at [578, 228] on div "Full name: Text Block Full name: Text Block Text Field Text Field Email: Text B…" at bounding box center [902, 377] width 1332 height 363
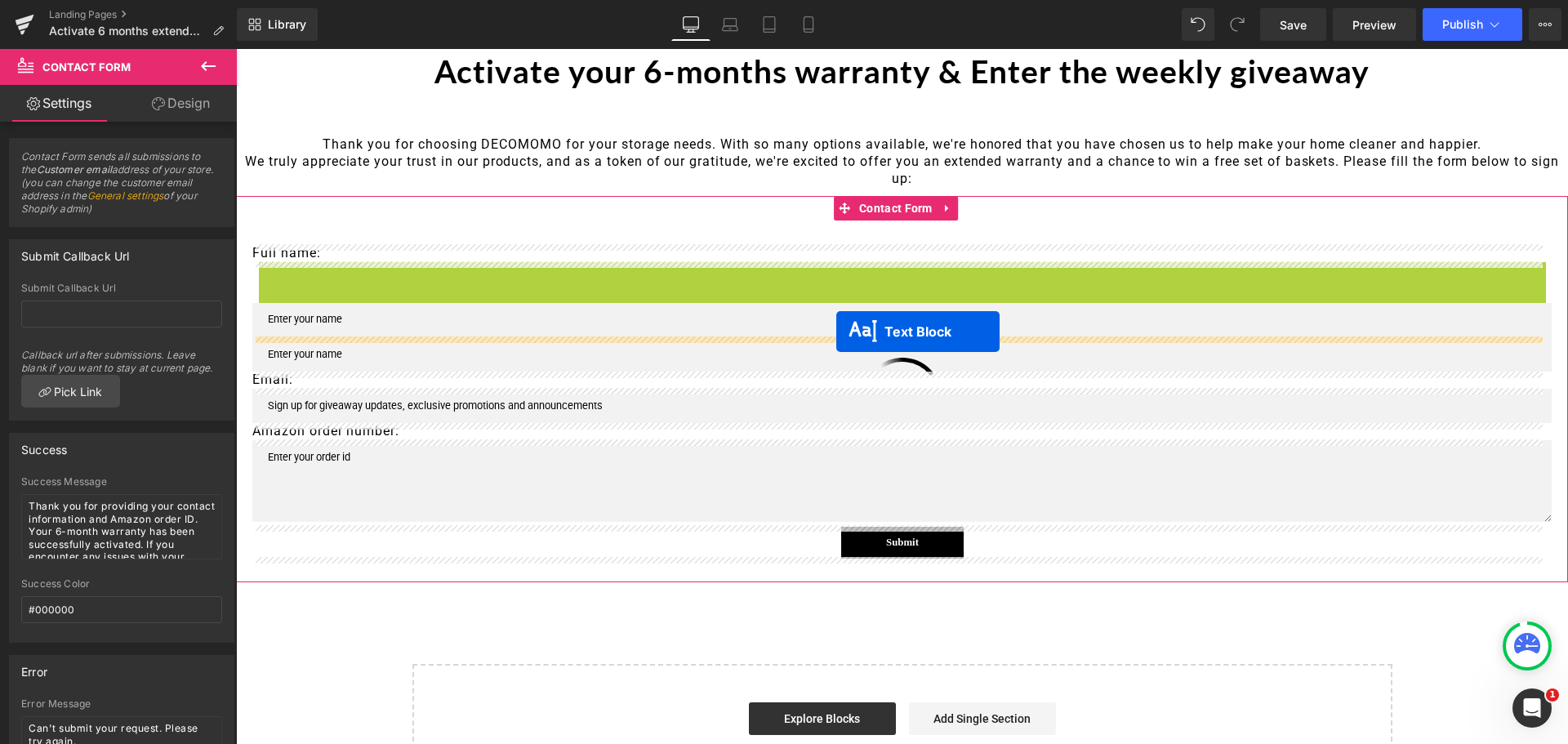
drag, startPoint x: 853, startPoint y: 270, endPoint x: 835, endPoint y: 326, distance: 58.8
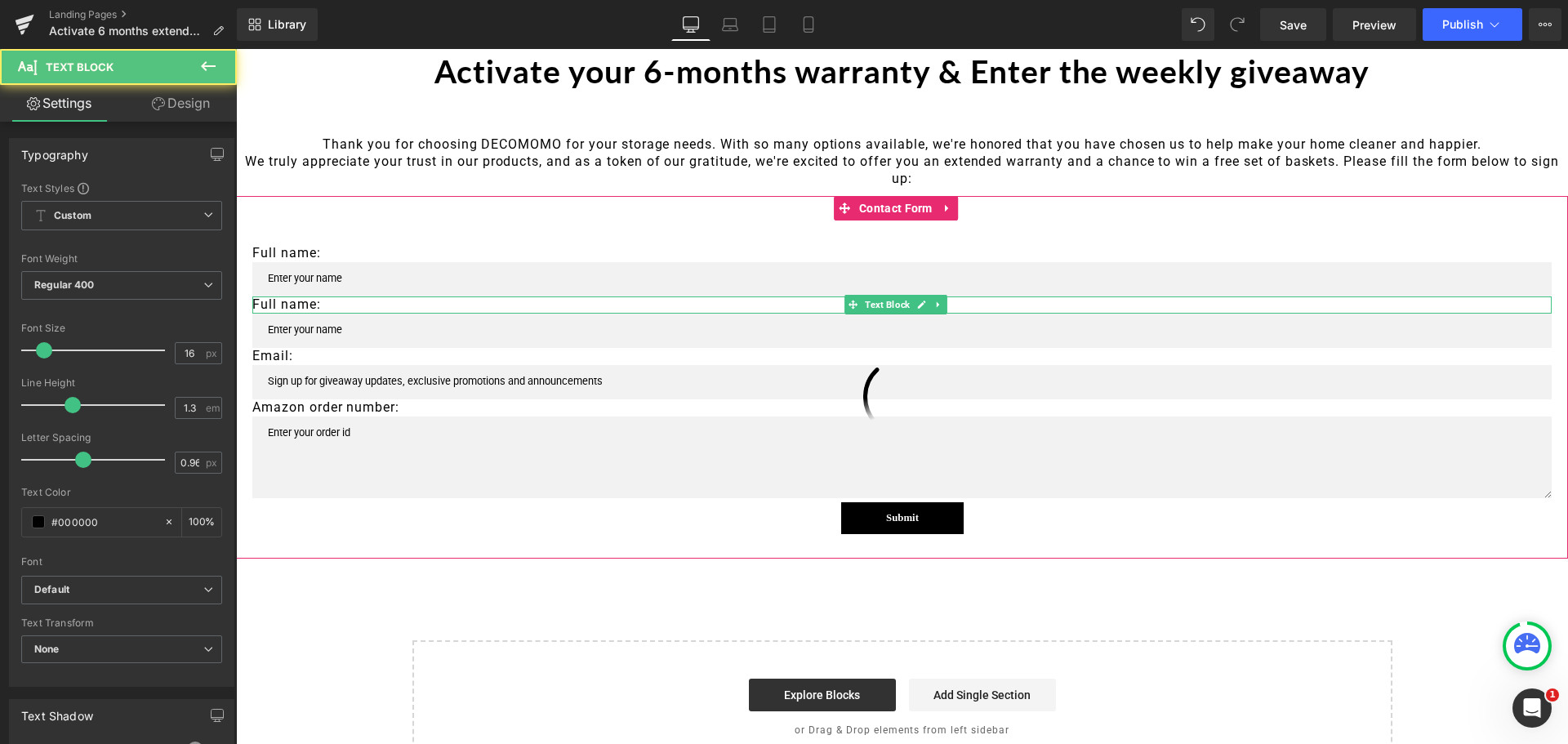
click at [315, 304] on p "Full name:" at bounding box center [902, 305] width 1300 height 17
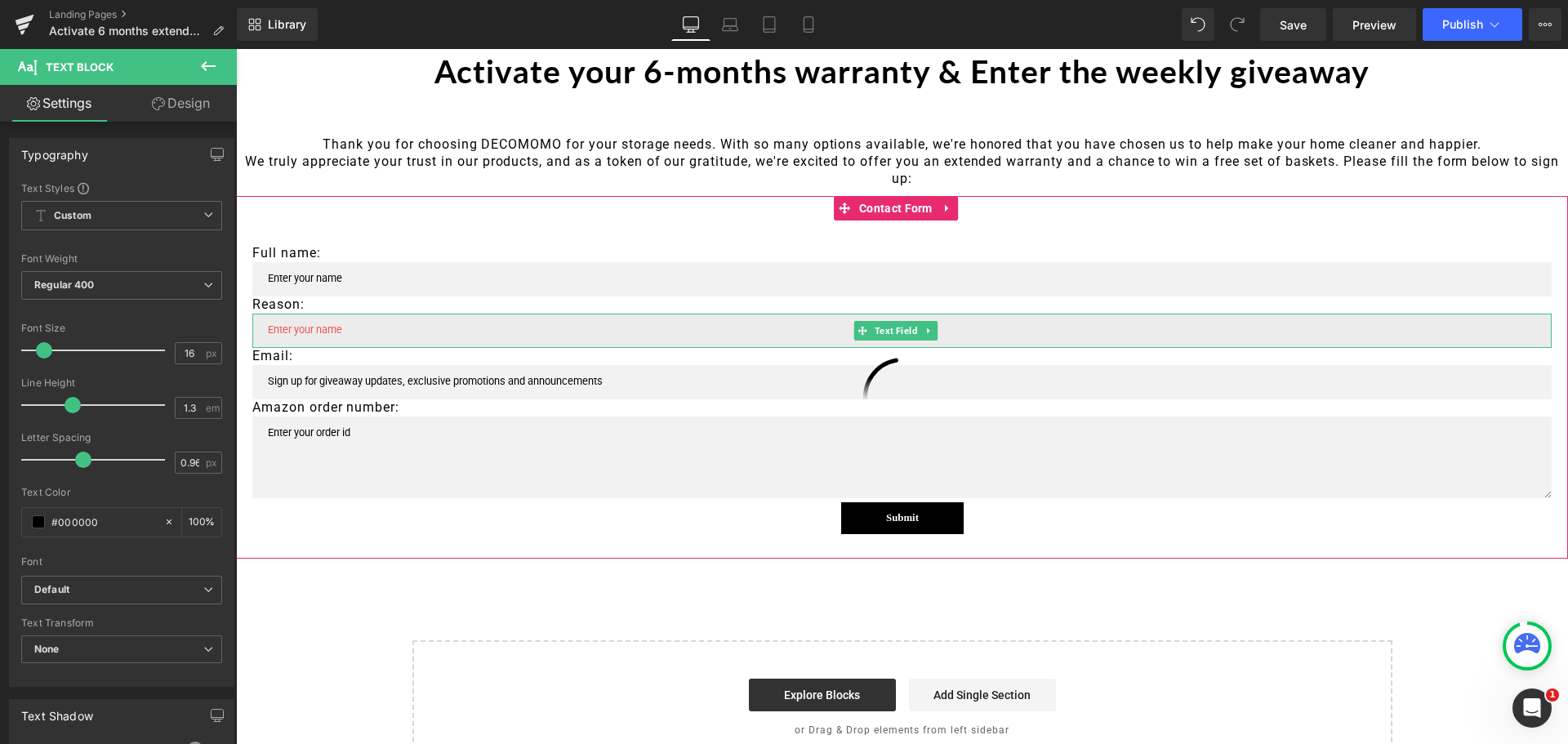
click at [358, 334] on input "text" at bounding box center [902, 331] width 1300 height 34
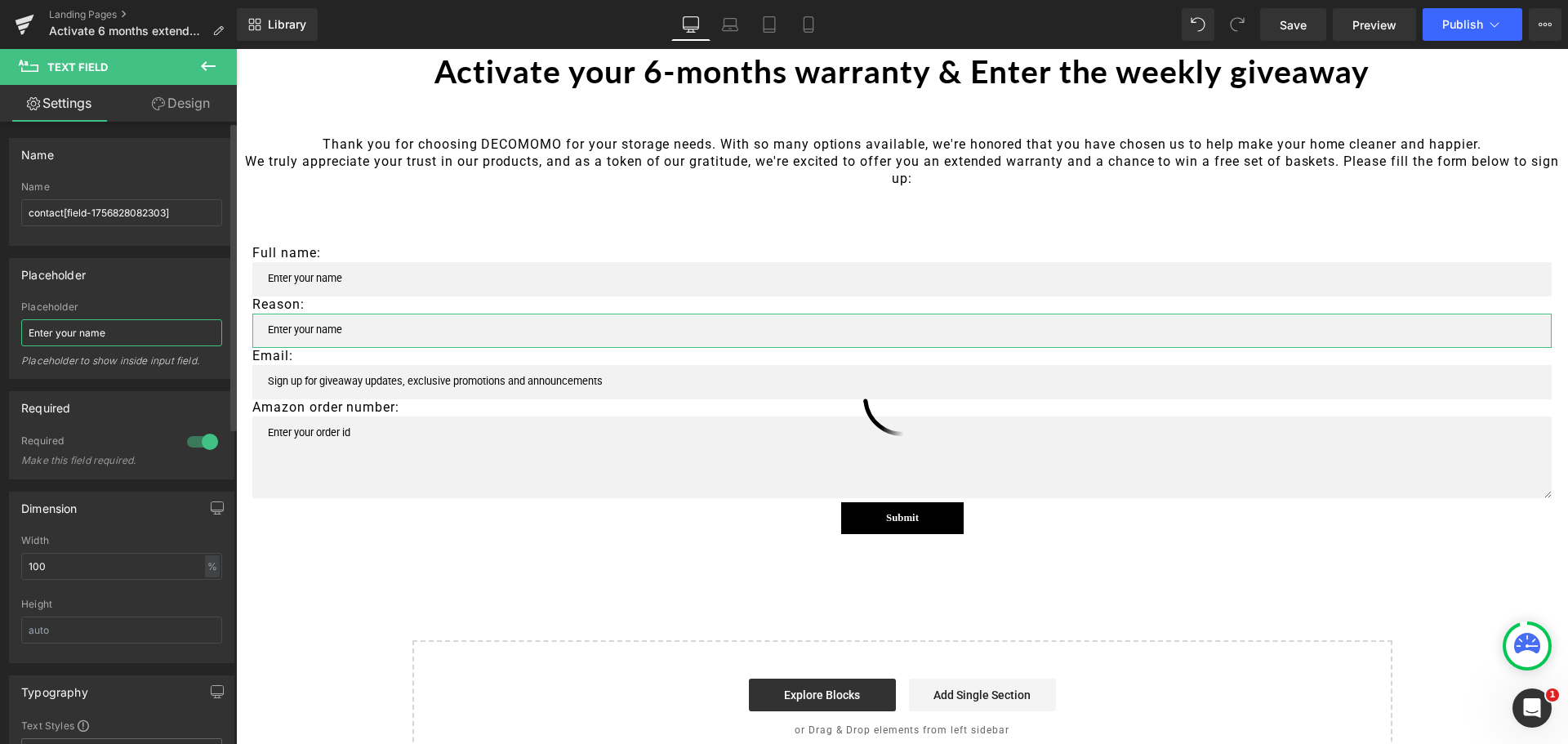
click at [112, 334] on input "Enter your name" at bounding box center [122, 333] width 201 height 27
type input "E"
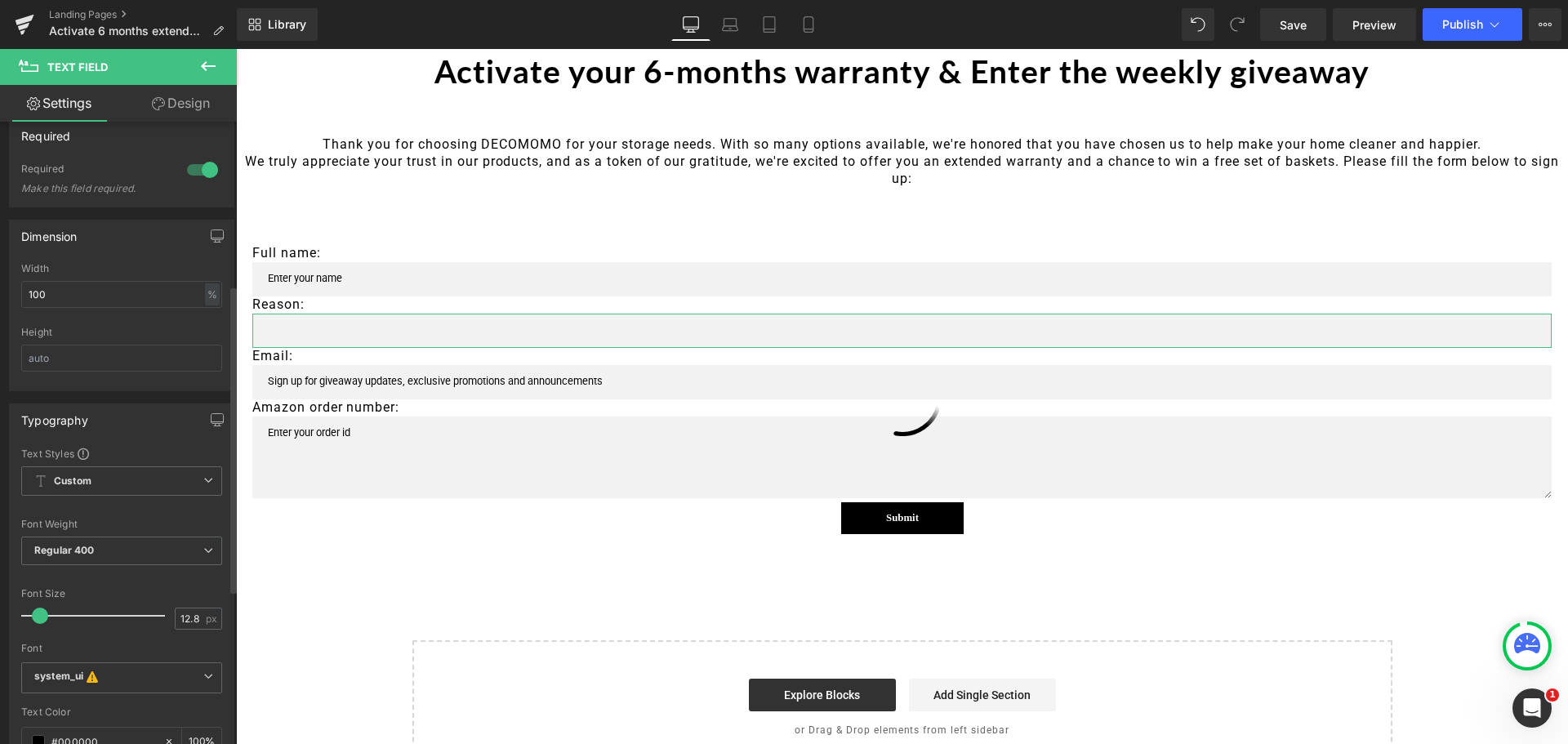
scroll to position [233, 0]
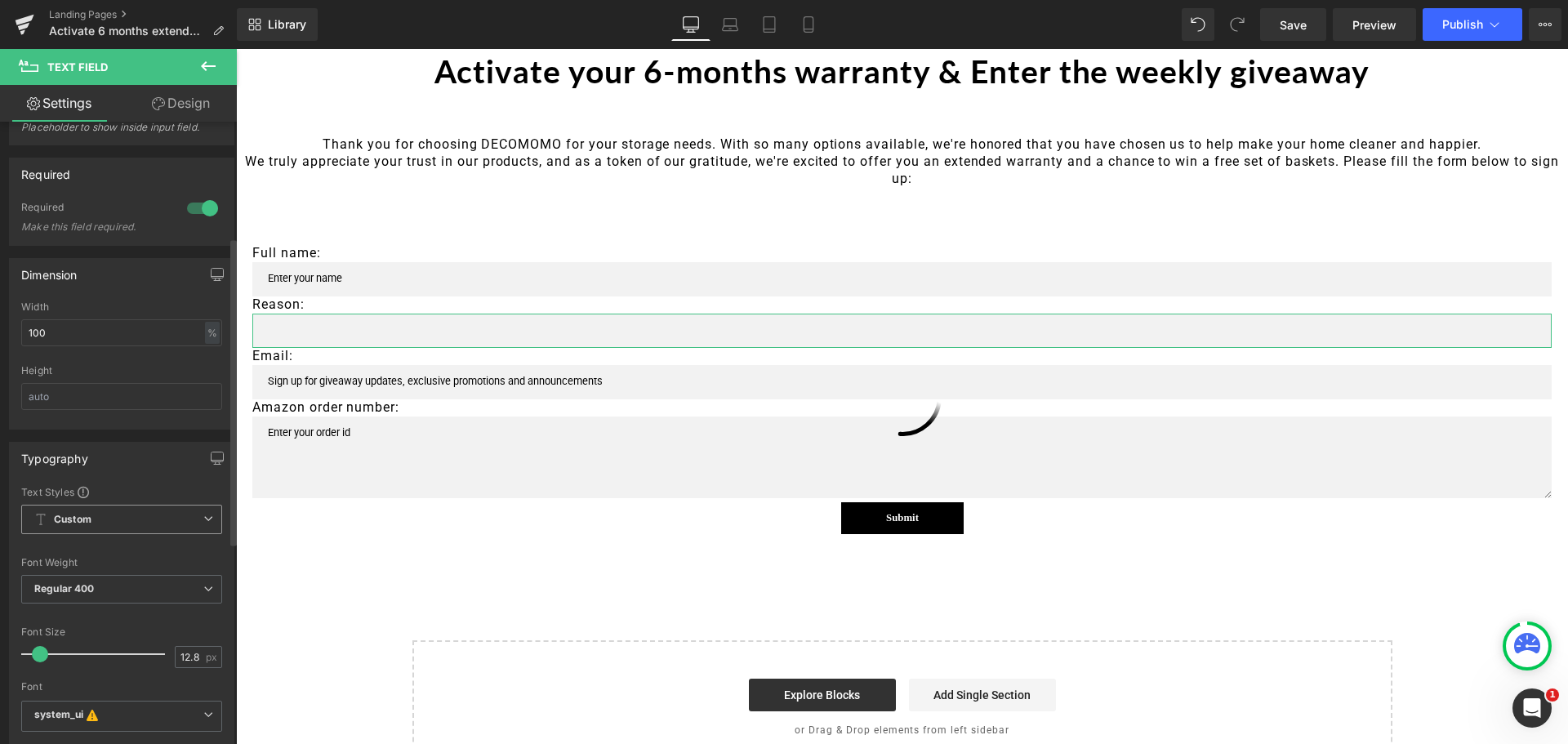
click at [76, 527] on span "Custom Setup Global Style" at bounding box center [122, 520] width 201 height 30
click at [76, 527] on span "Custom Setup Global Style" at bounding box center [118, 520] width 194 height 30
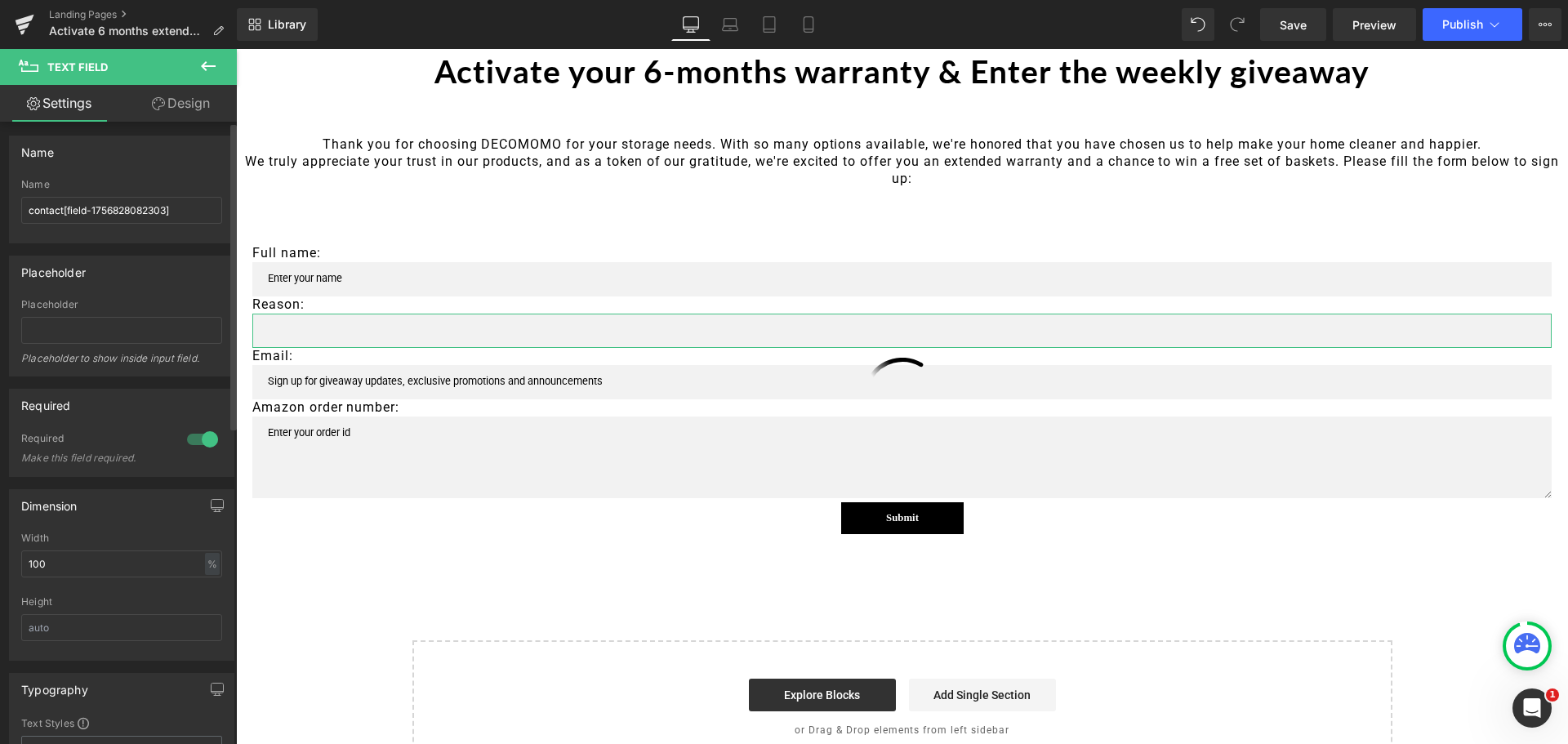
scroll to position [0, 0]
click at [58, 336] on input "text" at bounding box center [122, 333] width 201 height 27
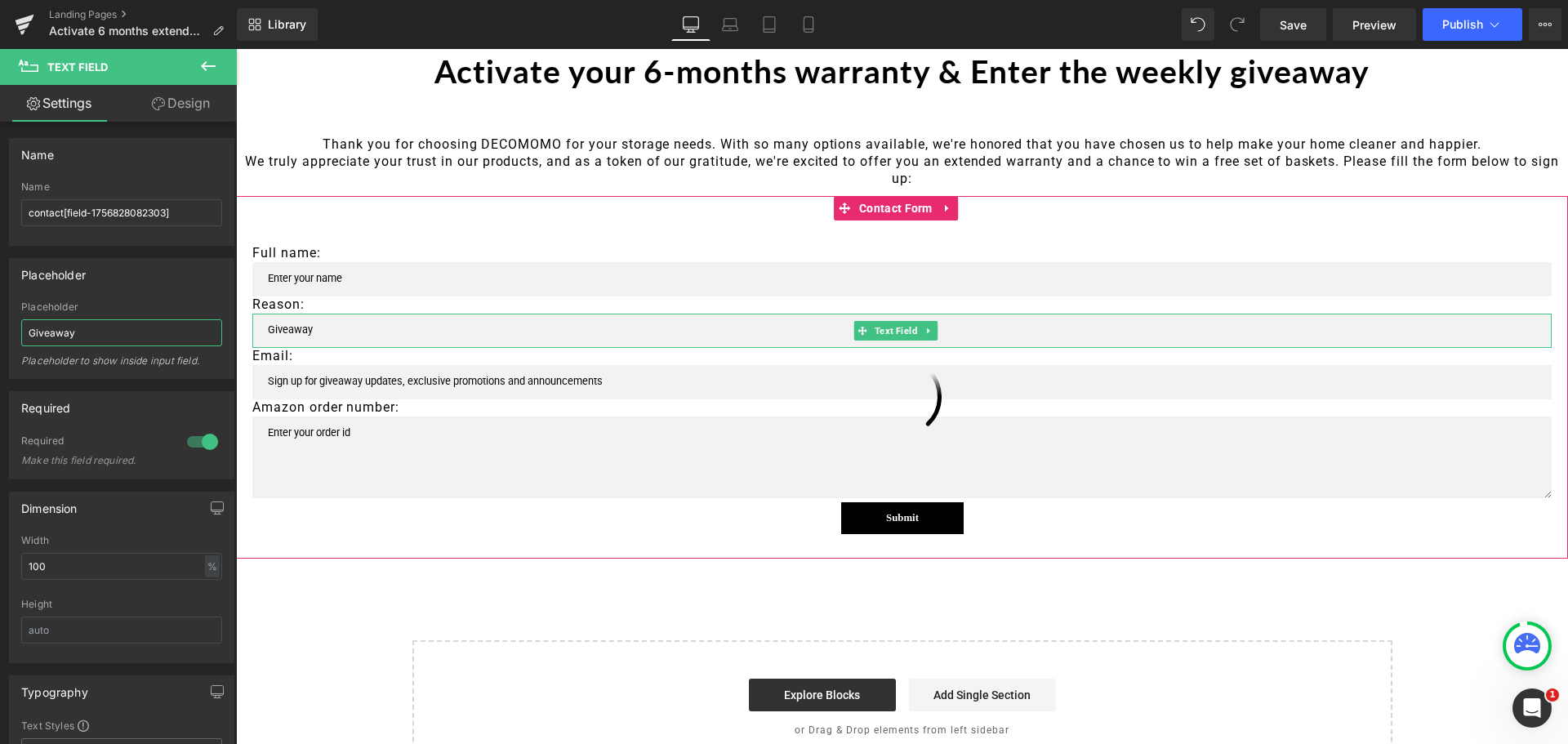
type input "Giveaway"
click at [332, 339] on input "text" at bounding box center [902, 331] width 1300 height 34
drag, startPoint x: 333, startPoint y: 331, endPoint x: 266, endPoint y: 326, distance: 67.2
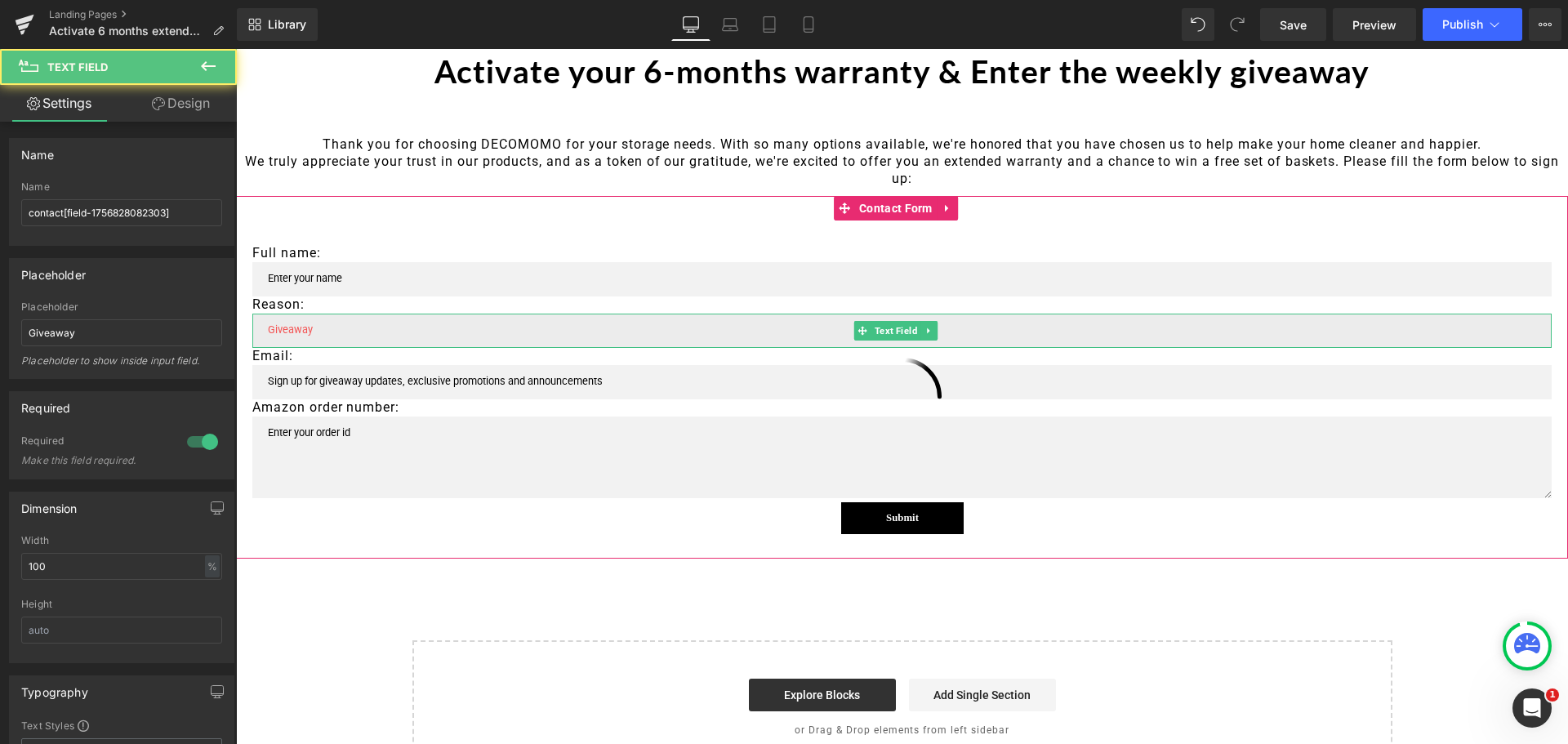
click at [266, 326] on input "text" at bounding box center [902, 331] width 1300 height 34
click at [309, 330] on input "text" at bounding box center [902, 331] width 1300 height 34
click at [459, 339] on input "text" at bounding box center [902, 331] width 1300 height 34
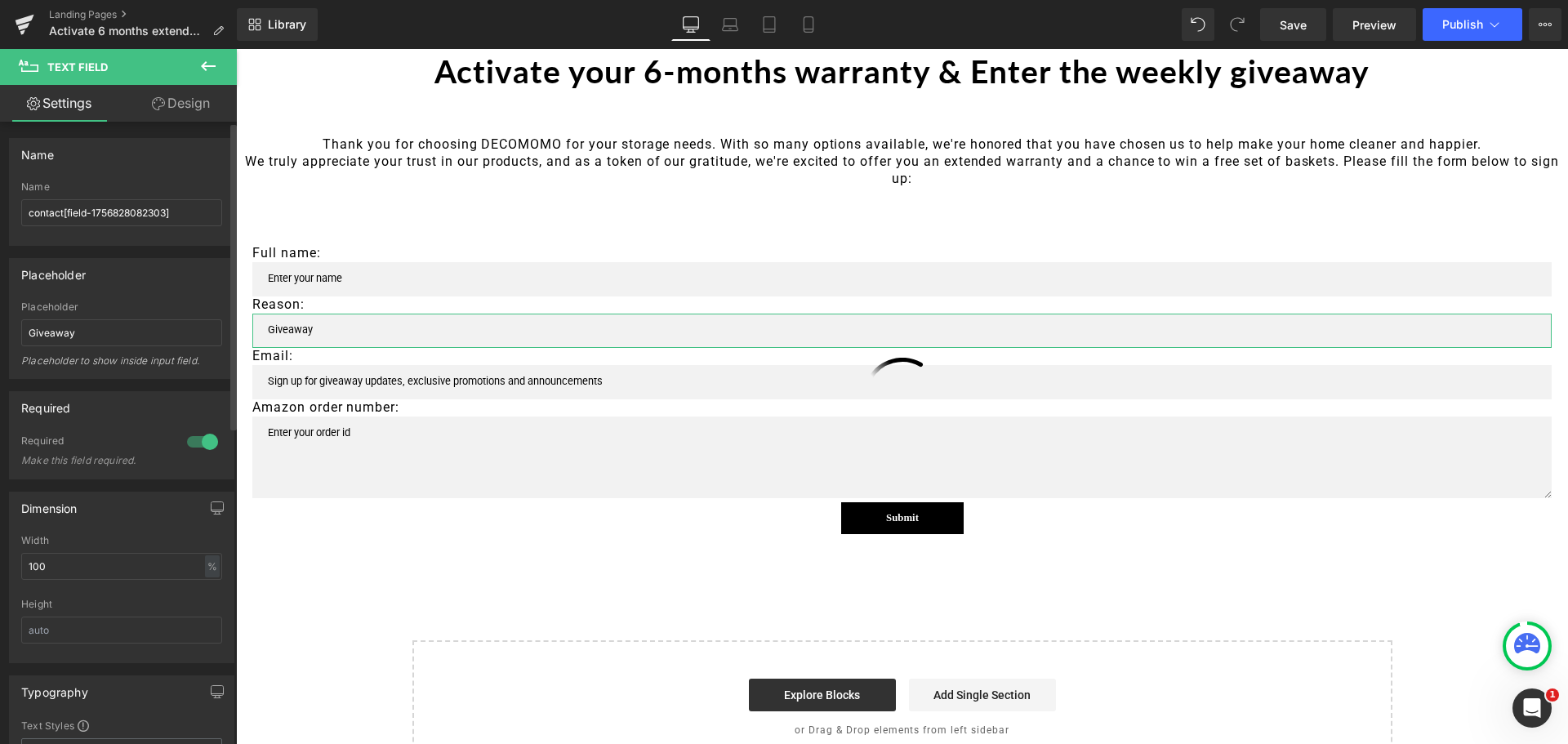
click at [97, 318] on div "Placeholder Giveaway Placeholder to show inside input field." at bounding box center [122, 340] width 201 height 77
click at [103, 338] on input "Giveaway" at bounding box center [122, 333] width 201 height 27
click at [156, 106] on icon at bounding box center [158, 104] width 13 height 13
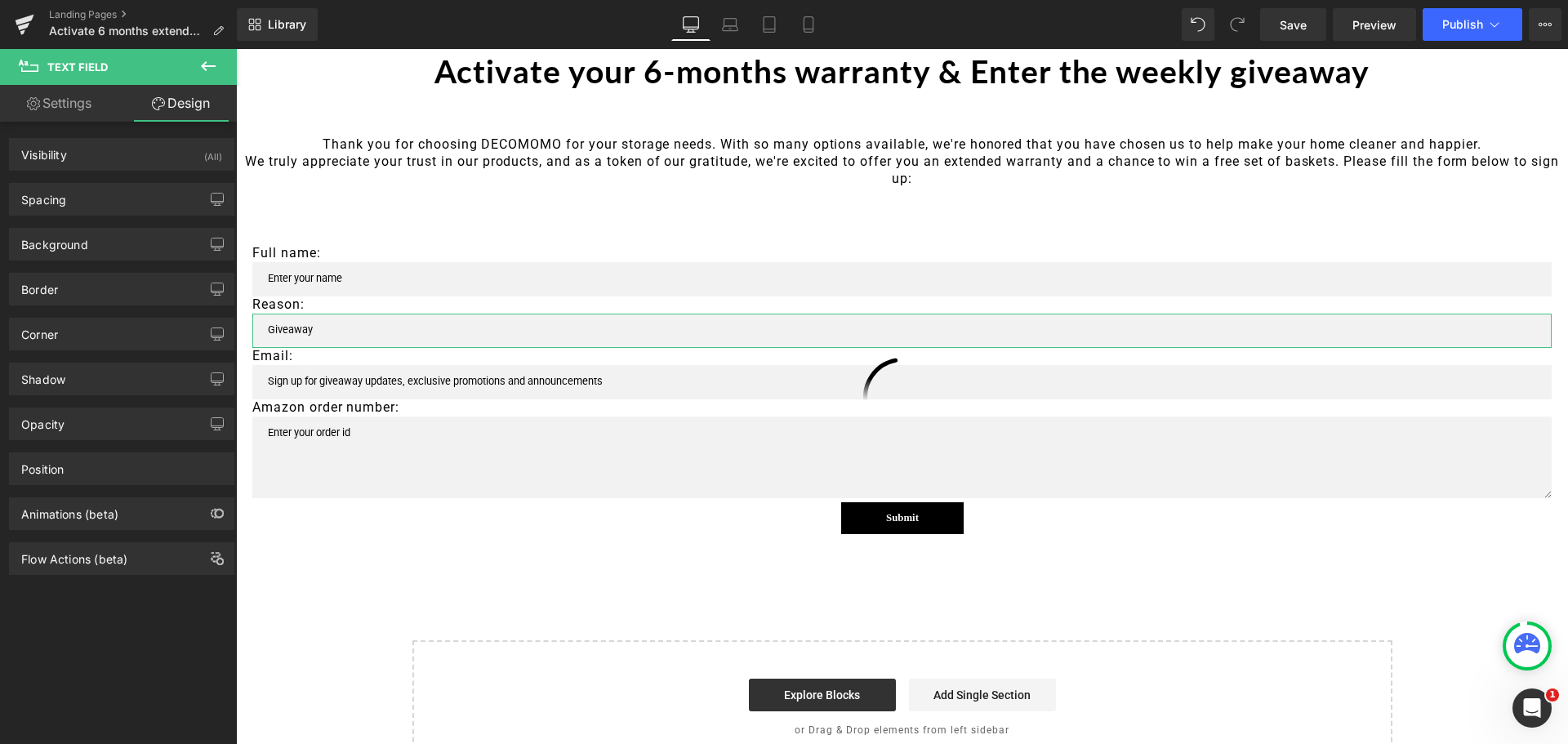
click at [70, 97] on link "Settings" at bounding box center [59, 103] width 118 height 37
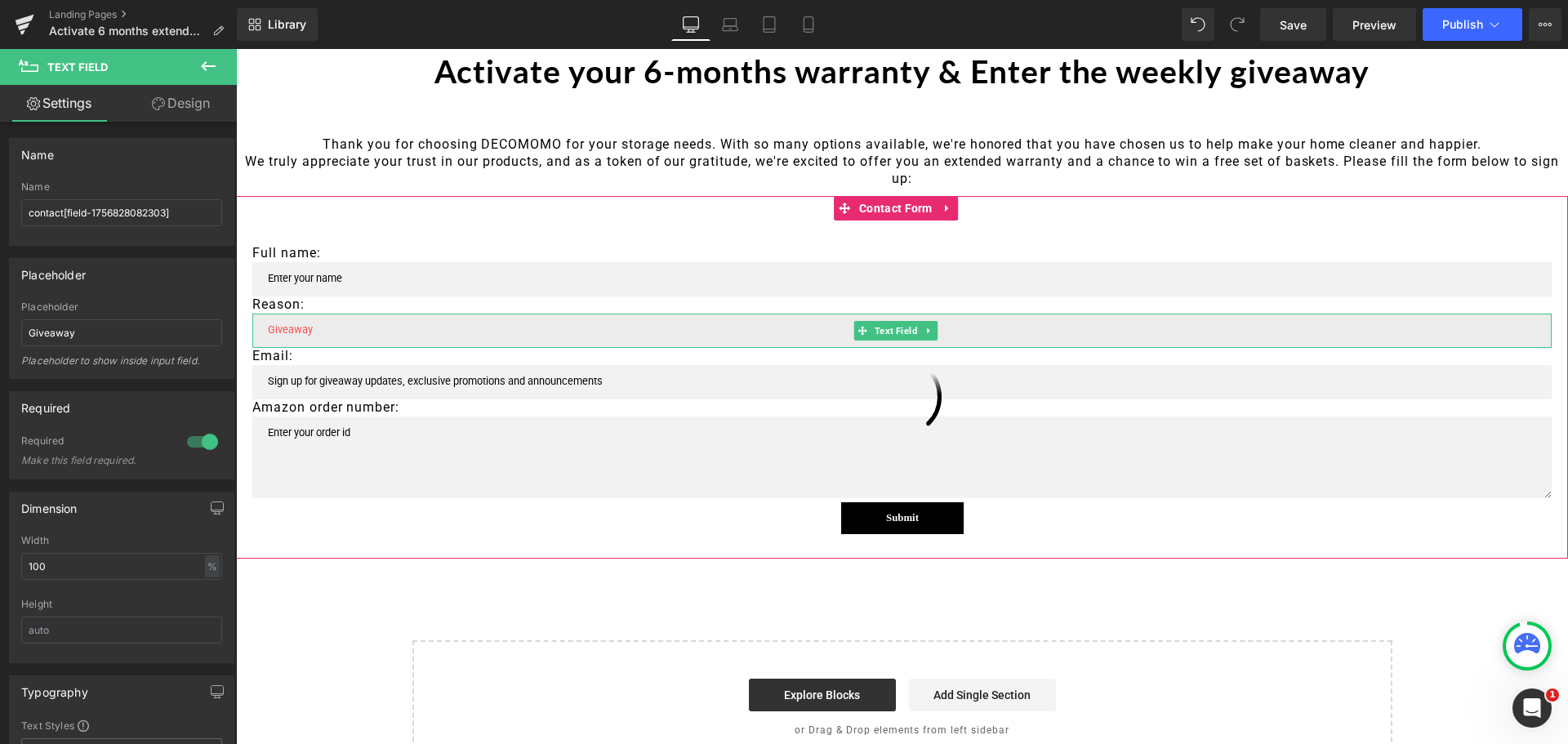
click at [368, 342] on input "text" at bounding box center [902, 331] width 1300 height 34
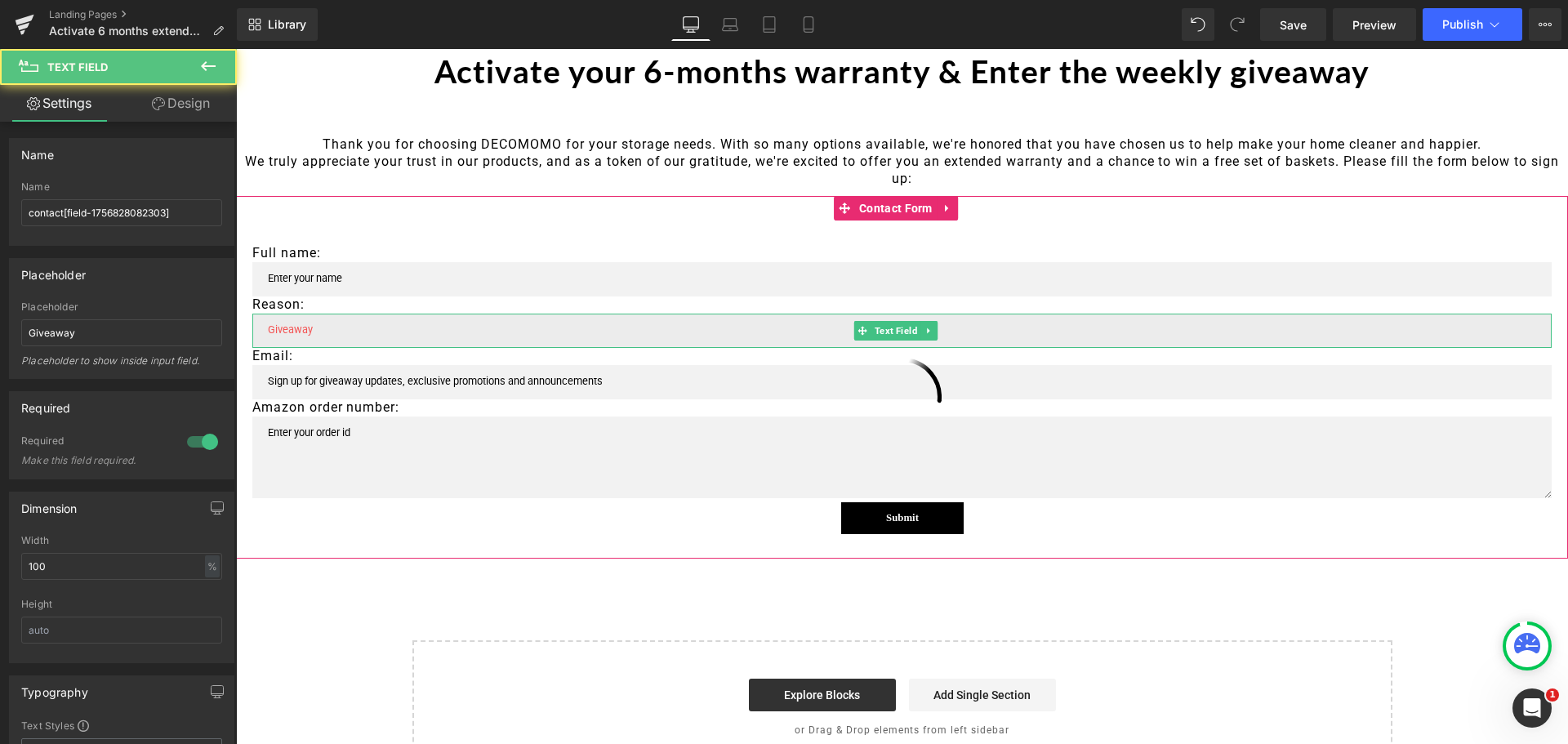
click at [350, 334] on input "text" at bounding box center [902, 331] width 1300 height 34
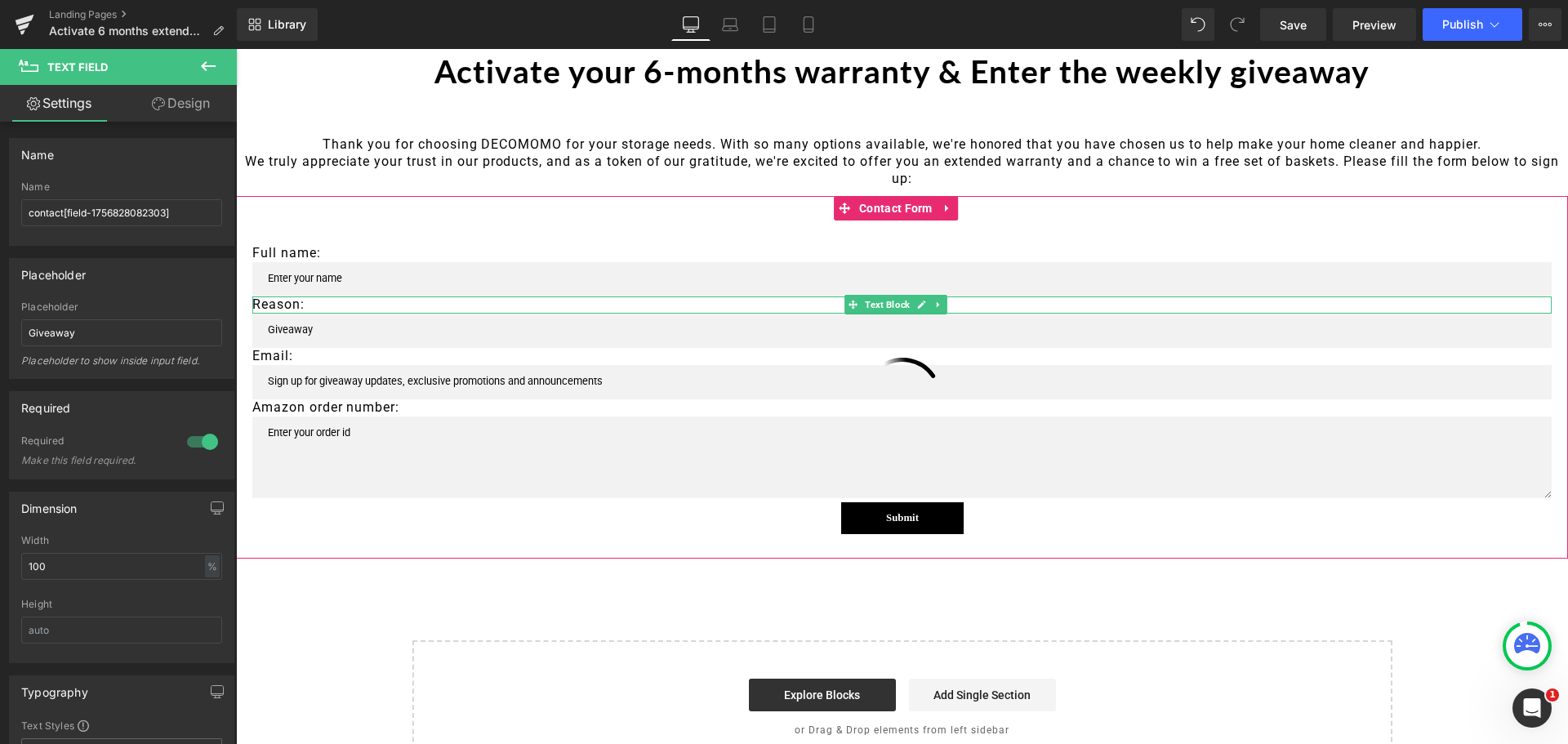
click at [299, 302] on p "Reason:" at bounding box center [902, 305] width 1300 height 17
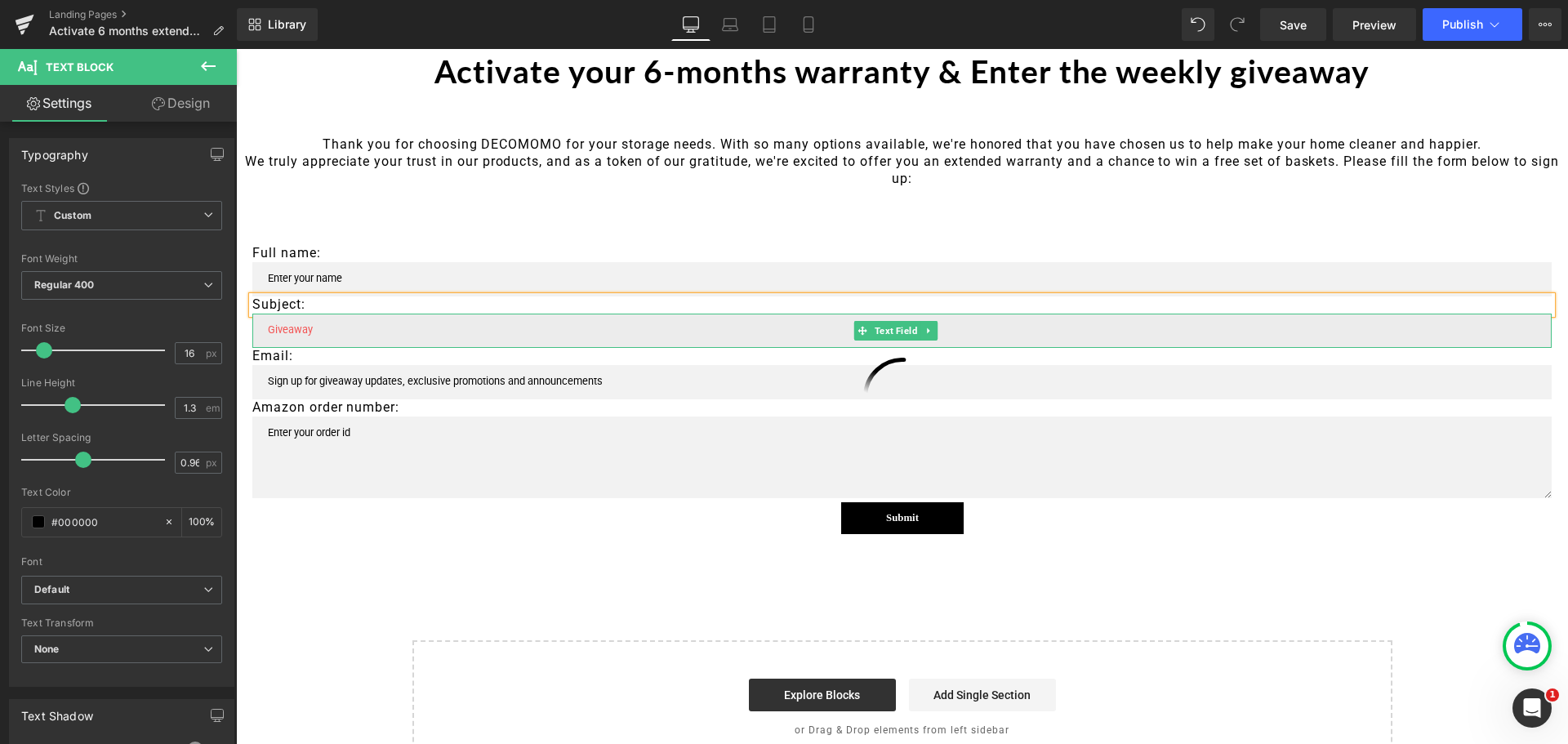
click at [325, 329] on input "text" at bounding box center [902, 331] width 1300 height 34
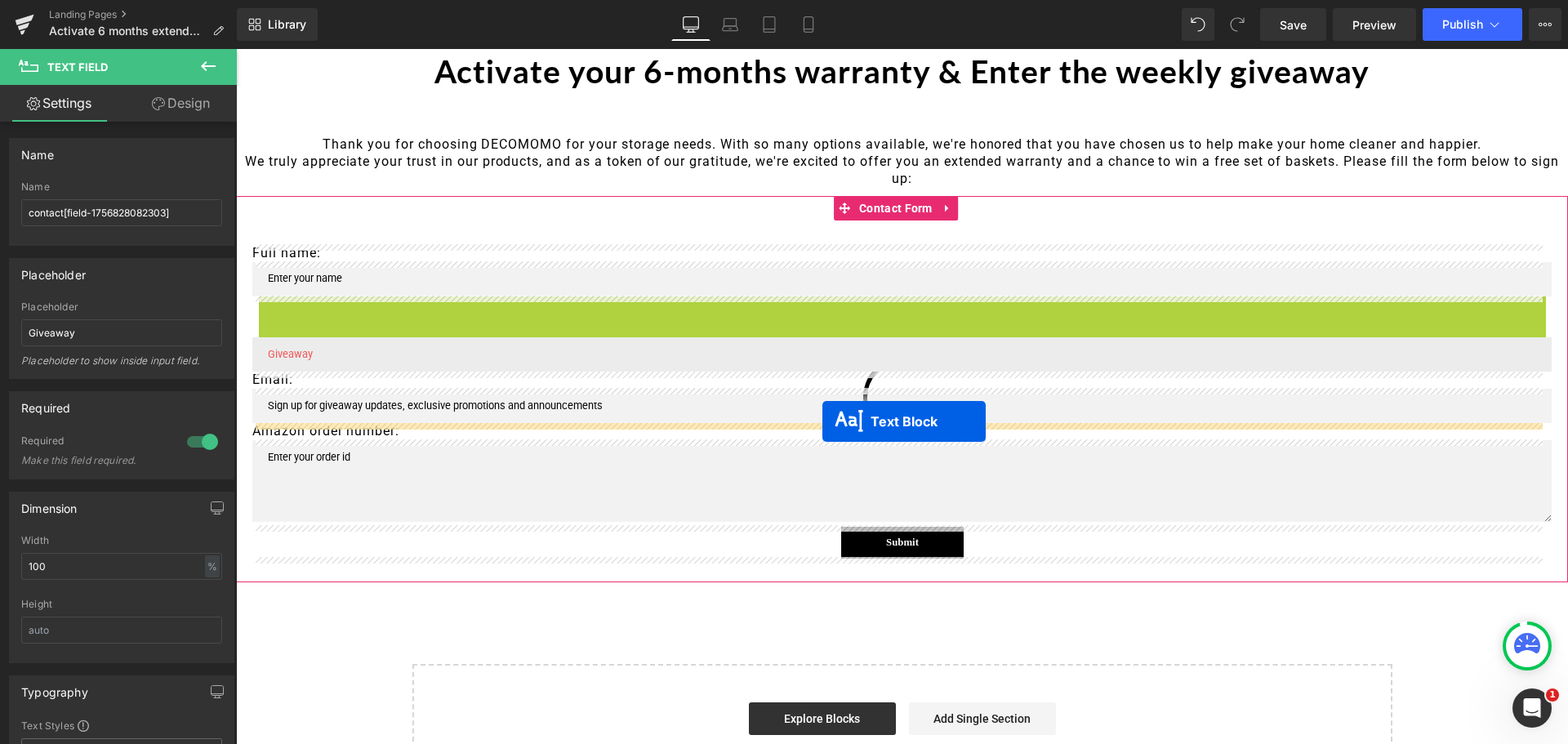
drag, startPoint x: 851, startPoint y: 302, endPoint x: 822, endPoint y: 422, distance: 123.5
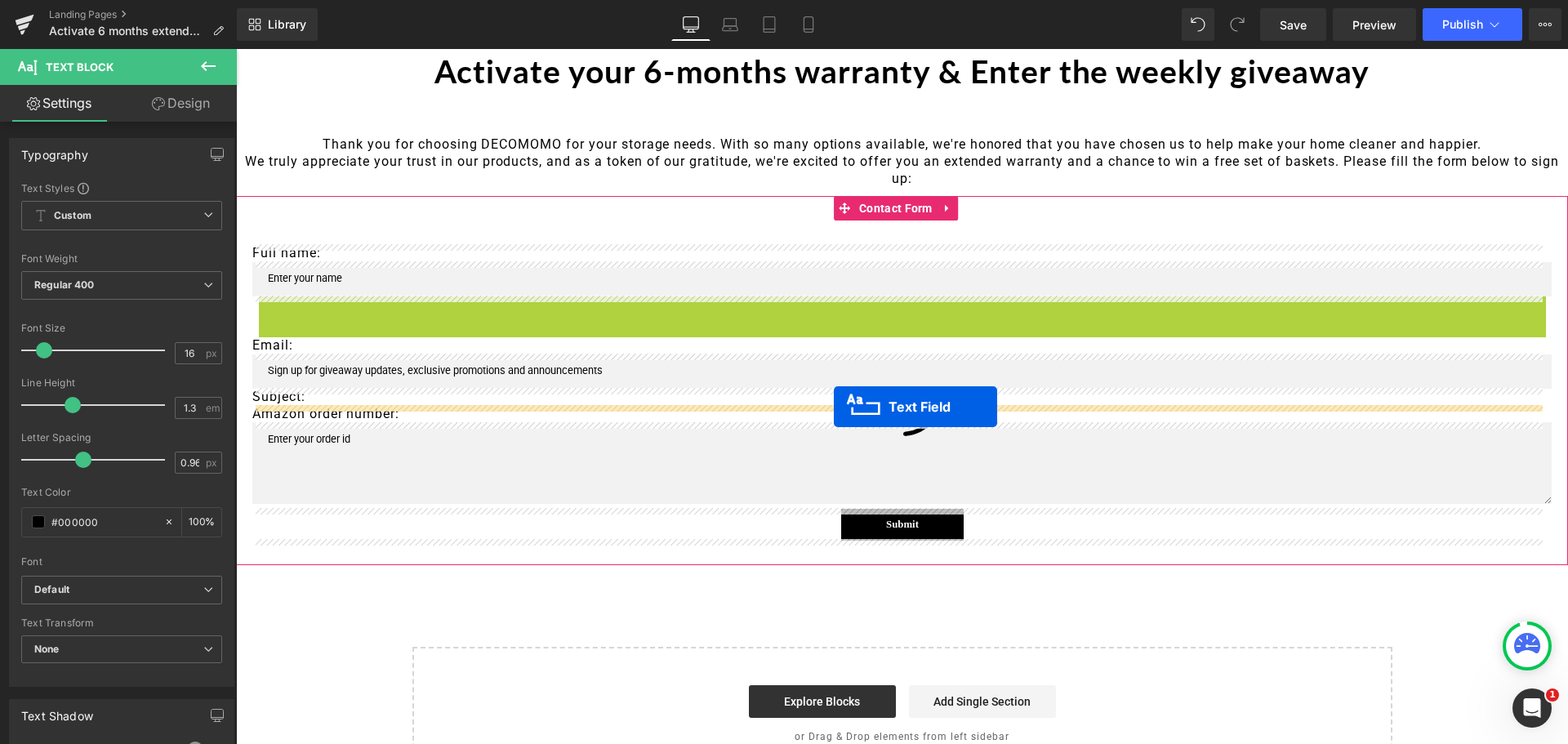
drag, startPoint x: 864, startPoint y: 309, endPoint x: 834, endPoint y: 407, distance: 102.5
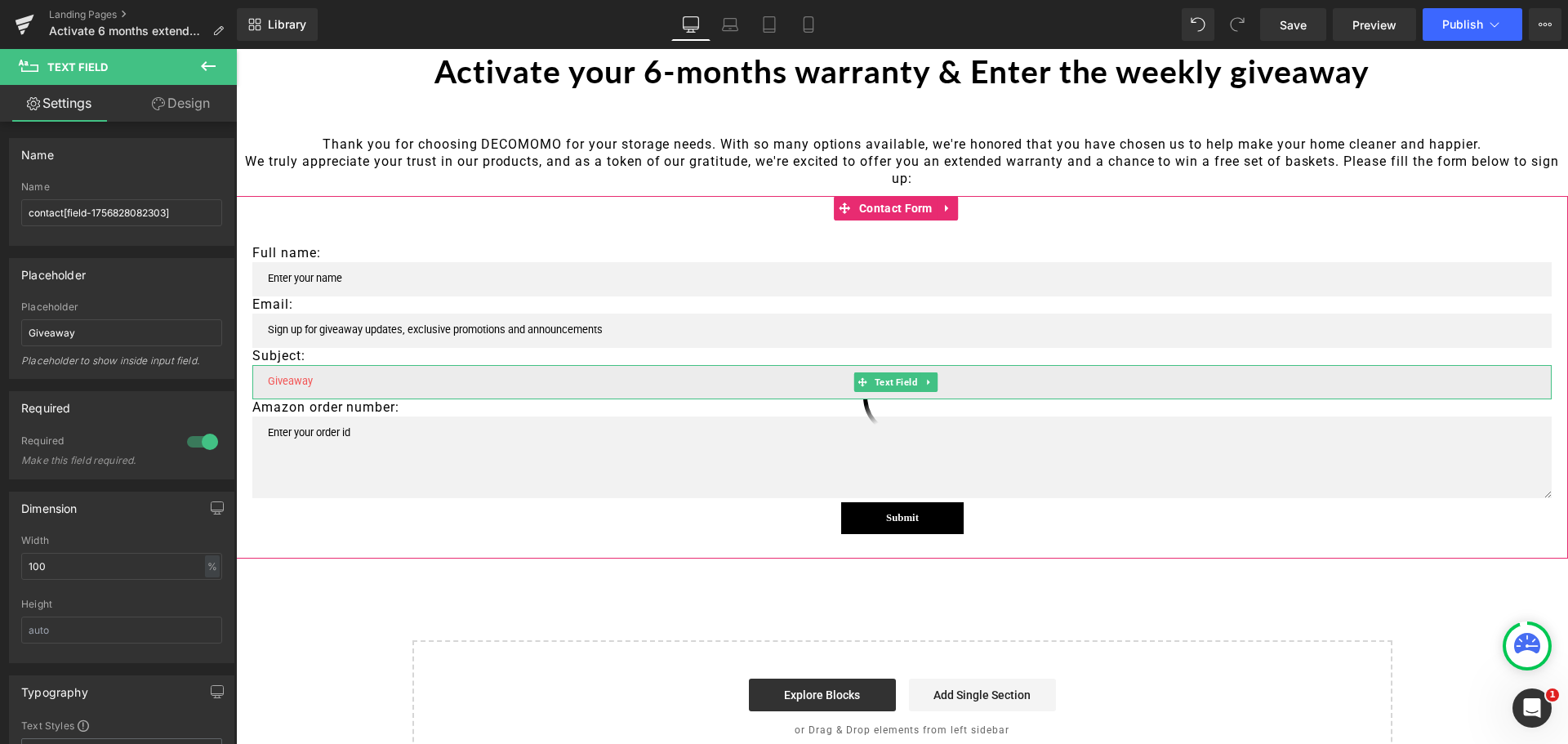
click at [328, 377] on input "text" at bounding box center [902, 382] width 1300 height 34
drag, startPoint x: 326, startPoint y: 382, endPoint x: 257, endPoint y: 371, distance: 69.9
click at [257, 371] on input "text" at bounding box center [902, 382] width 1300 height 34
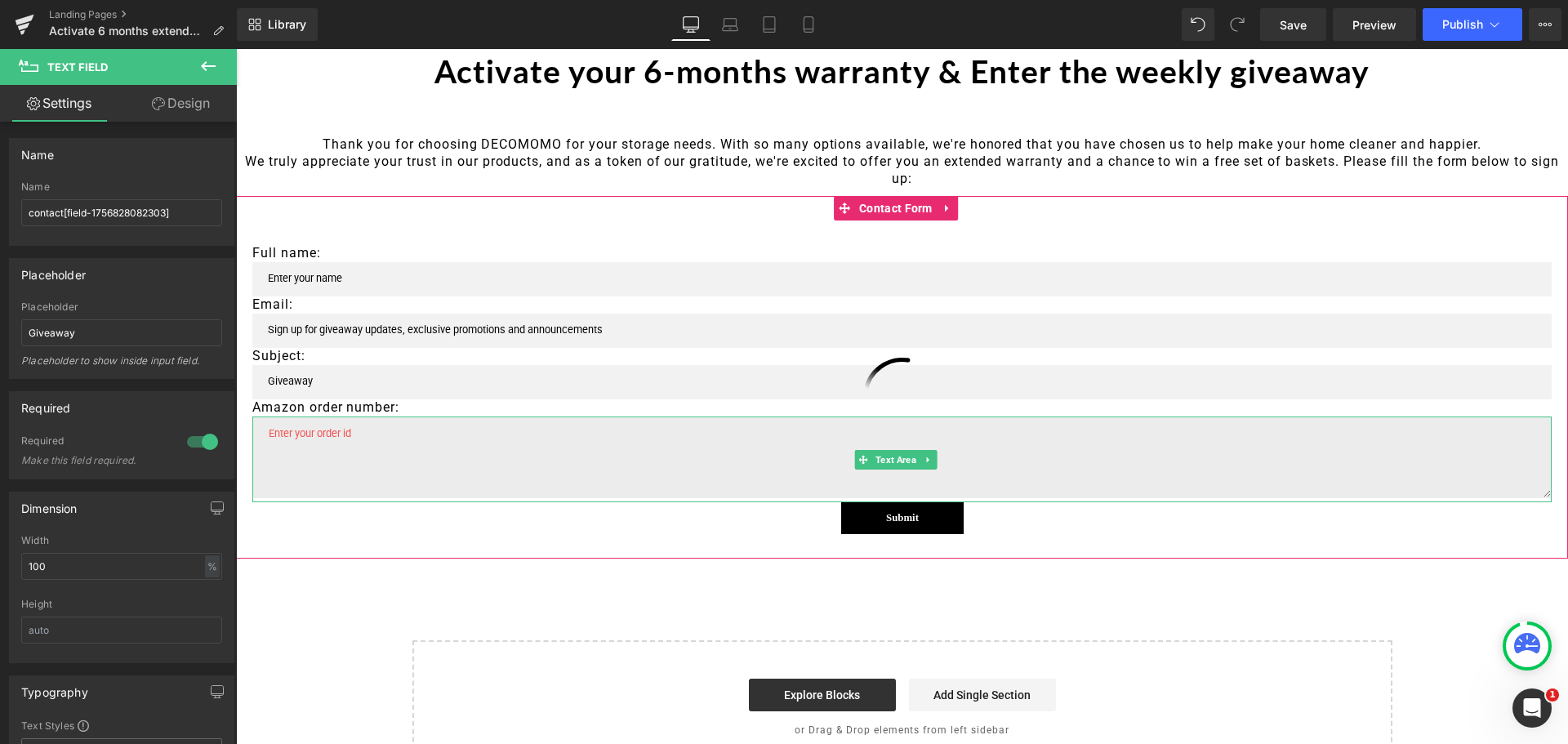
click at [322, 460] on textarea at bounding box center [902, 457] width 1300 height 81
click at [562, 535] on div at bounding box center [902, 546] width 1332 height 24
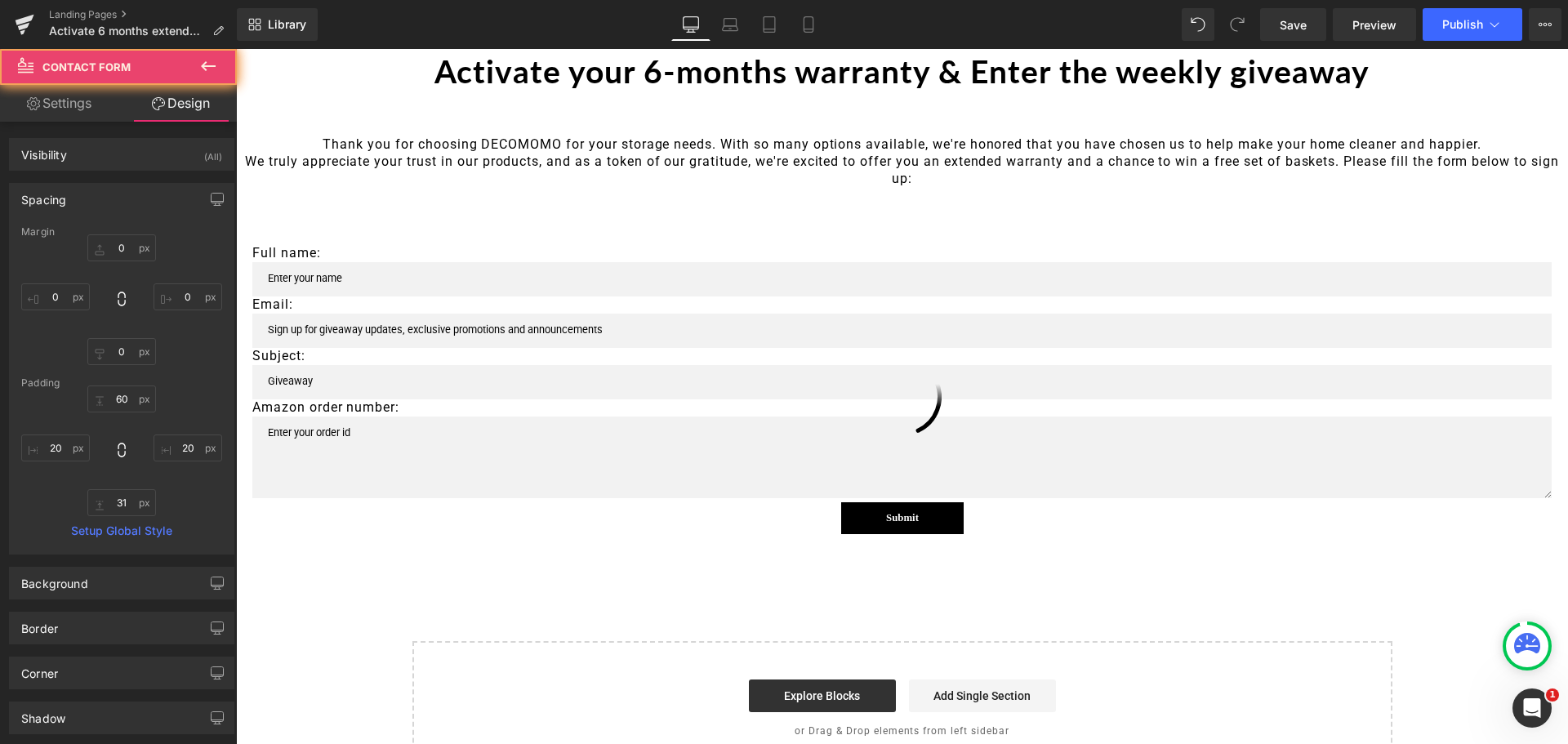
click at [541, 623] on div "Activate your 6-months warranty & Enter the weekly giveaway Heading Row Thank y…" at bounding box center [902, 401] width 1332 height 749
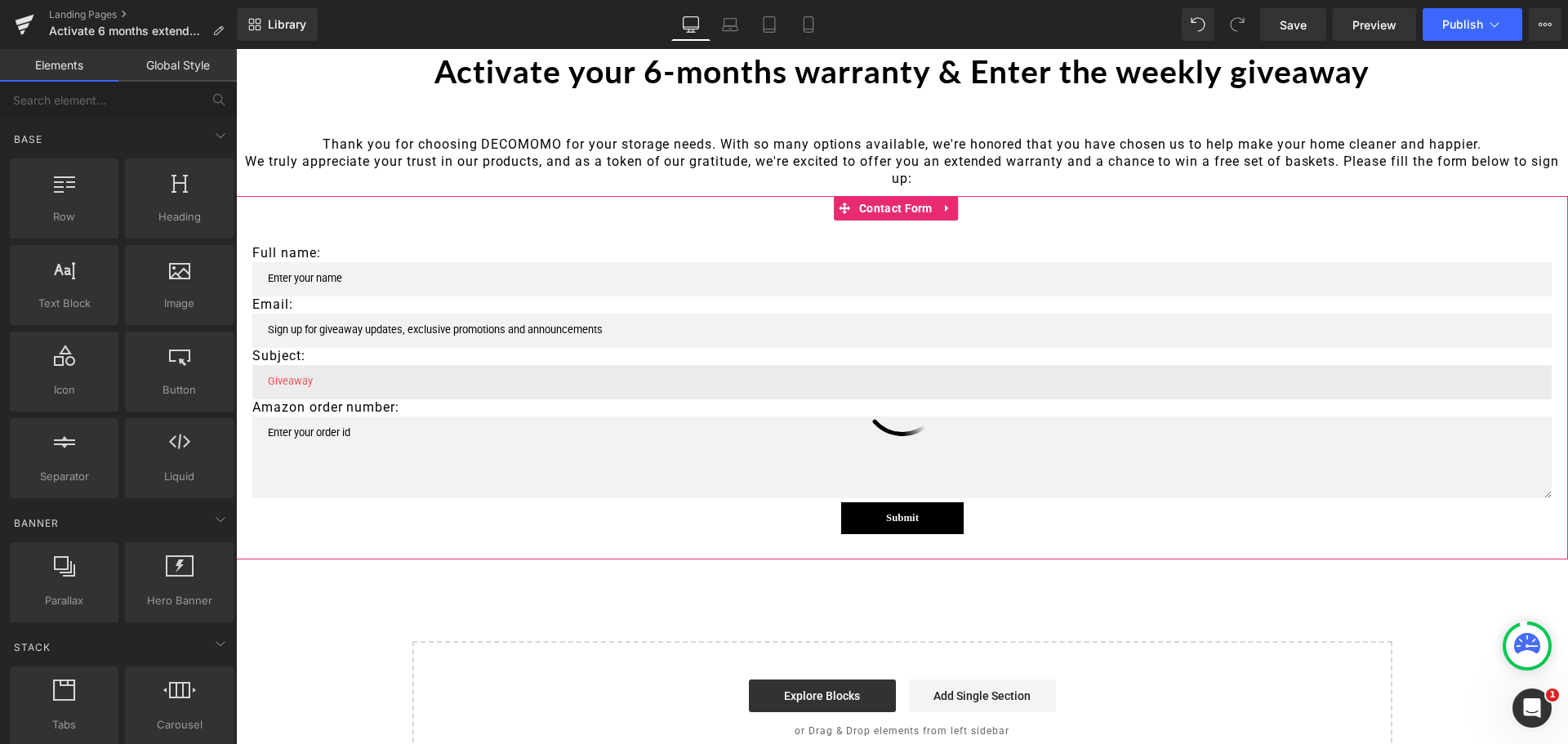
click at [333, 391] on input "text" at bounding box center [902, 382] width 1300 height 34
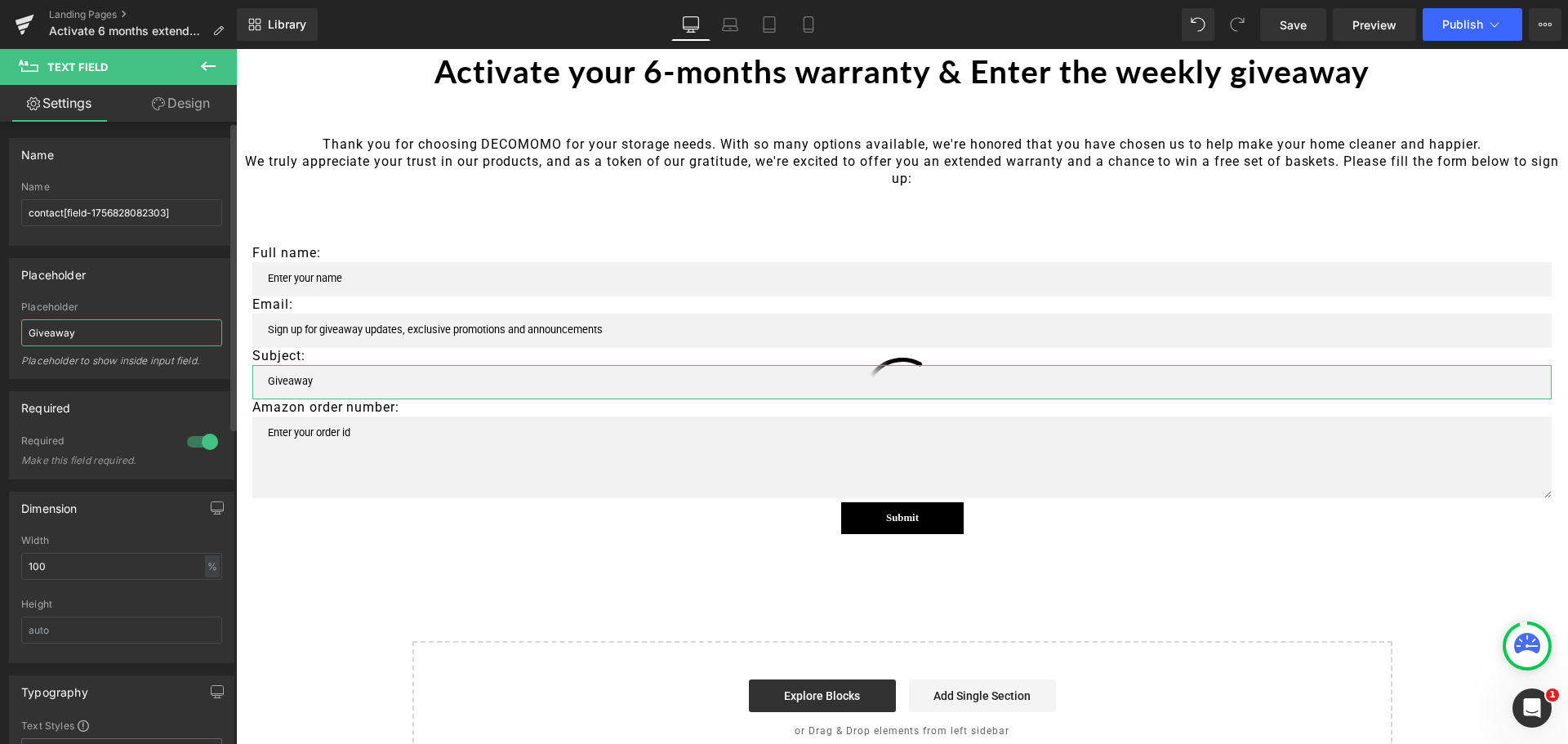
click at [27, 329] on input "Giveaway" at bounding box center [122, 333] width 201 height 27
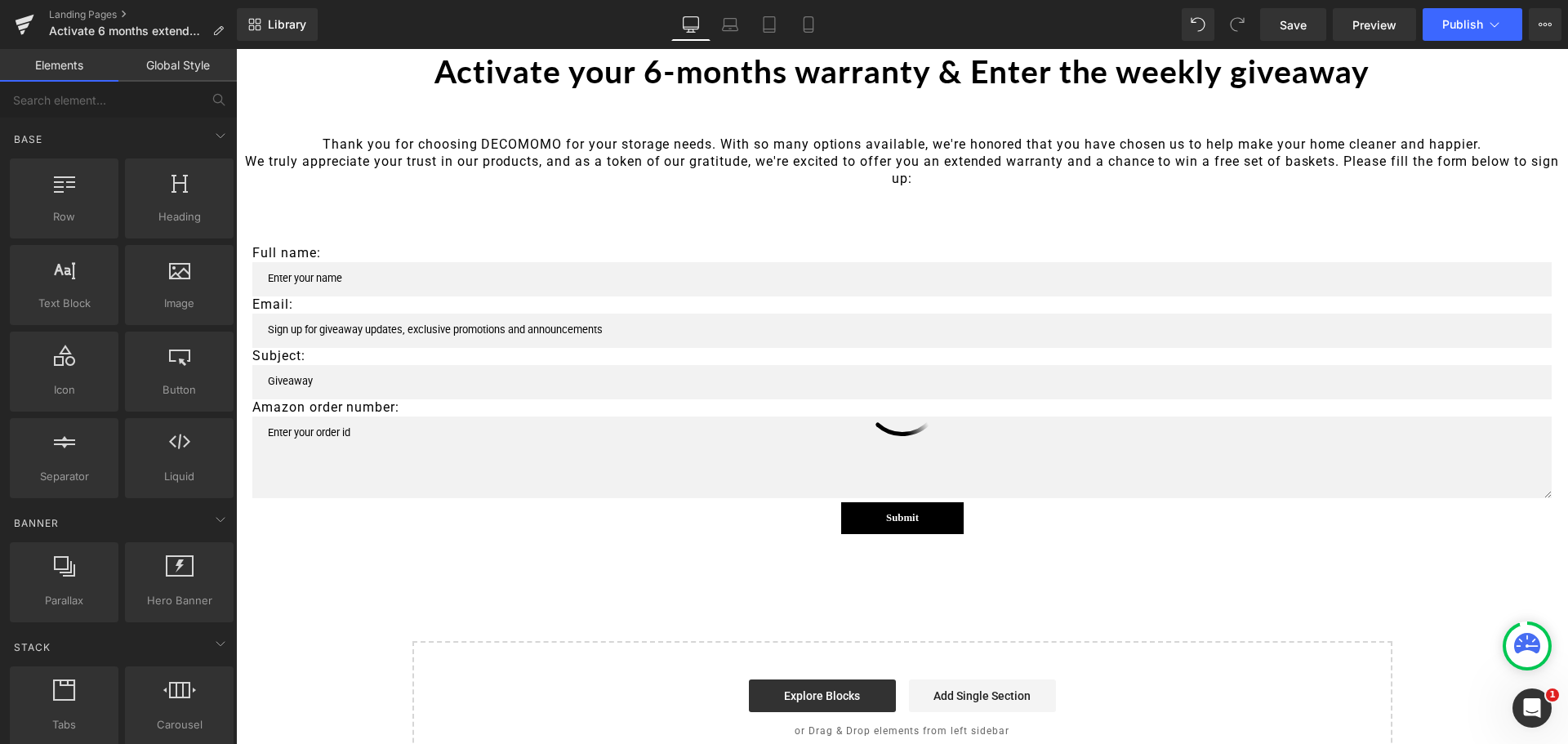
click at [893, 601] on div "Activate your 6-months warranty & Enter the weekly giveaway Heading Row Thank y…" at bounding box center [902, 401] width 1332 height 749
click at [1479, 31] on button "Publish" at bounding box center [1472, 24] width 99 height 33
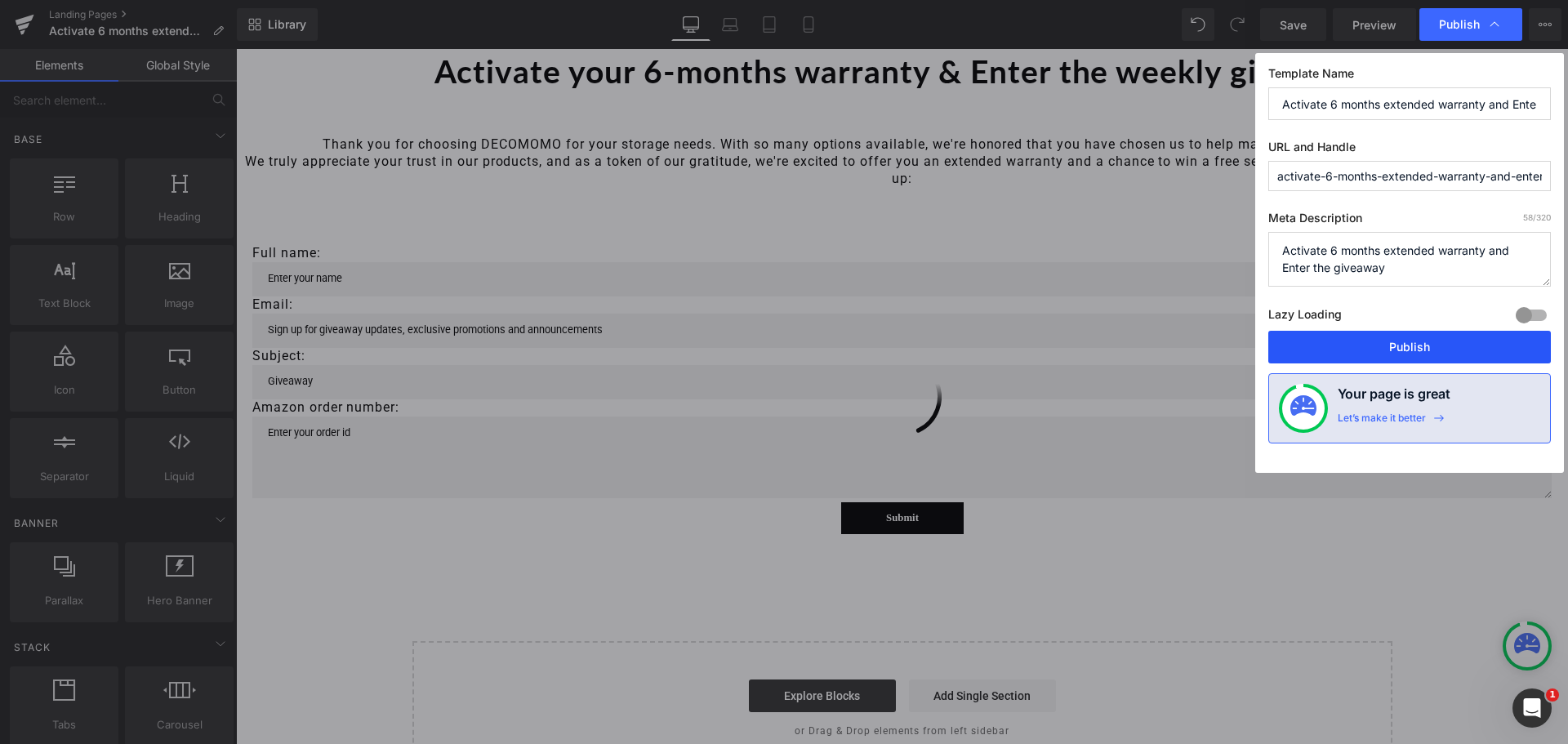
click at [1418, 344] on button "Publish" at bounding box center [1410, 347] width 282 height 33
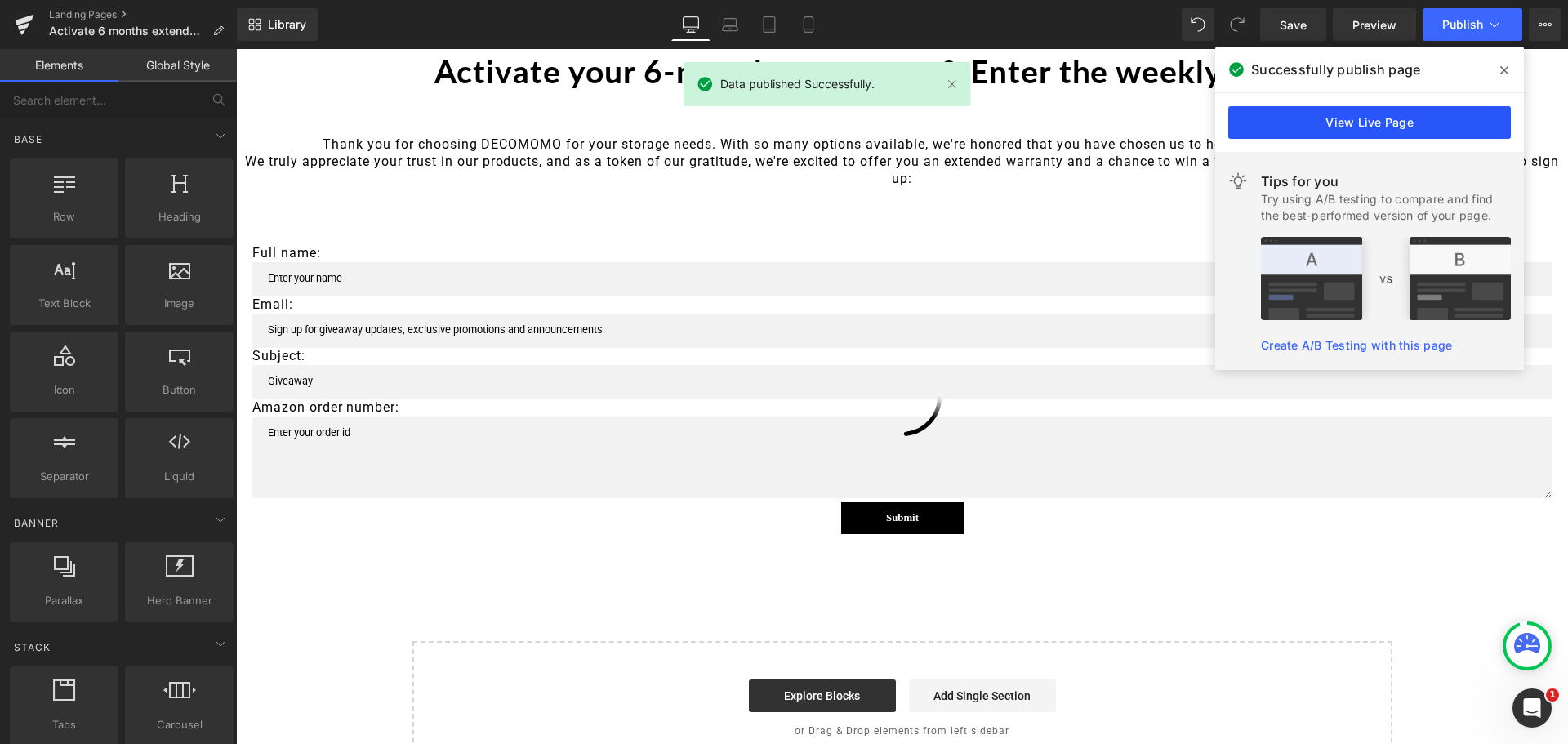
click at [1368, 118] on link "View Live Page" at bounding box center [1370, 123] width 282 height 33
